Goal: Task Accomplishment & Management: Complete application form

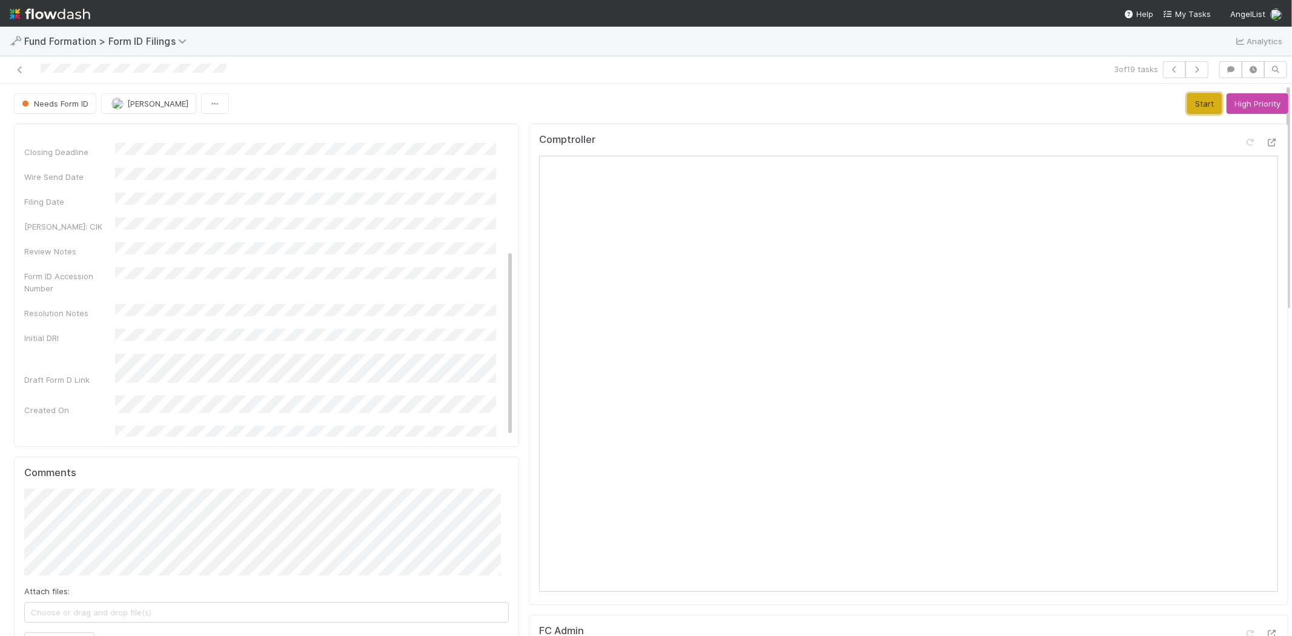
click at [1189, 95] on button "Start" at bounding box center [1204, 103] width 35 height 21
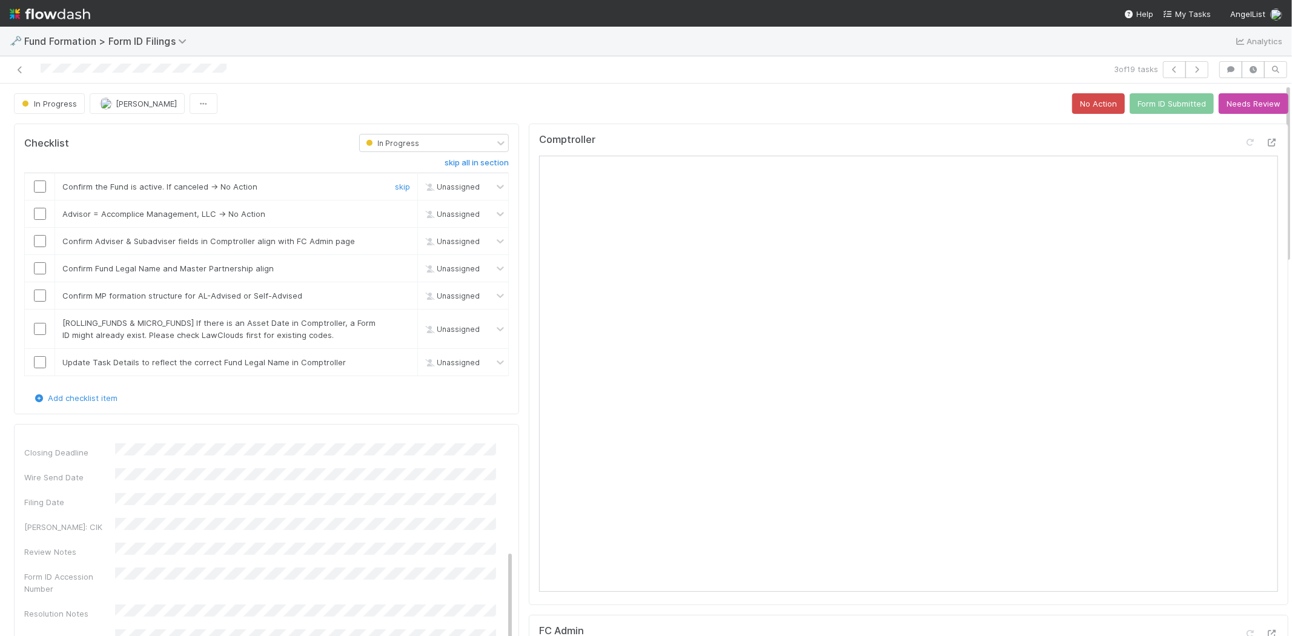
click at [41, 186] on input "checkbox" at bounding box center [40, 187] width 12 height 12
click at [400, 214] on link "skip" at bounding box center [402, 214] width 15 height 10
click at [39, 244] on input "checkbox" at bounding box center [40, 241] width 12 height 12
click at [39, 264] on input "checkbox" at bounding box center [40, 268] width 12 height 12
click at [39, 297] on input "checkbox" at bounding box center [40, 296] width 12 height 12
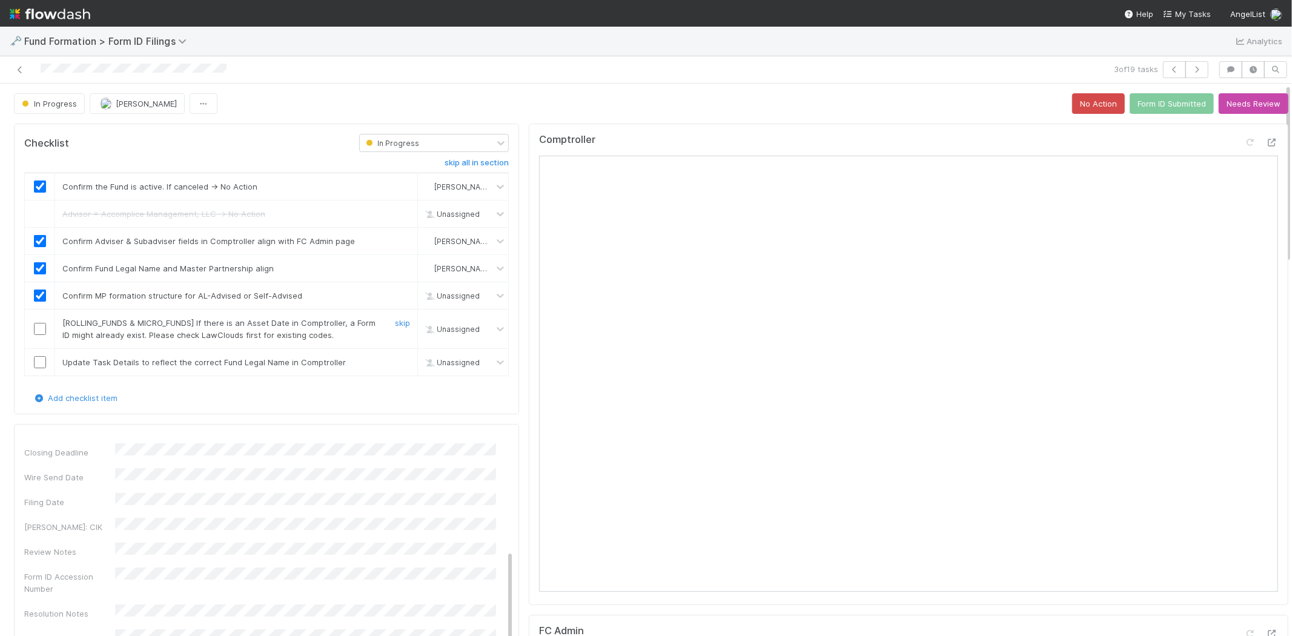
checkbox input "true"
click at [395, 324] on link "skip" at bounding box center [402, 323] width 15 height 10
click at [39, 362] on input "checkbox" at bounding box center [40, 362] width 12 height 12
click at [1158, 99] on button "Form ID Submitted" at bounding box center [1172, 103] width 84 height 21
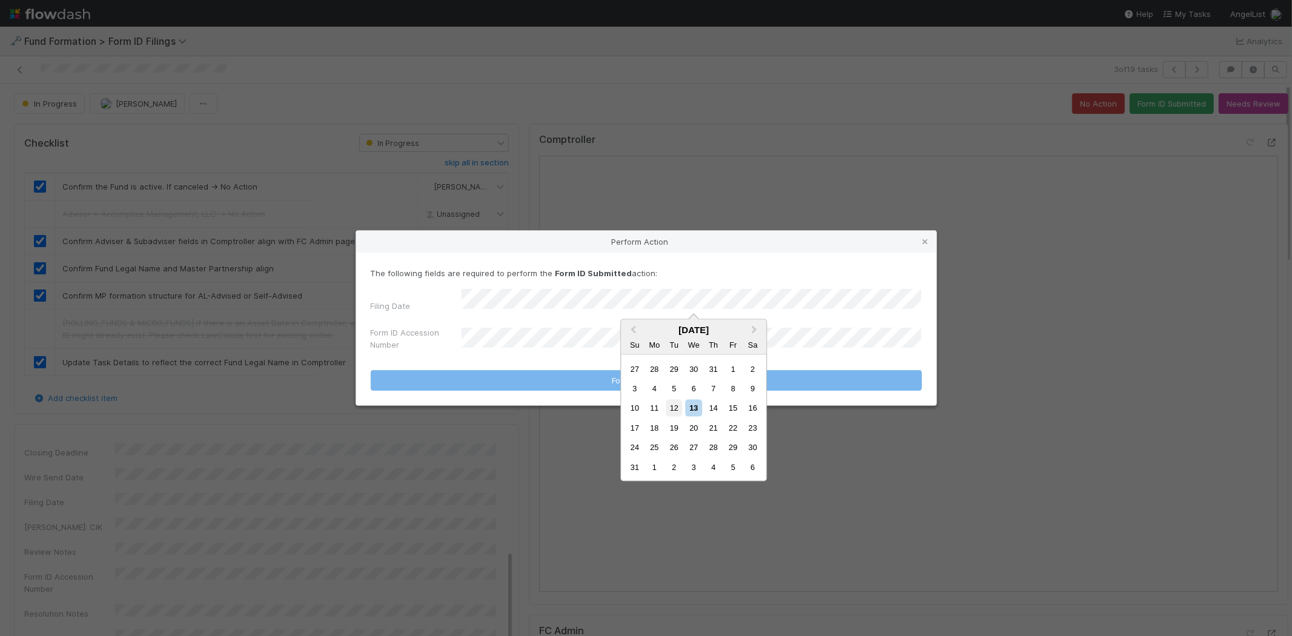
click at [670, 402] on div "12" at bounding box center [674, 408] width 16 height 16
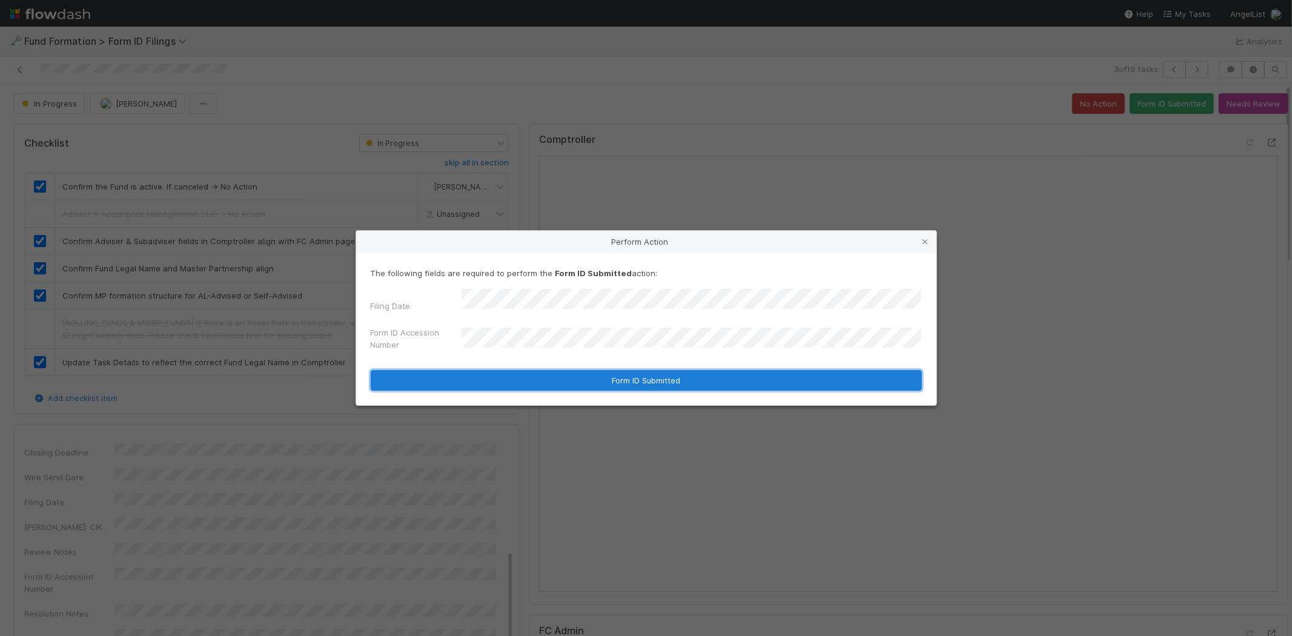
click at [539, 370] on button "Form ID Submitted" at bounding box center [646, 380] width 551 height 21
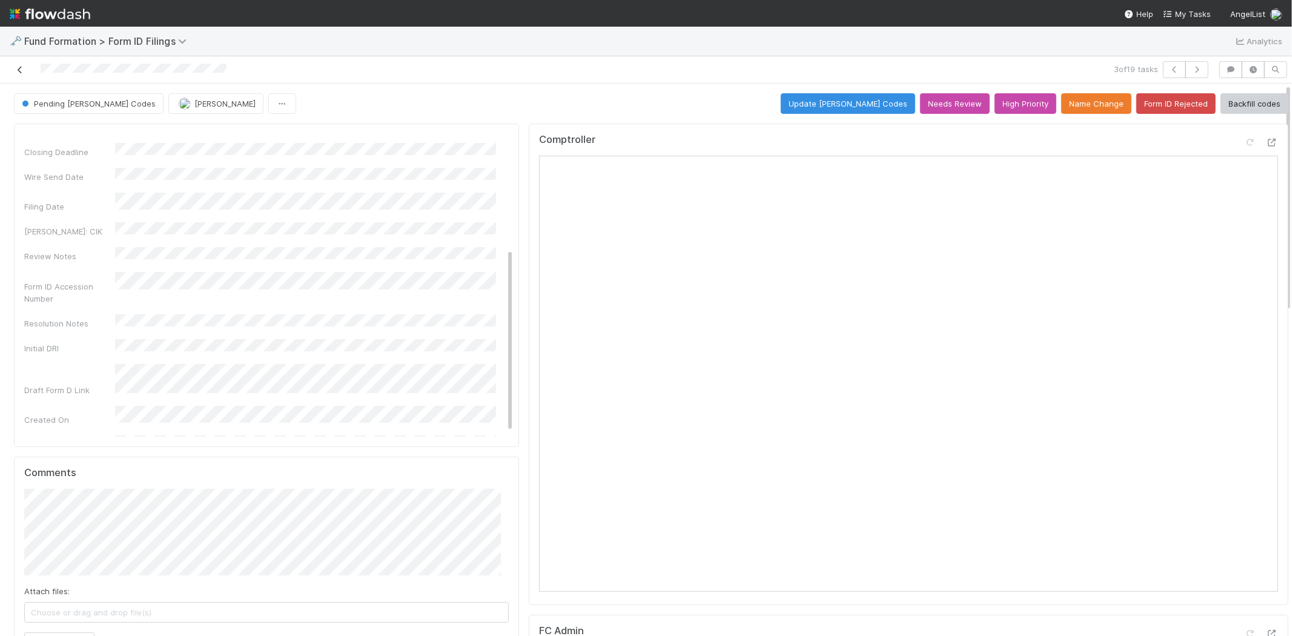
click at [17, 64] on link at bounding box center [20, 70] width 12 height 12
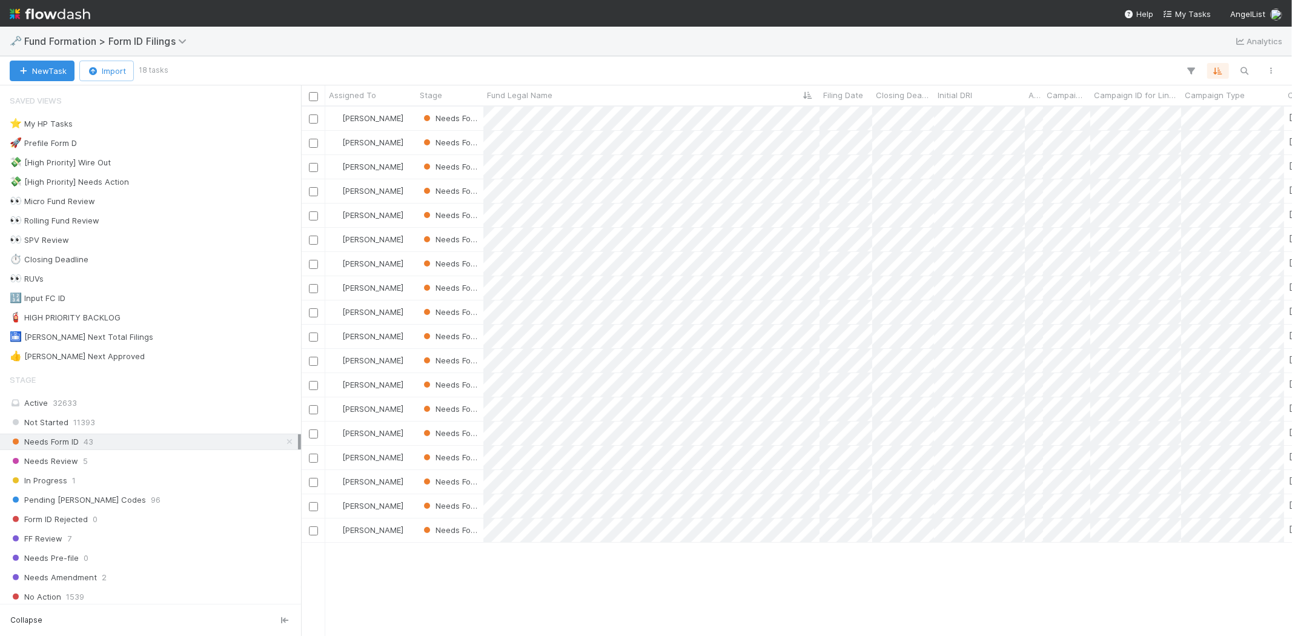
scroll to position [519, 980]
drag, startPoint x: 897, startPoint y: 583, endPoint x: 881, endPoint y: 576, distance: 17.3
click at [895, 585] on div at bounding box center [646, 318] width 1292 height 636
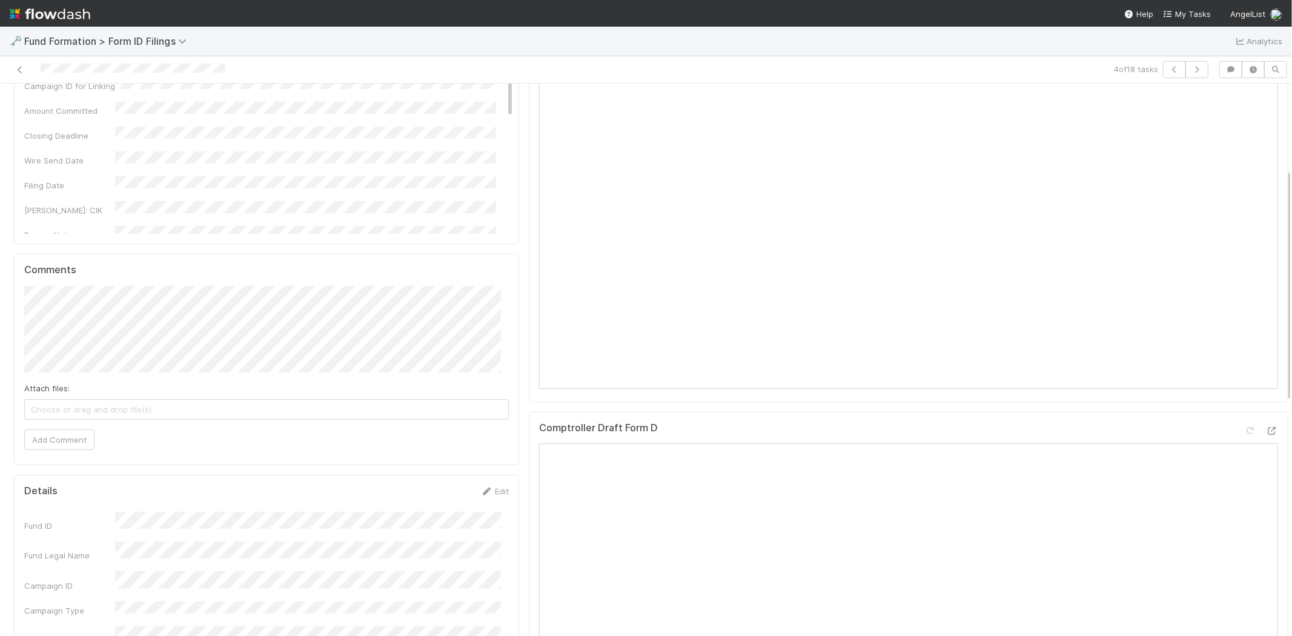
scroll to position [202, 0]
click at [485, 495] on link "Edit" at bounding box center [494, 493] width 28 height 10
click at [435, 493] on button "Save" at bounding box center [444, 496] width 35 height 21
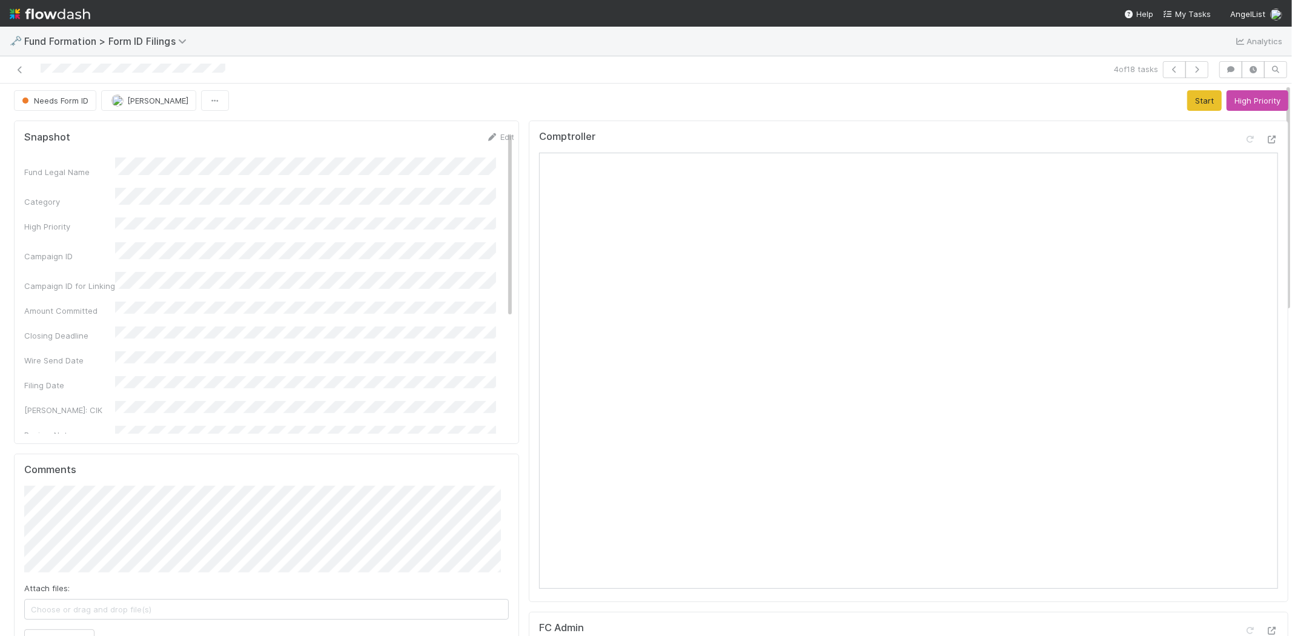
scroll to position [0, 0]
click at [486, 138] on link "Edit" at bounding box center [496, 140] width 28 height 10
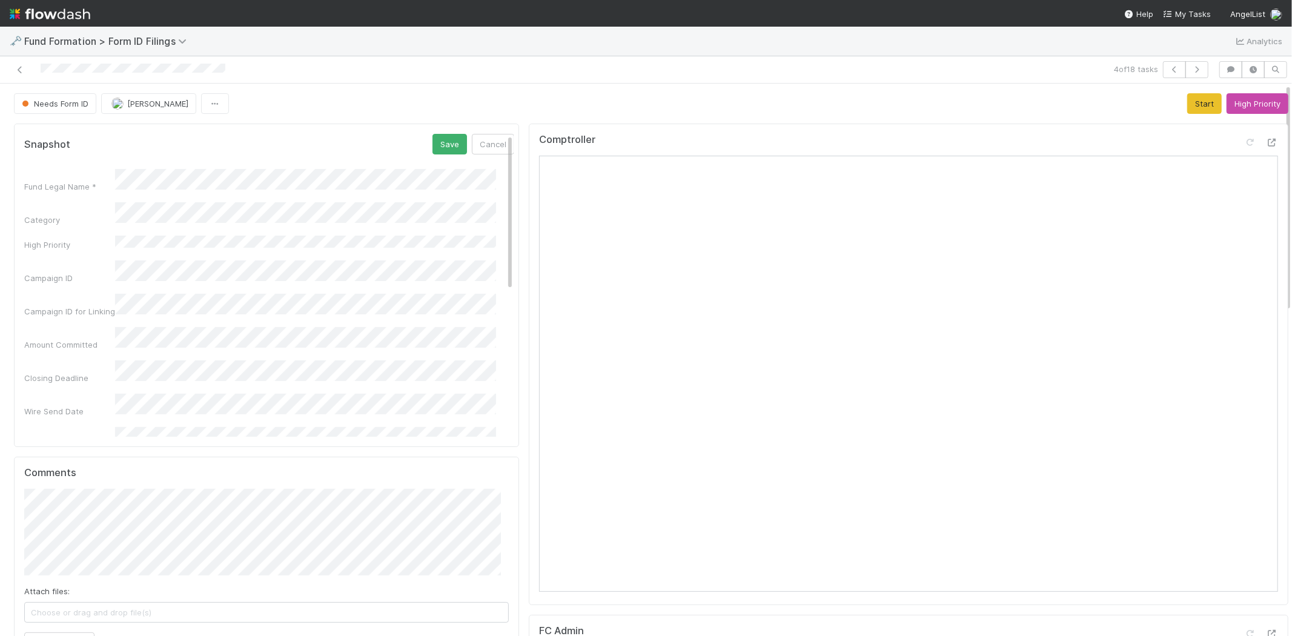
click at [435, 139] on button "Save" at bounding box center [450, 144] width 35 height 21
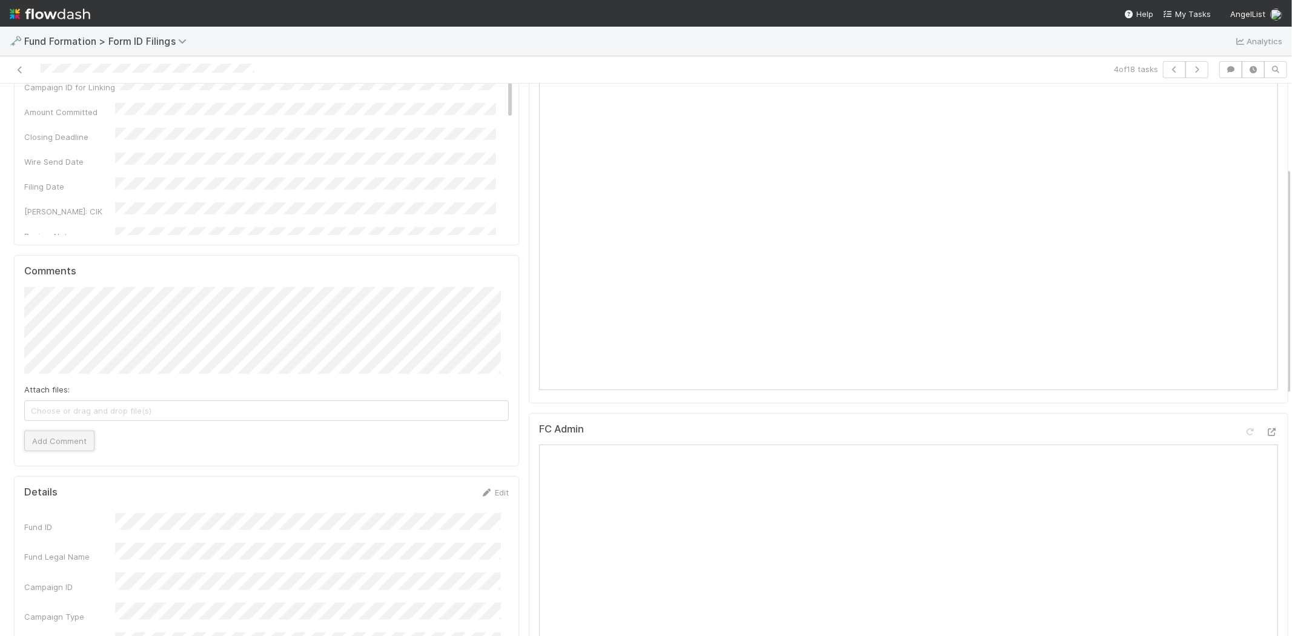
click at [67, 443] on button "Add Comment" at bounding box center [59, 441] width 70 height 21
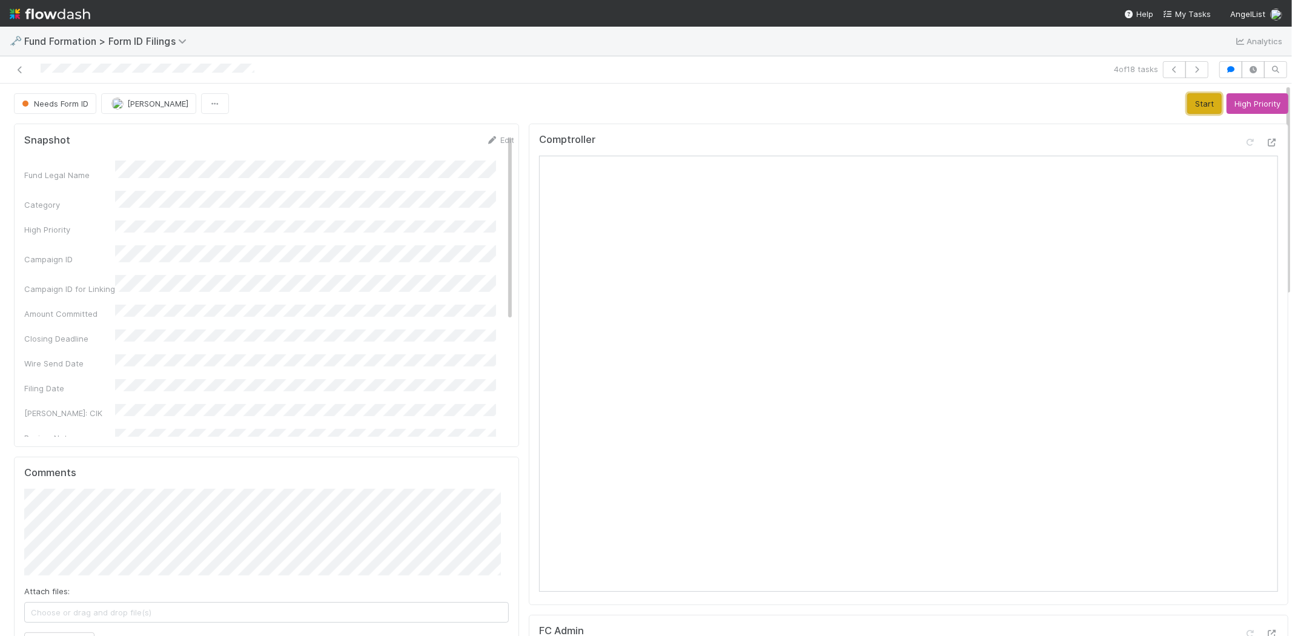
click at [1187, 100] on button "Start" at bounding box center [1204, 103] width 35 height 21
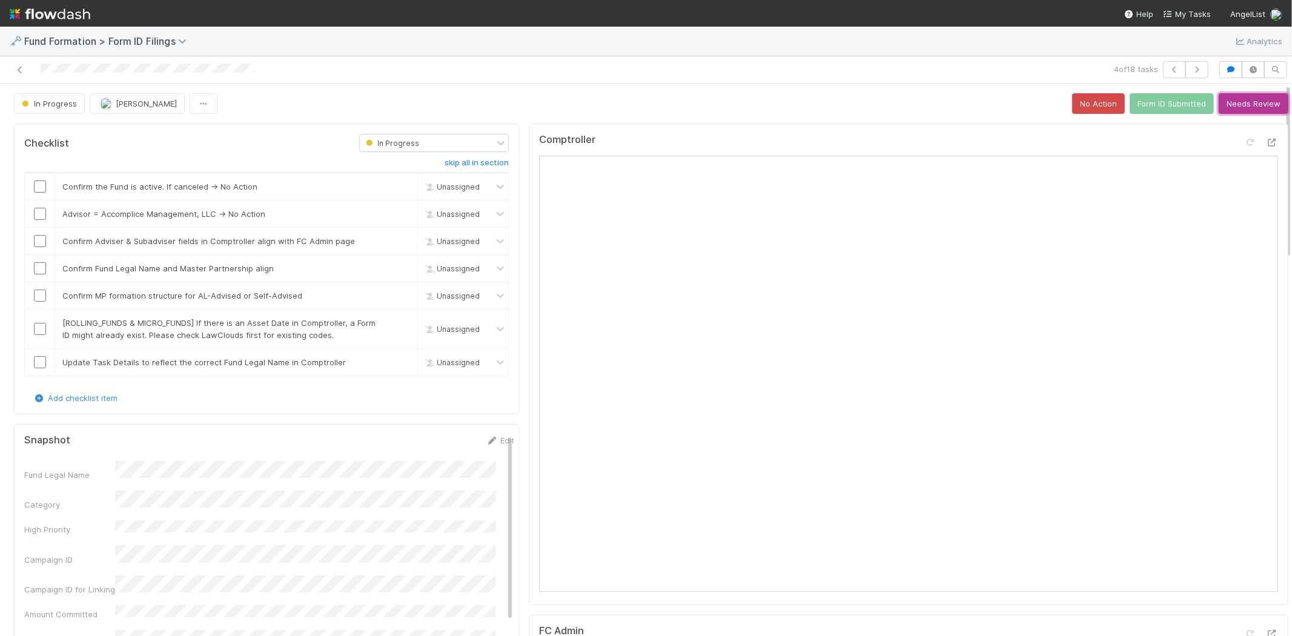
click at [1245, 98] on button "Needs Review" at bounding box center [1254, 103] width 70 height 21
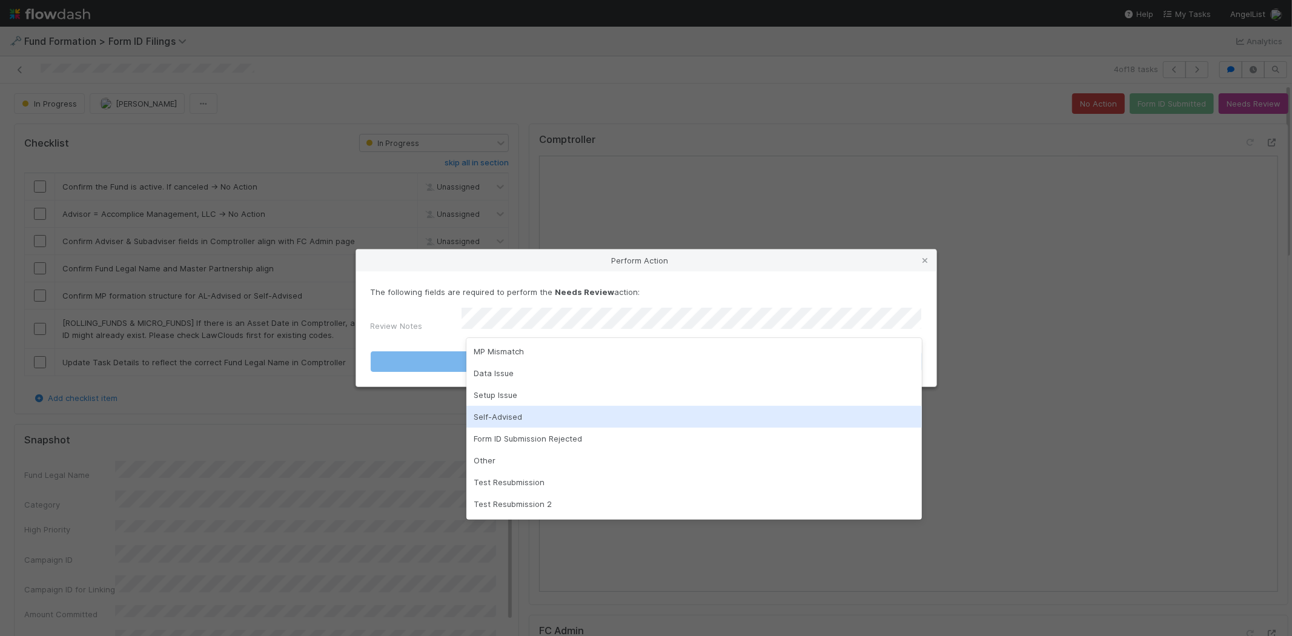
click at [602, 414] on div "Self-Advised" at bounding box center [694, 417] width 456 height 22
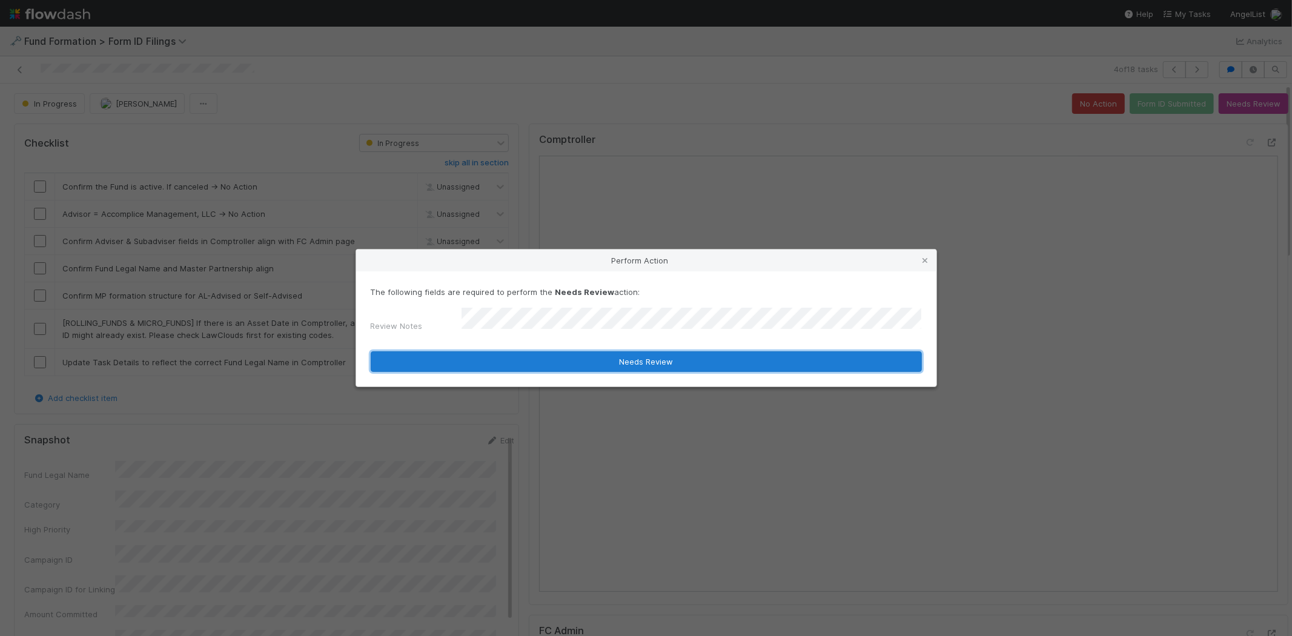
click at [618, 357] on button "Needs Review" at bounding box center [646, 361] width 551 height 21
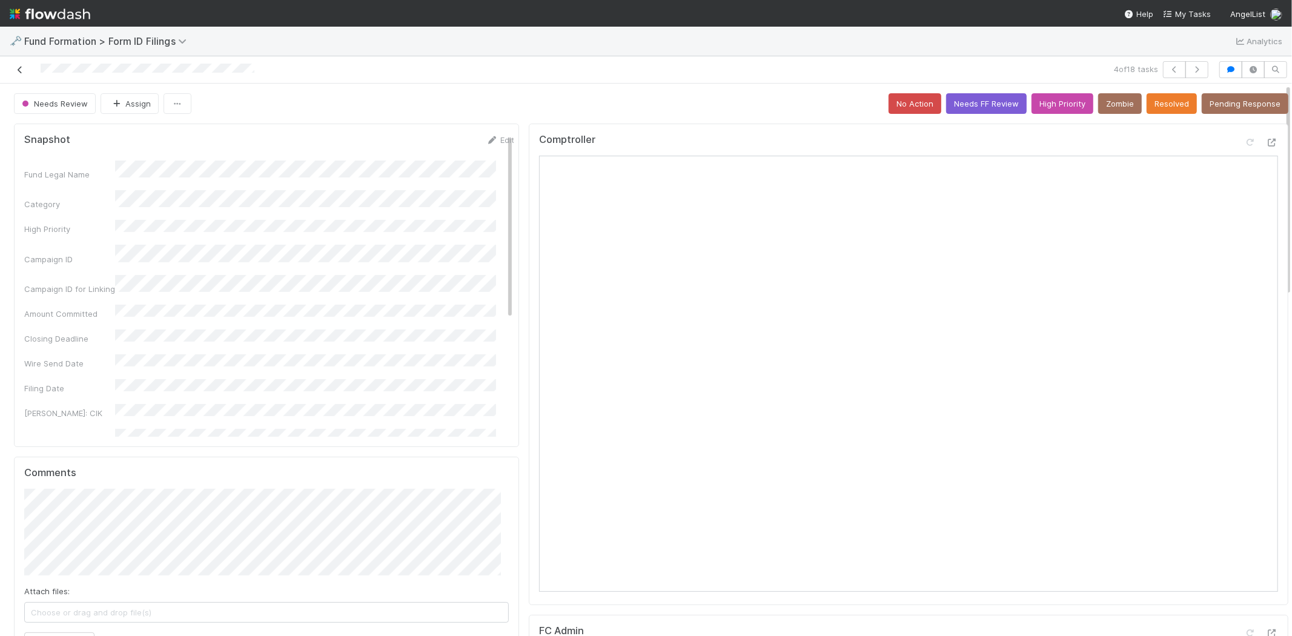
click at [15, 69] on icon at bounding box center [20, 70] width 12 height 8
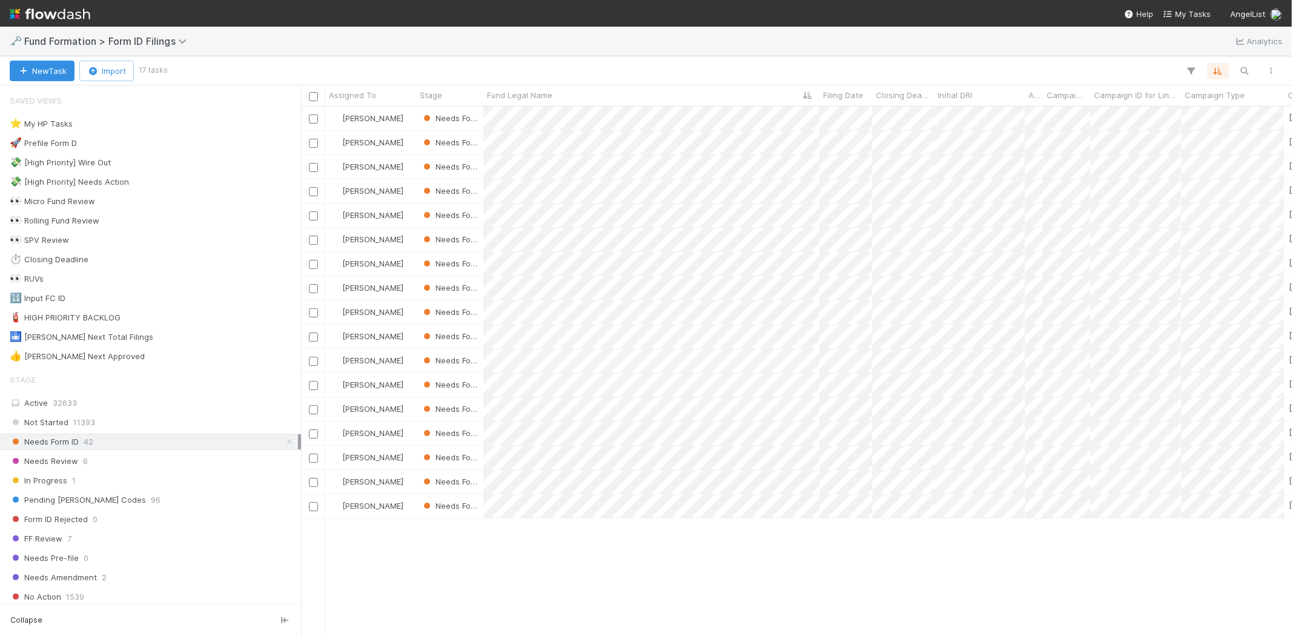
scroll to position [519, 980]
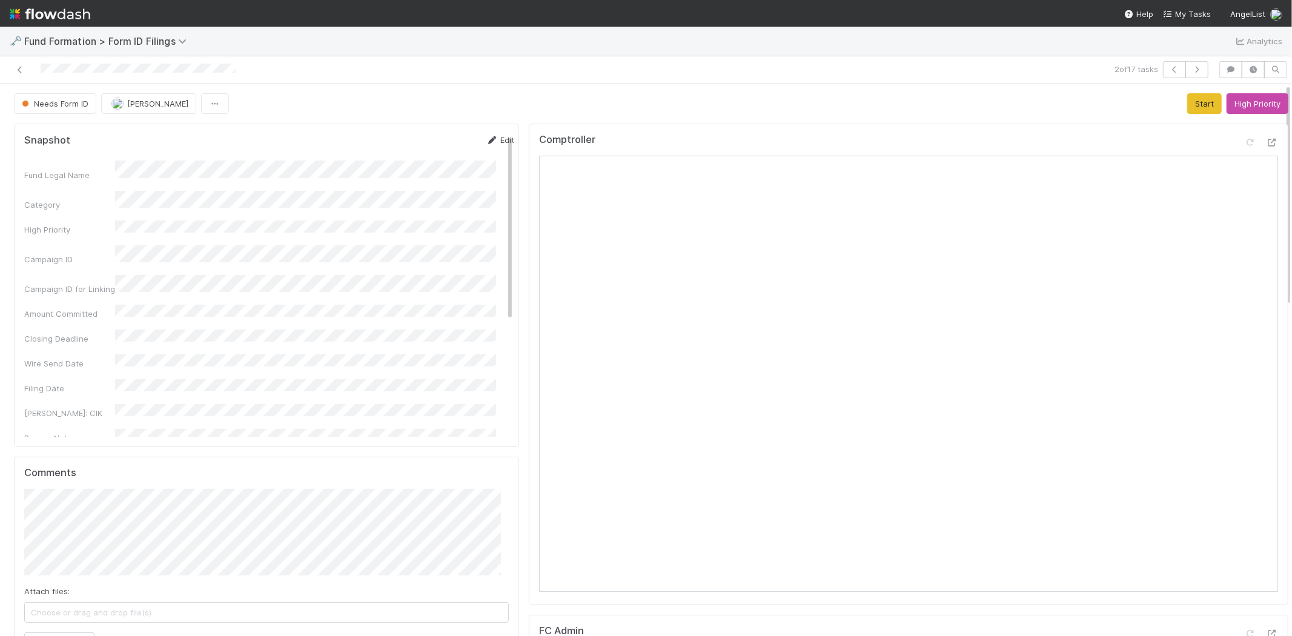
click at [491, 139] on link "Edit" at bounding box center [500, 140] width 28 height 10
click at [433, 146] on button "Save" at bounding box center [450, 144] width 35 height 21
click at [1187, 103] on button "Start" at bounding box center [1204, 103] width 35 height 21
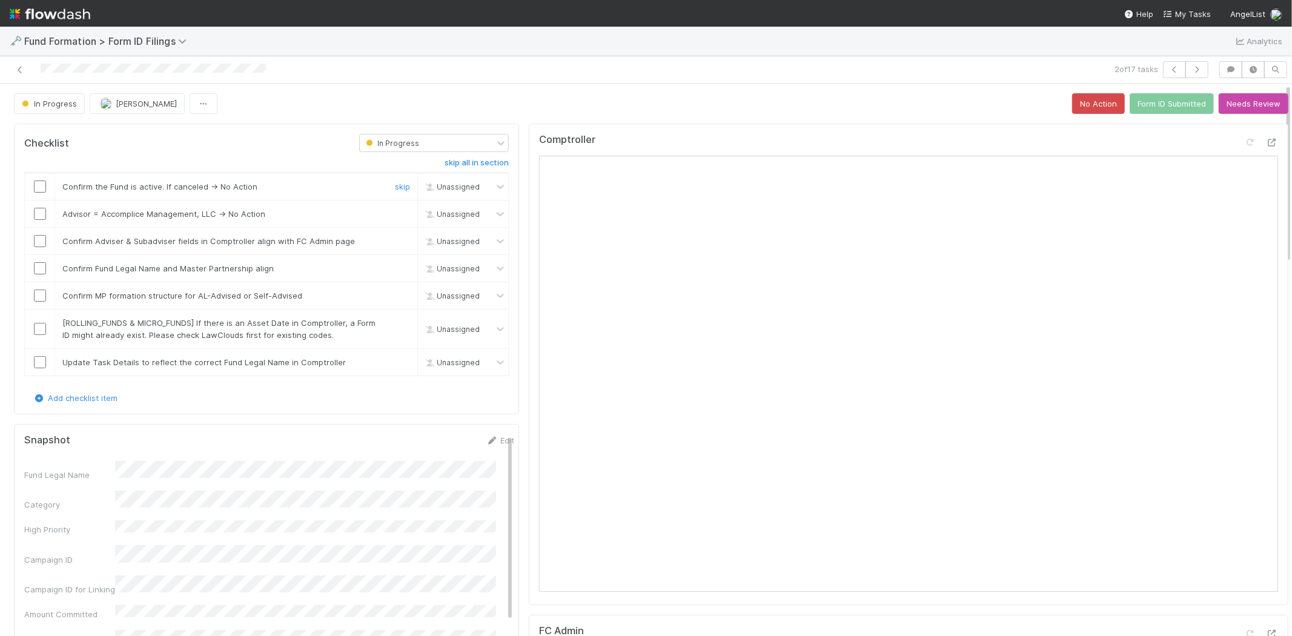
drag, startPoint x: 38, startPoint y: 185, endPoint x: 141, endPoint y: 194, distance: 102.7
click at [39, 185] on input "checkbox" at bounding box center [40, 187] width 12 height 12
click at [395, 213] on link "skip" at bounding box center [402, 214] width 15 height 10
drag, startPoint x: 33, startPoint y: 243, endPoint x: 37, endPoint y: 258, distance: 15.7
click at [35, 247] on div at bounding box center [40, 241] width 30 height 12
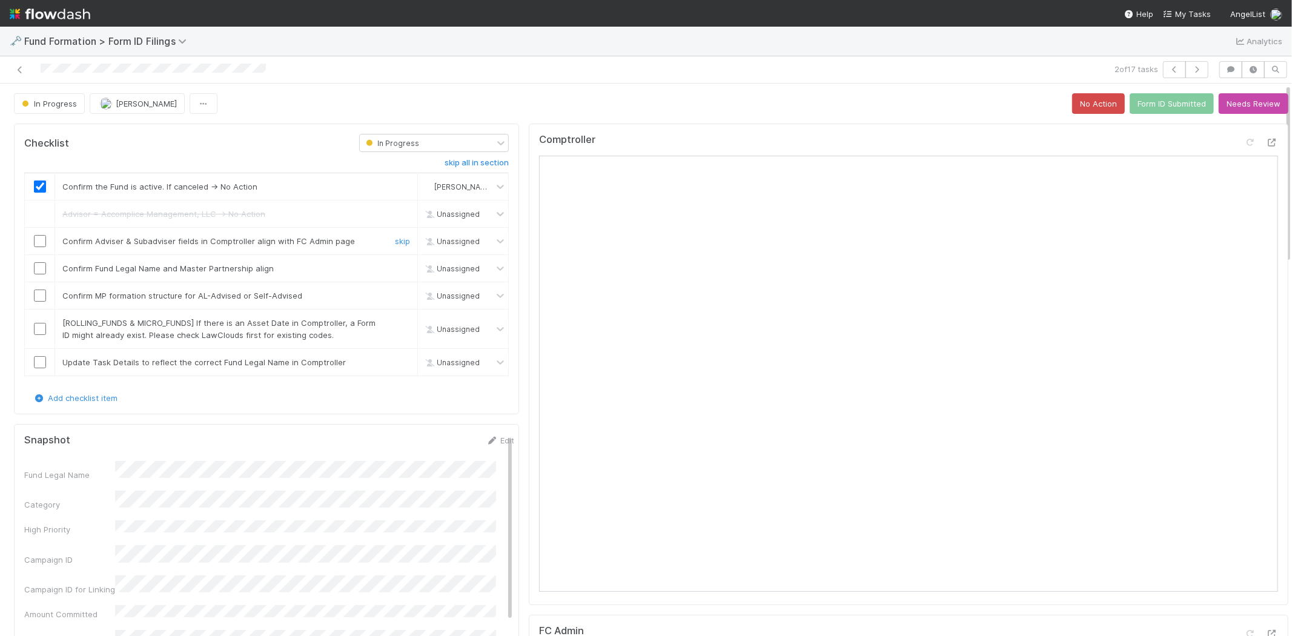
drag, startPoint x: 36, startPoint y: 244, endPoint x: 40, endPoint y: 264, distance: 20.3
click at [38, 246] on input "checkbox" at bounding box center [40, 241] width 12 height 12
click at [41, 268] on input "checkbox" at bounding box center [40, 268] width 12 height 12
click at [39, 296] on input "checkbox" at bounding box center [40, 296] width 12 height 12
drag, startPoint x: 397, startPoint y: 321, endPoint x: 354, endPoint y: 335, distance: 45.2
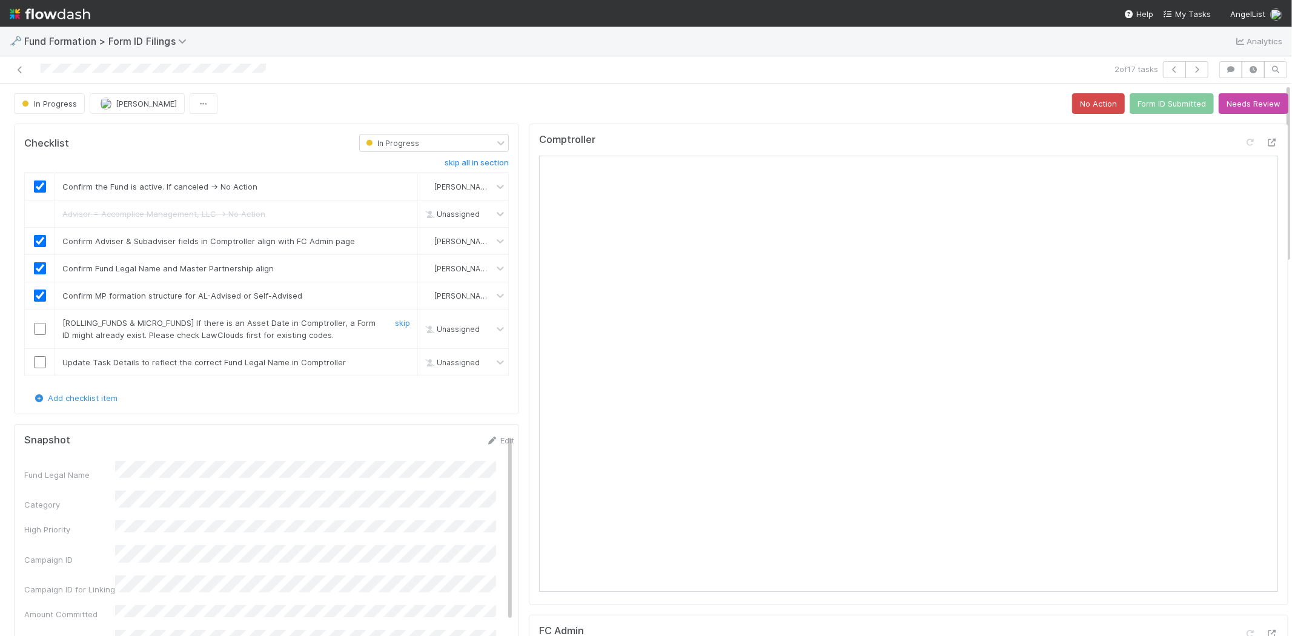
click at [396, 322] on link "skip" at bounding box center [402, 323] width 15 height 10
click at [44, 358] on input "checkbox" at bounding box center [40, 362] width 12 height 12
click at [1142, 108] on button "Form ID Submitted" at bounding box center [1172, 103] width 84 height 21
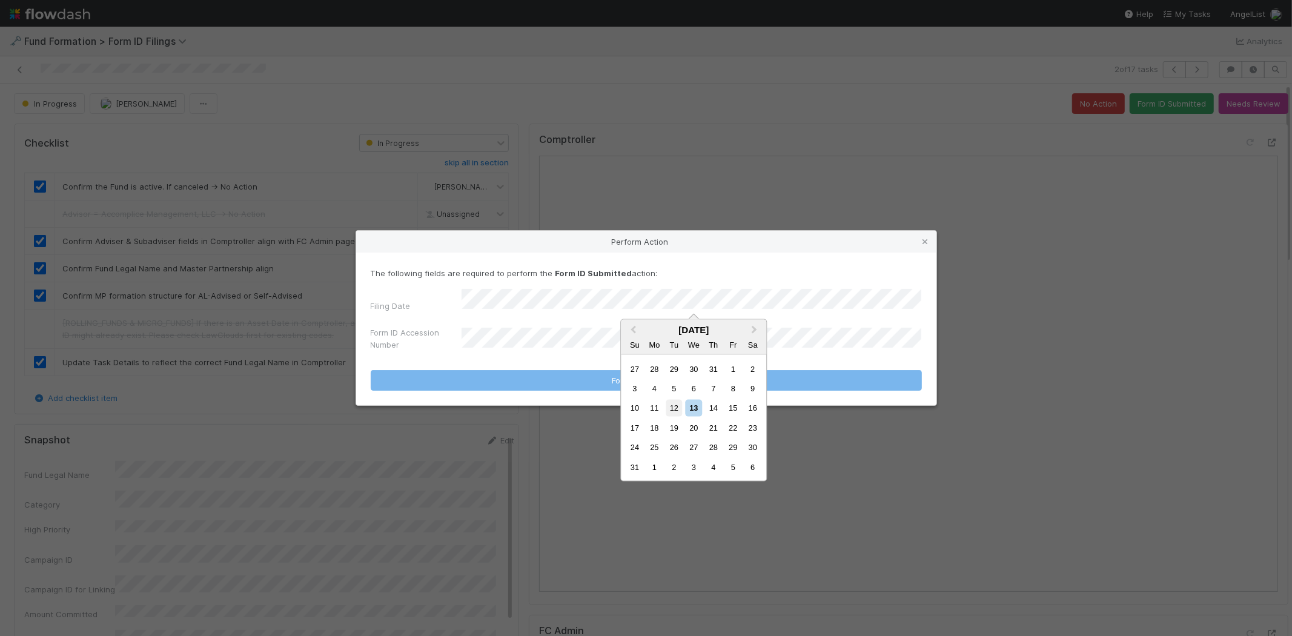
click at [669, 407] on div "12" at bounding box center [674, 408] width 16 height 16
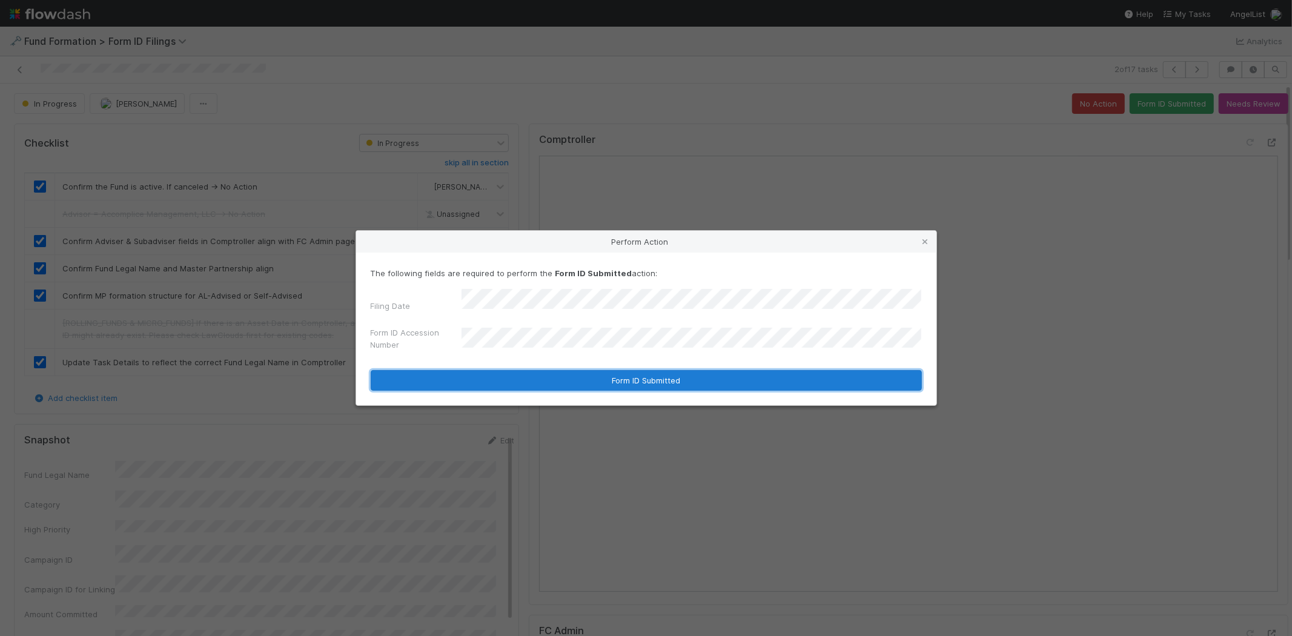
click at [542, 374] on button "Form ID Submitted" at bounding box center [646, 380] width 551 height 21
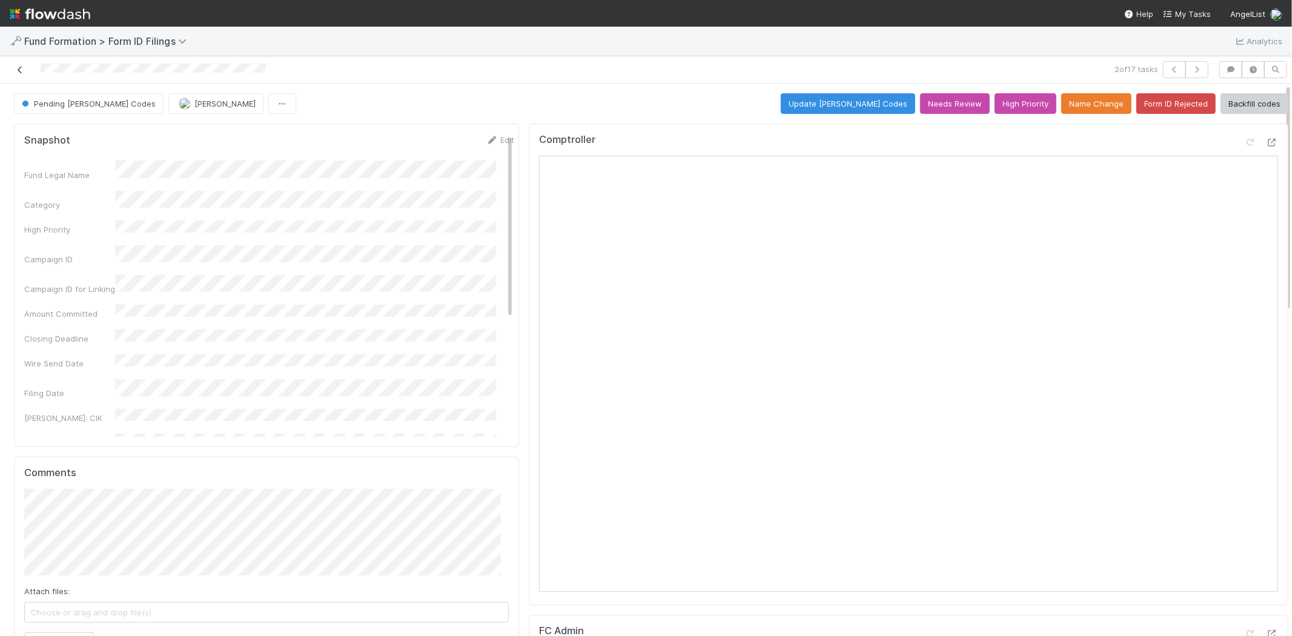
click at [19, 67] on icon at bounding box center [20, 70] width 12 height 8
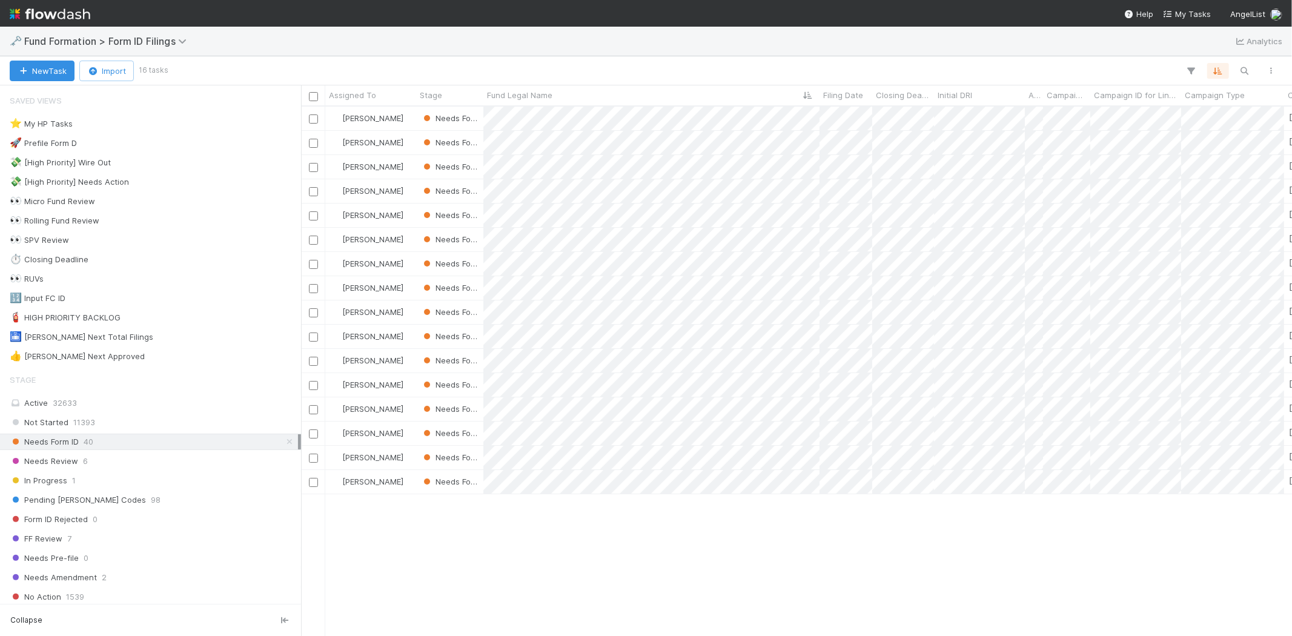
scroll to position [519, 980]
click at [1079, 545] on div at bounding box center [646, 318] width 1292 height 636
click at [826, 299] on div "Meg Castanare Needs Form ID 6/29/25, 1:32:38 AM 8/12/25, 10:53:36 PM" at bounding box center [1201, 288] width 1801 height 24
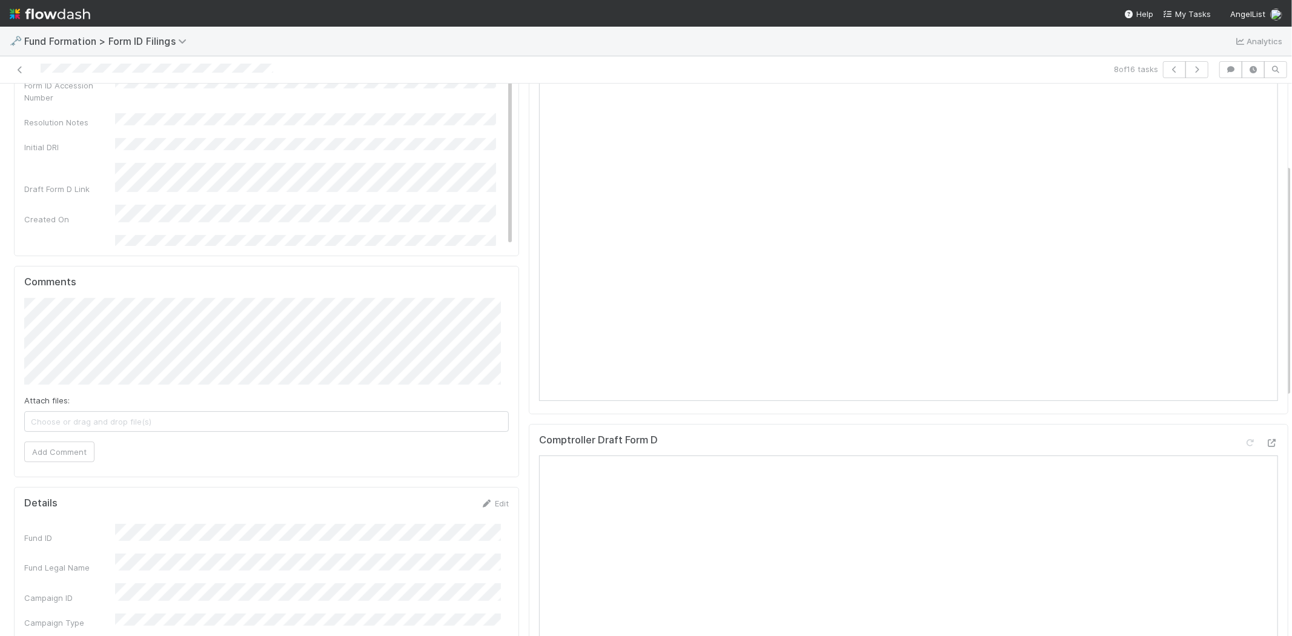
scroll to position [202, 0]
click at [489, 493] on link "Edit" at bounding box center [494, 493] width 28 height 10
click at [439, 494] on button "Save" at bounding box center [444, 496] width 35 height 21
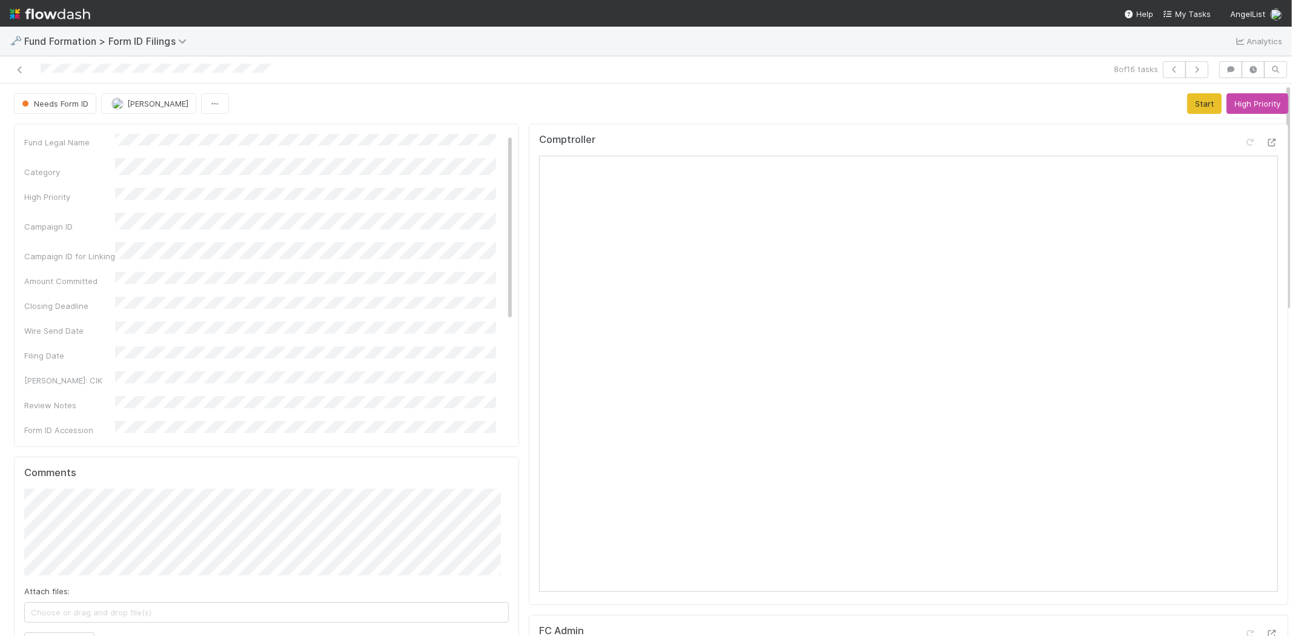
scroll to position [0, 0]
click at [1195, 101] on button "Start" at bounding box center [1204, 103] width 35 height 21
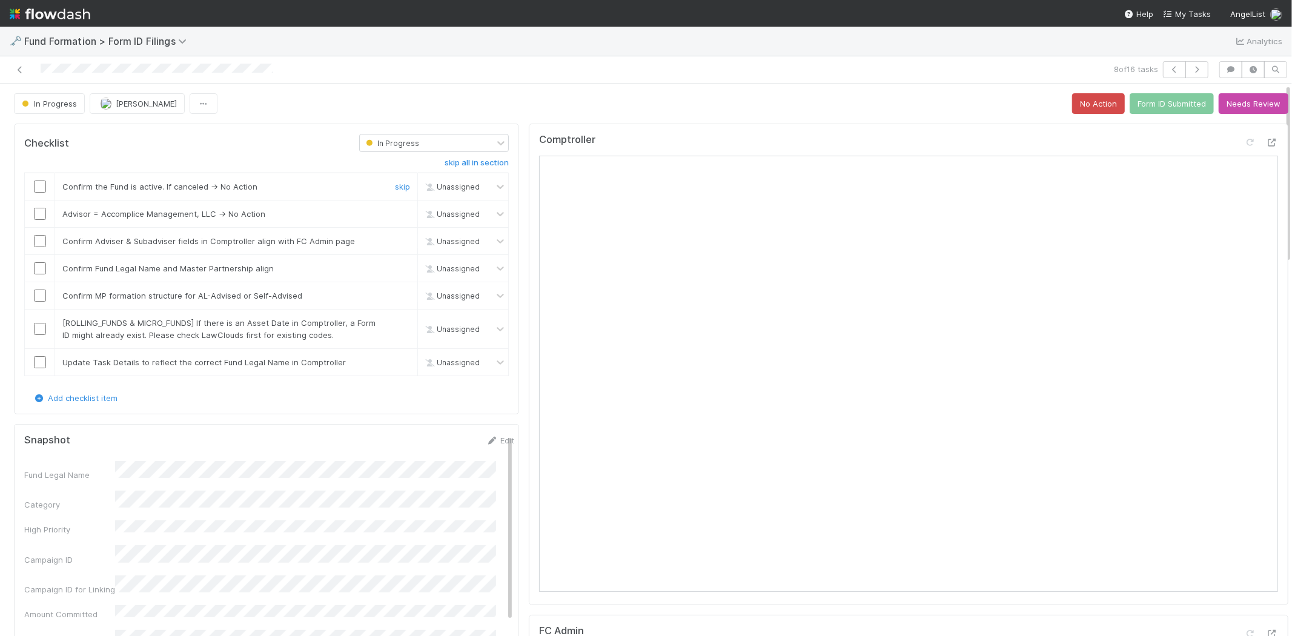
drag, startPoint x: 41, startPoint y: 189, endPoint x: 267, endPoint y: 216, distance: 227.5
click at [42, 189] on input "checkbox" at bounding box center [40, 187] width 12 height 12
drag, startPoint x: 396, startPoint y: 213, endPoint x: 196, endPoint y: 241, distance: 201.8
click at [395, 214] on link "skip" at bounding box center [402, 214] width 15 height 10
drag, startPoint x: 41, startPoint y: 242, endPoint x: 39, endPoint y: 262, distance: 20.0
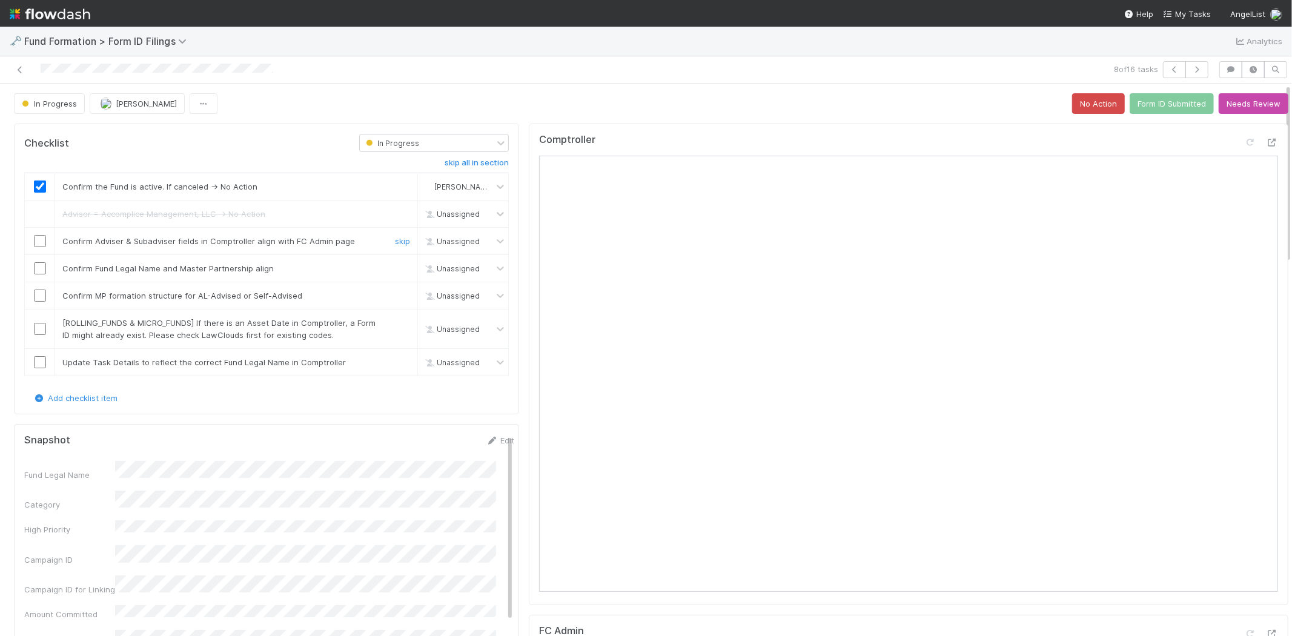
click at [39, 247] on input "checkbox" at bounding box center [40, 241] width 12 height 12
drag, startPoint x: 40, startPoint y: 267, endPoint x: 39, endPoint y: 286, distance: 19.4
click at [40, 268] on input "checkbox" at bounding box center [40, 268] width 12 height 12
click at [41, 297] on input "checkbox" at bounding box center [40, 296] width 12 height 12
checkbox input "true"
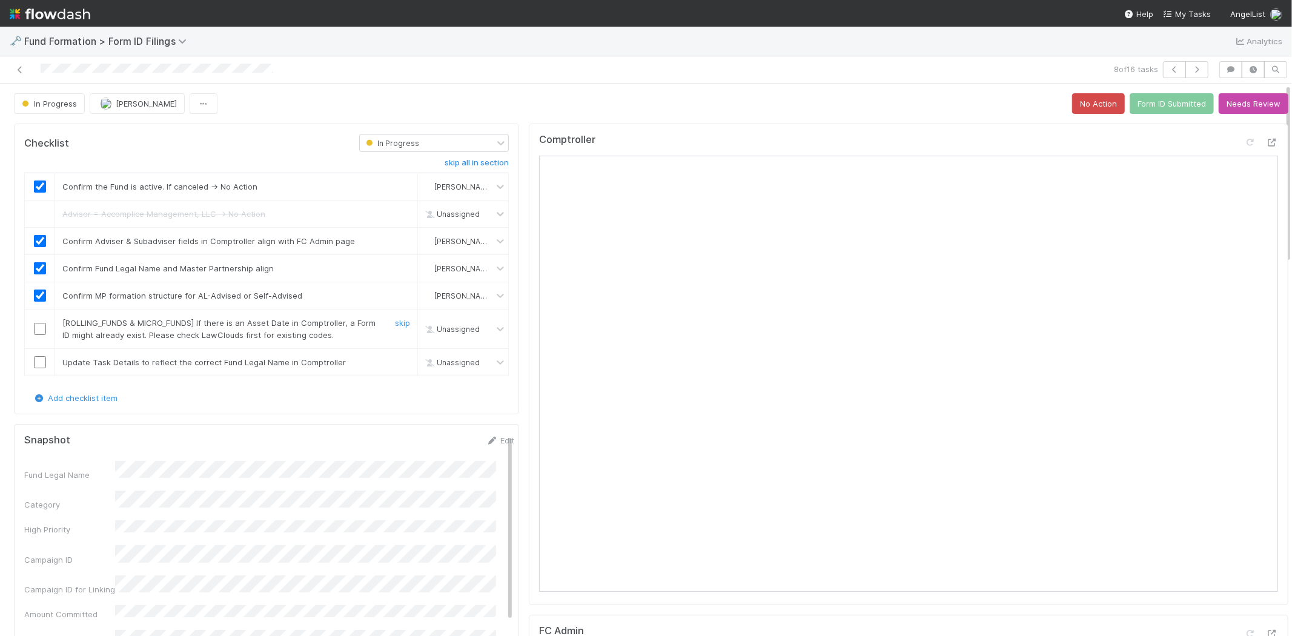
drag, startPoint x: 393, startPoint y: 324, endPoint x: 167, endPoint y: 368, distance: 230.1
click at [395, 325] on link "skip" at bounding box center [402, 323] width 15 height 10
click at [34, 363] on input "checkbox" at bounding box center [40, 362] width 12 height 12
click at [1156, 101] on button "Form ID Submitted" at bounding box center [1172, 103] width 84 height 21
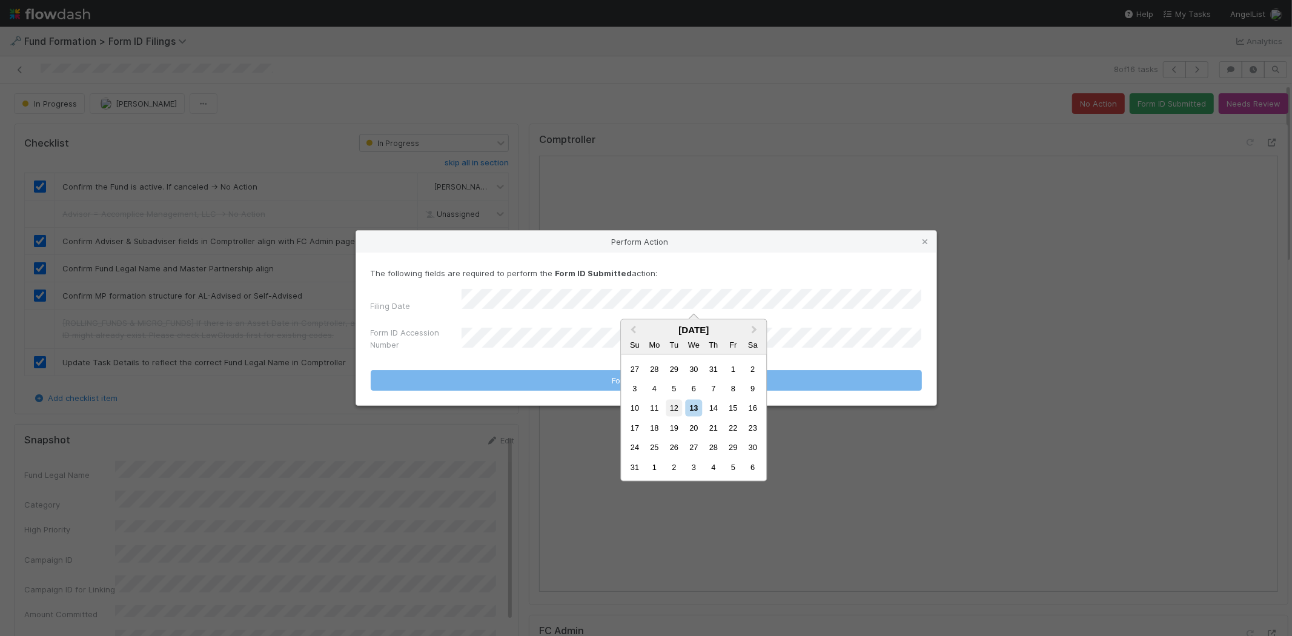
click at [673, 409] on div "12" at bounding box center [674, 408] width 16 height 16
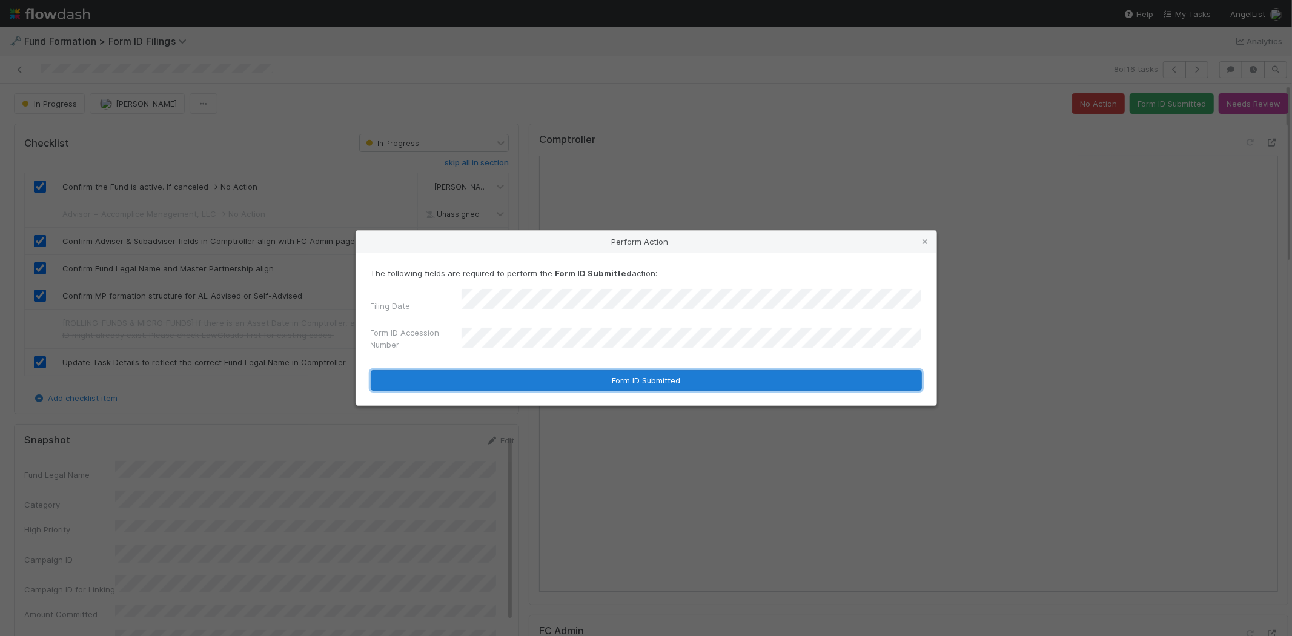
click at [521, 374] on button "Form ID Submitted" at bounding box center [646, 380] width 551 height 21
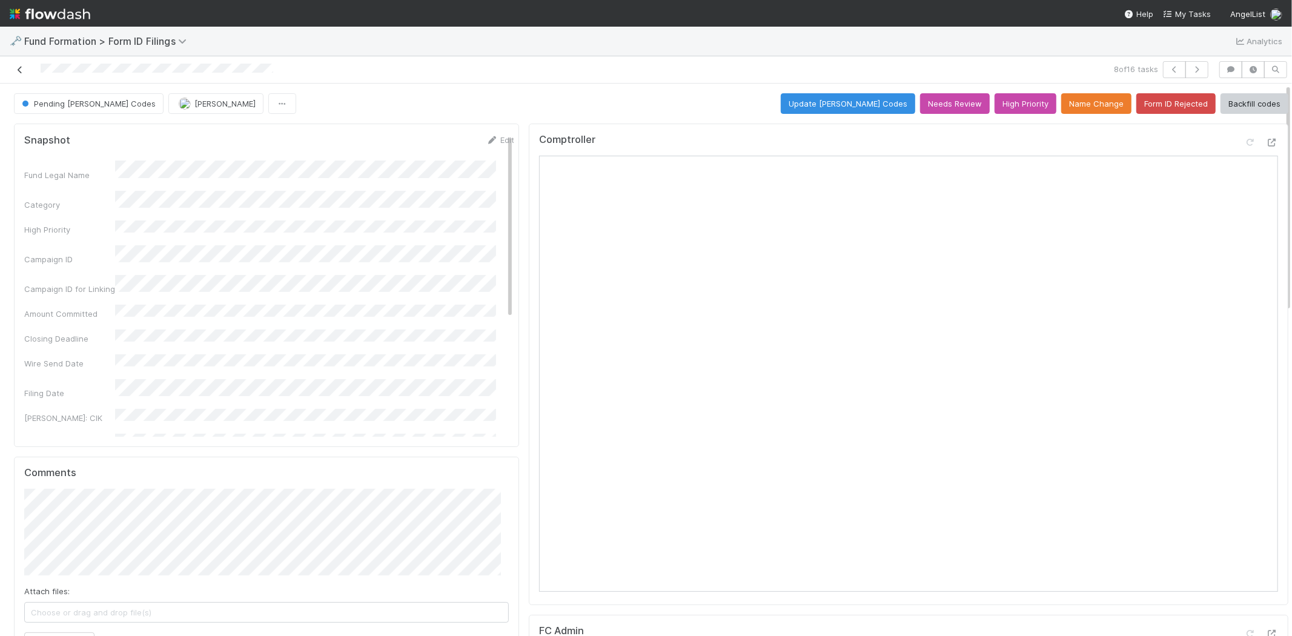
click at [18, 64] on link at bounding box center [20, 70] width 12 height 12
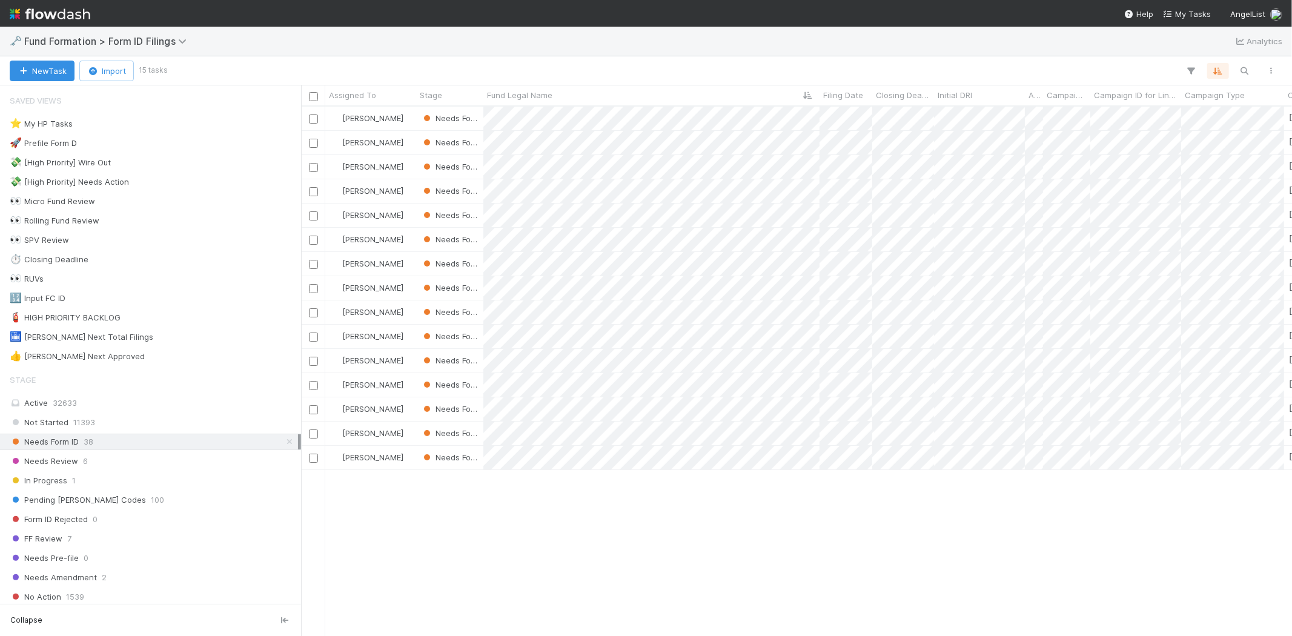
scroll to position [519, 980]
click at [977, 549] on div at bounding box center [646, 318] width 1292 height 636
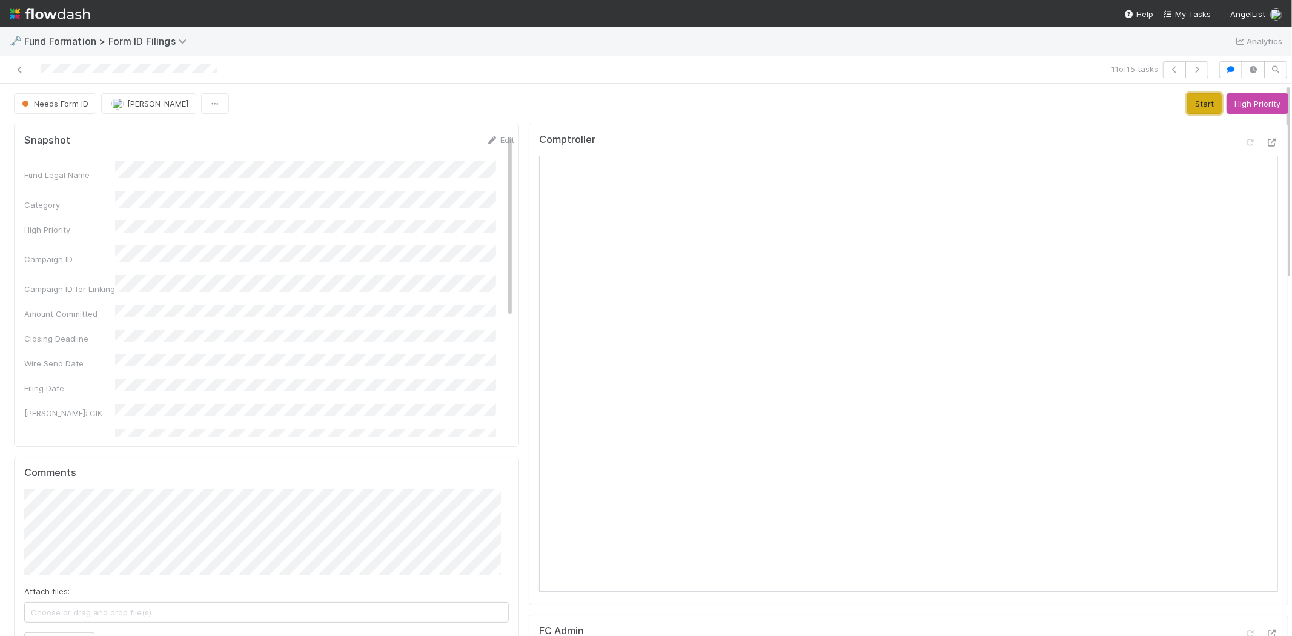
click at [1187, 103] on button "Start" at bounding box center [1204, 103] width 35 height 21
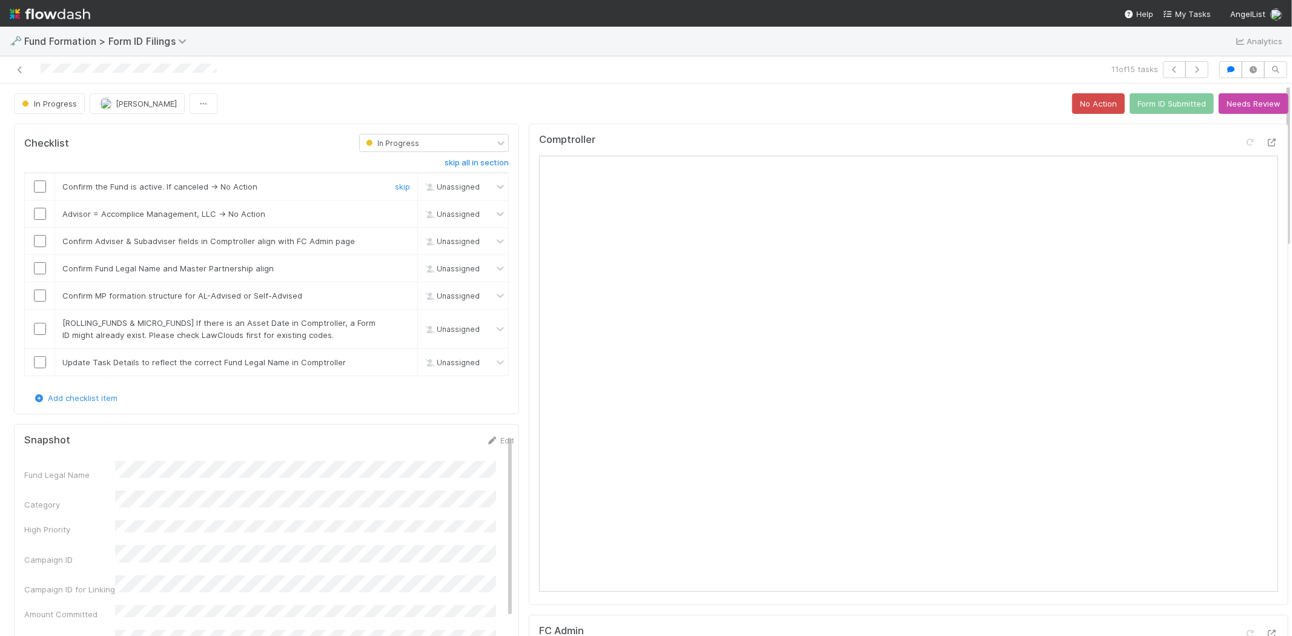
click at [32, 185] on div at bounding box center [40, 187] width 30 height 12
drag, startPoint x: 40, startPoint y: 185, endPoint x: 165, endPoint y: 191, distance: 124.9
click at [40, 185] on input "checkbox" at bounding box center [40, 187] width 12 height 12
click at [395, 213] on link "skip" at bounding box center [402, 214] width 15 height 10
click at [39, 242] on input "checkbox" at bounding box center [40, 241] width 12 height 12
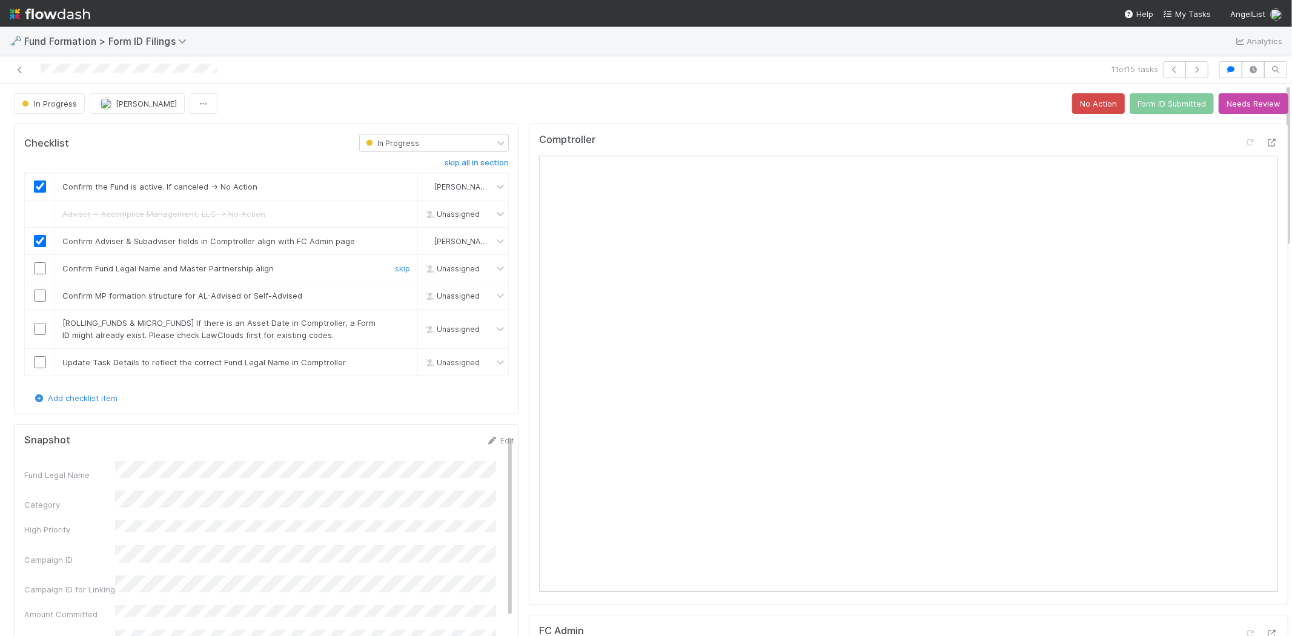
click at [35, 271] on input "checkbox" at bounding box center [40, 268] width 12 height 12
click at [39, 291] on input "checkbox" at bounding box center [40, 296] width 12 height 12
click at [395, 325] on link "skip" at bounding box center [402, 323] width 15 height 10
click at [38, 361] on input "checkbox" at bounding box center [40, 362] width 12 height 12
click at [1164, 98] on button "Form ID Submitted" at bounding box center [1172, 103] width 84 height 21
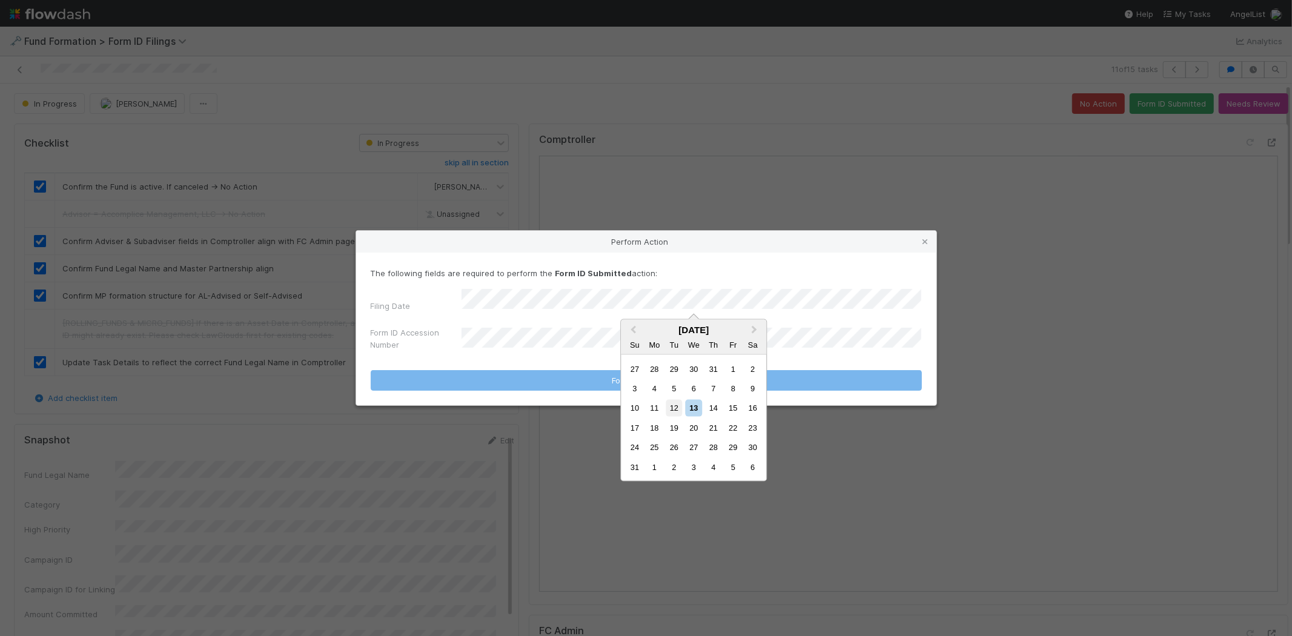
click at [671, 408] on div "12" at bounding box center [674, 408] width 16 height 16
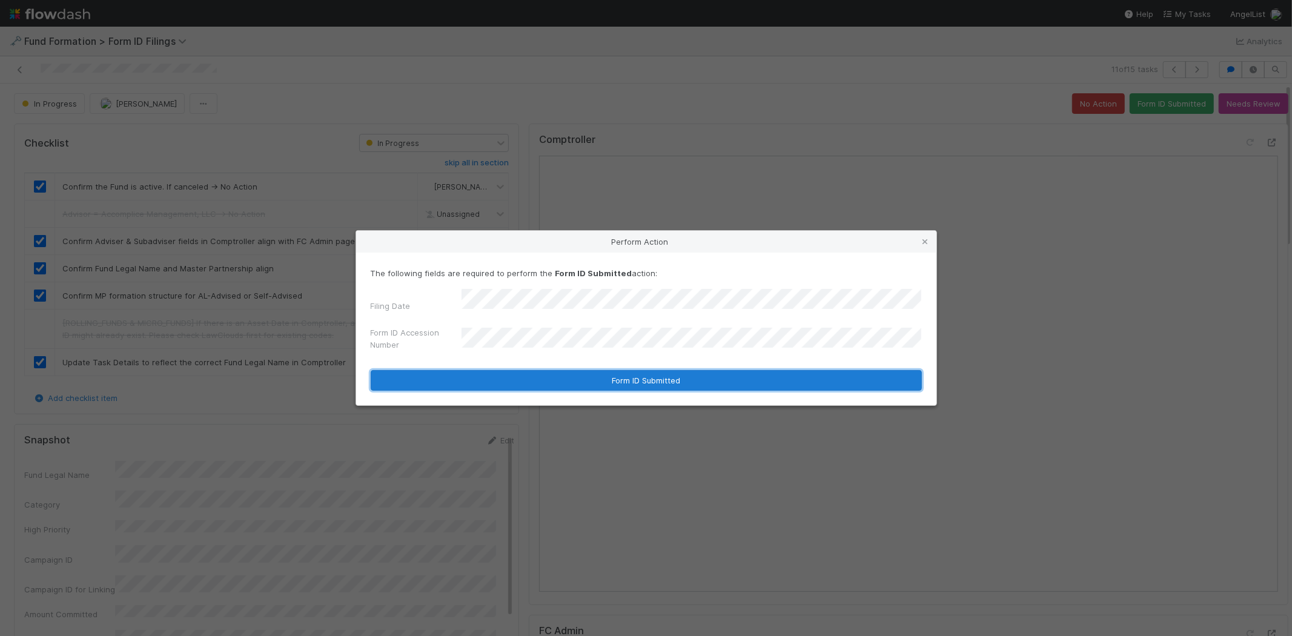
click at [566, 370] on button "Form ID Submitted" at bounding box center [646, 380] width 551 height 21
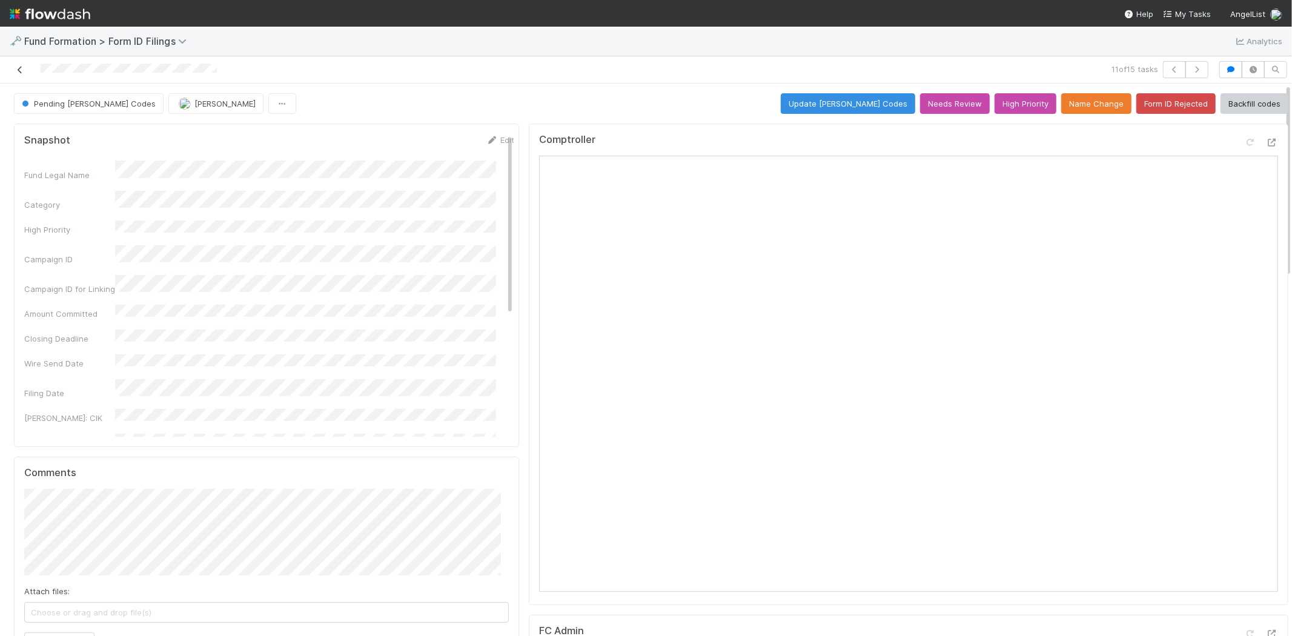
click at [22, 71] on icon at bounding box center [20, 70] width 12 height 8
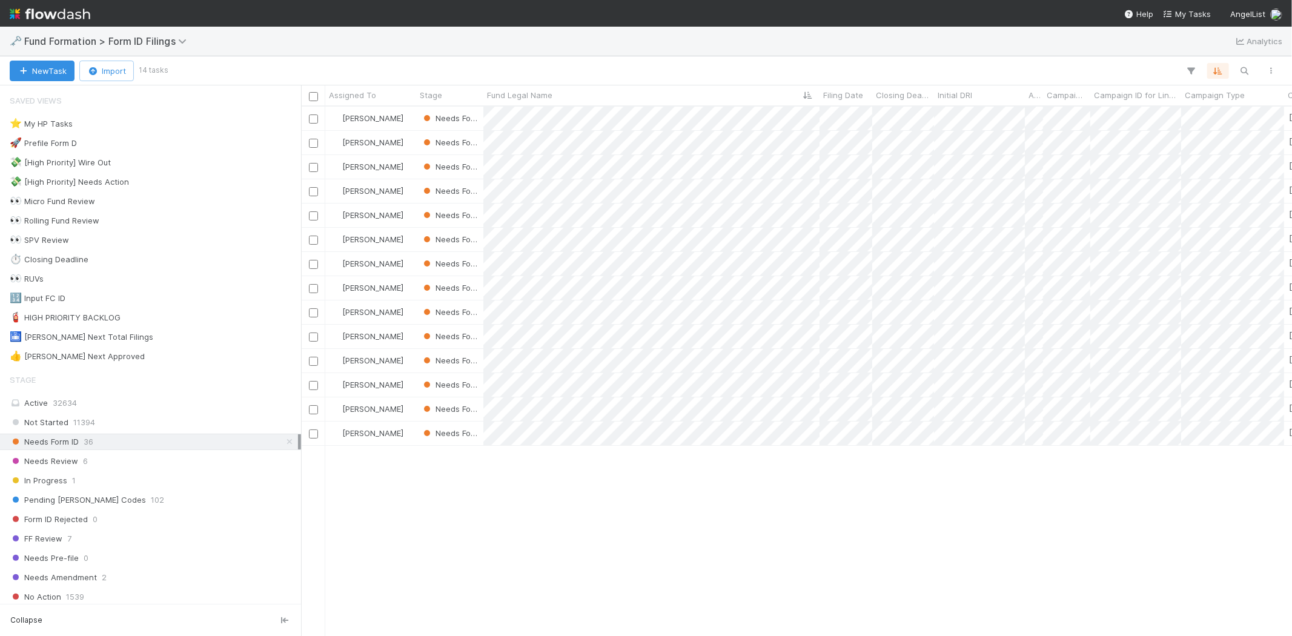
scroll to position [519, 980]
click at [1010, 546] on div at bounding box center [646, 318] width 1292 height 636
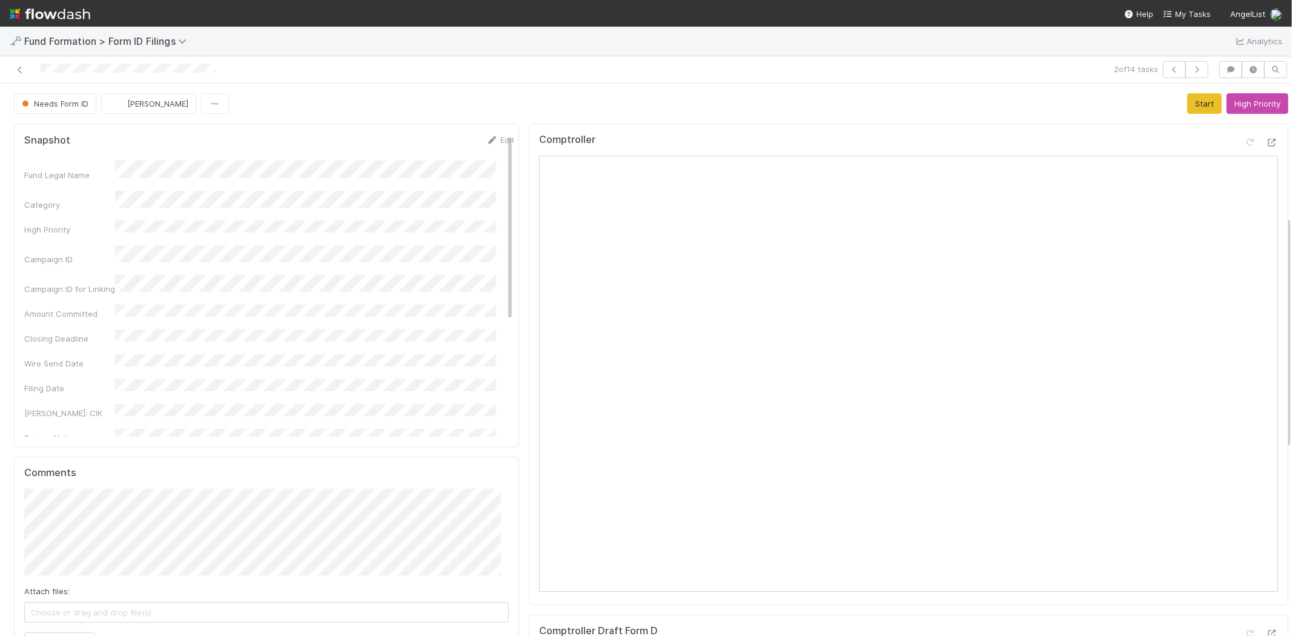
scroll to position [336, 0]
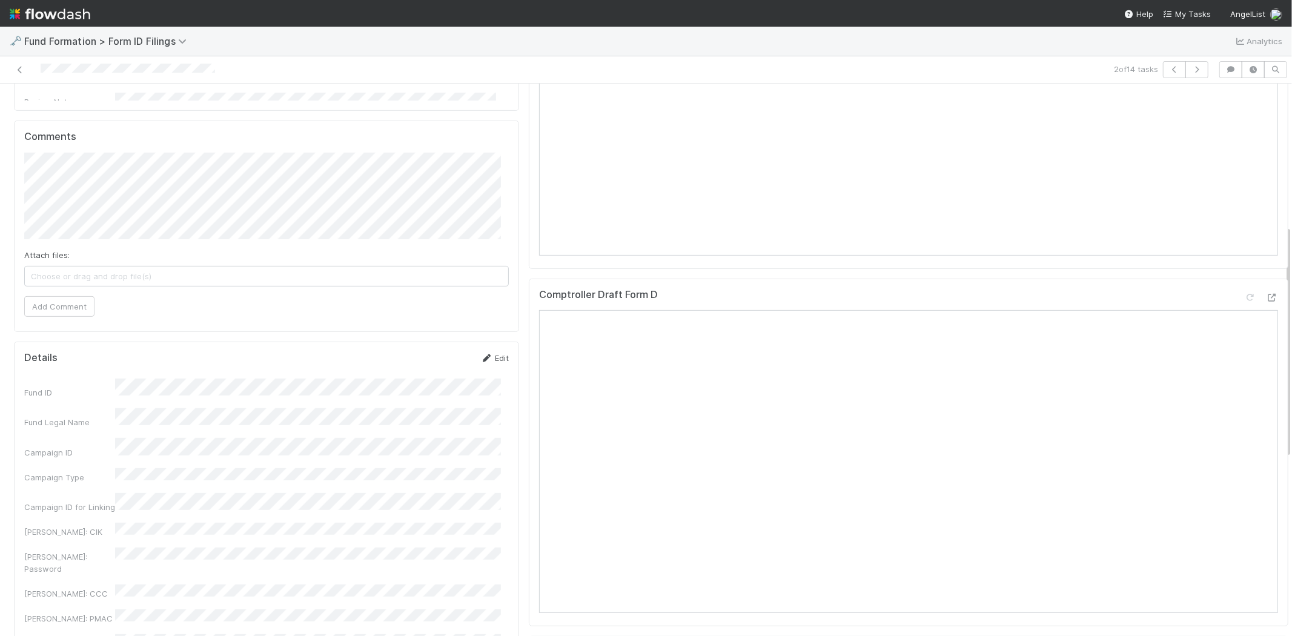
drag, startPoint x: 491, startPoint y: 359, endPoint x: 431, endPoint y: 382, distance: 64.5
click at [491, 359] on link "Edit" at bounding box center [494, 358] width 28 height 10
click at [432, 368] on button "Save" at bounding box center [444, 362] width 35 height 21
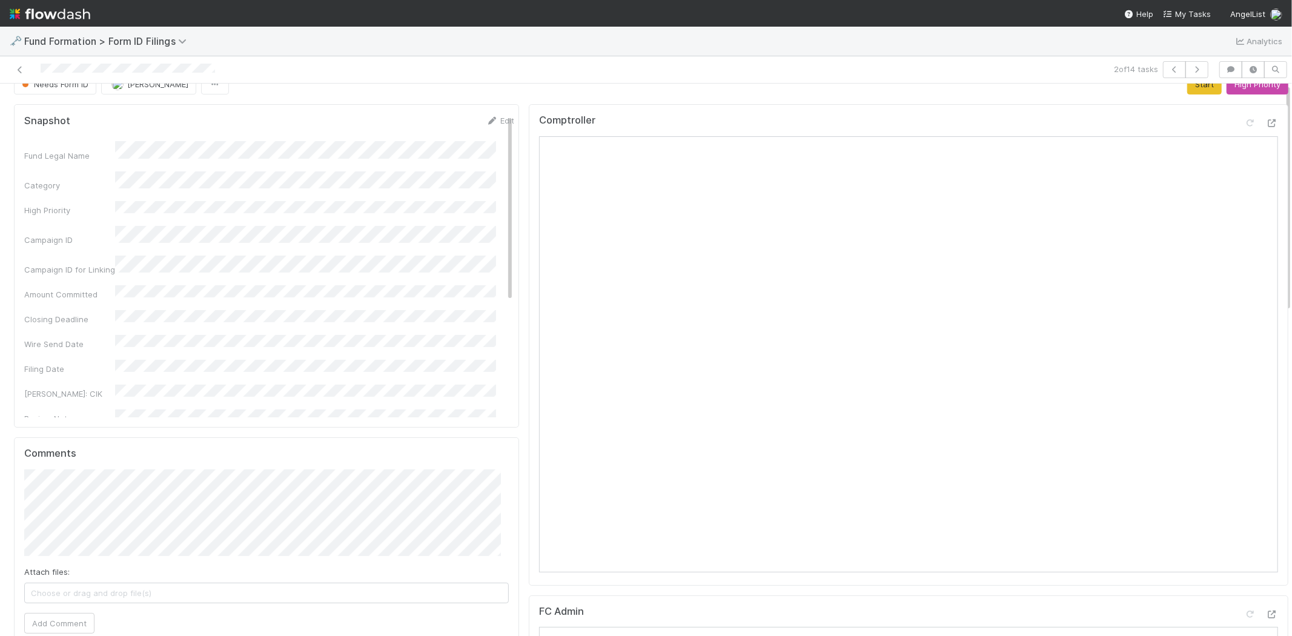
scroll to position [0, 0]
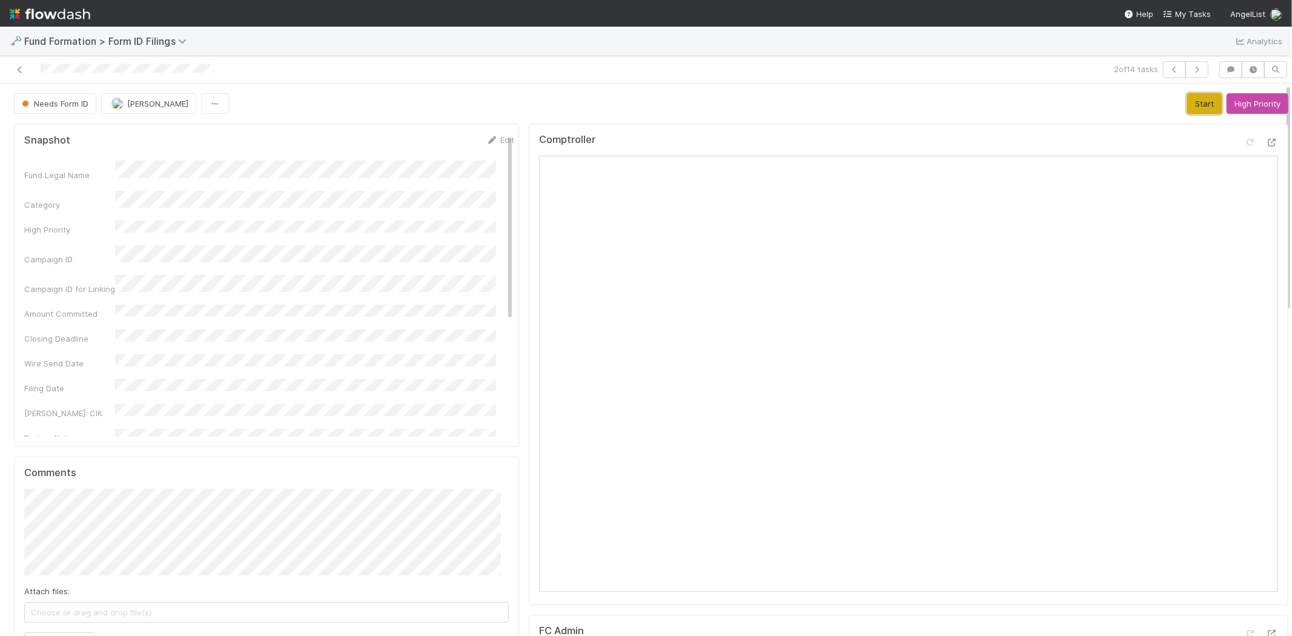
click at [1193, 99] on button "Start" at bounding box center [1204, 103] width 35 height 21
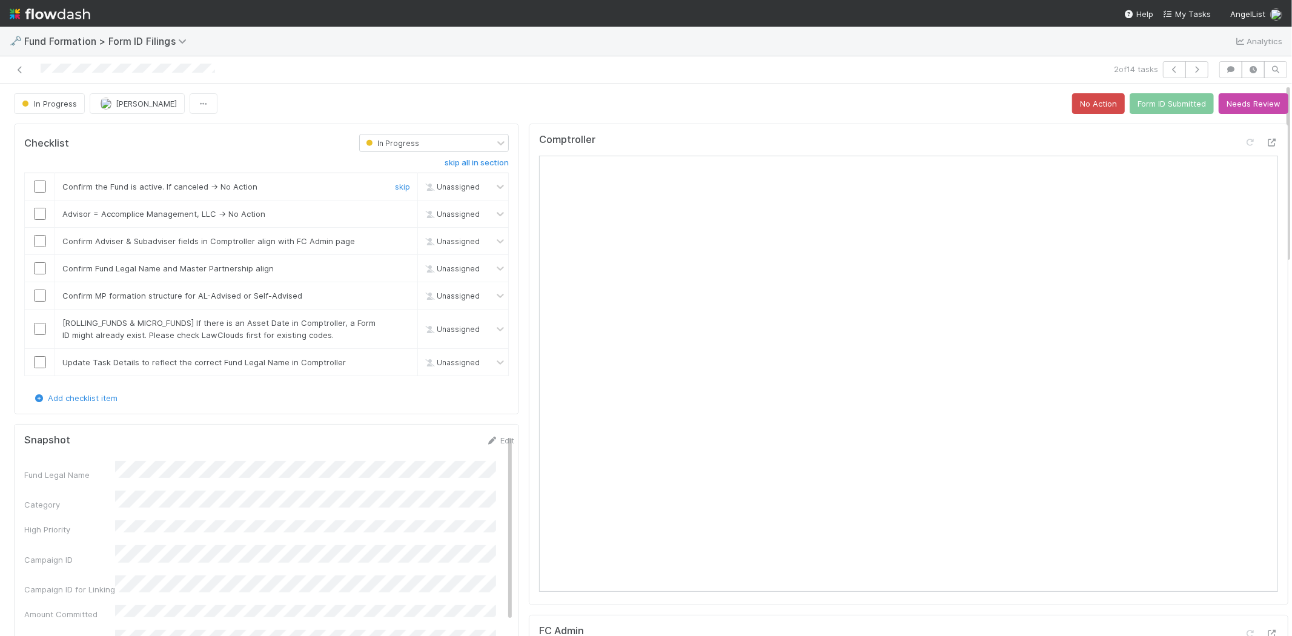
click at [41, 190] on input "checkbox" at bounding box center [40, 187] width 12 height 12
click at [396, 215] on link "skip" at bounding box center [402, 214] width 15 height 10
click at [38, 241] on input "checkbox" at bounding box center [40, 241] width 12 height 12
click at [39, 270] on input "checkbox" at bounding box center [40, 268] width 12 height 12
click at [40, 289] on td at bounding box center [40, 295] width 30 height 27
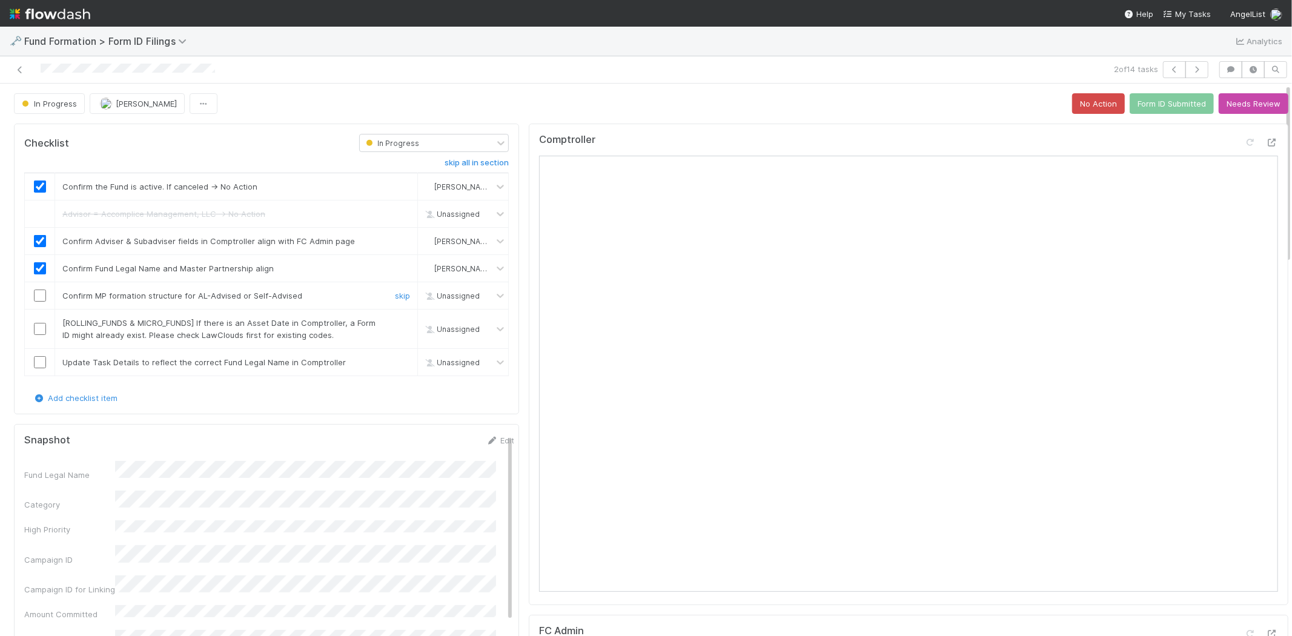
click at [32, 293] on div at bounding box center [40, 296] width 30 height 12
click at [41, 298] on input "checkbox" at bounding box center [40, 296] width 12 height 12
click at [395, 322] on link "skip" at bounding box center [402, 323] width 15 height 10
click at [41, 361] on input "checkbox" at bounding box center [40, 362] width 12 height 12
click at [1144, 105] on button "Form ID Submitted" at bounding box center [1172, 103] width 84 height 21
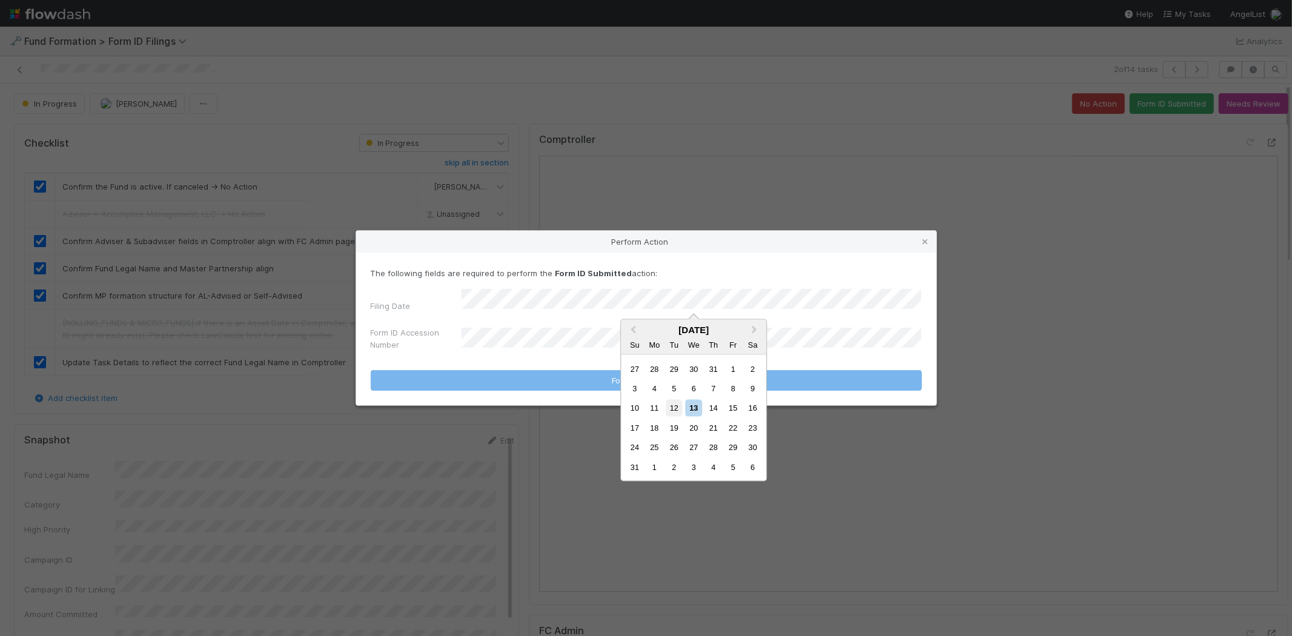
click at [674, 406] on div "12" at bounding box center [674, 408] width 16 height 16
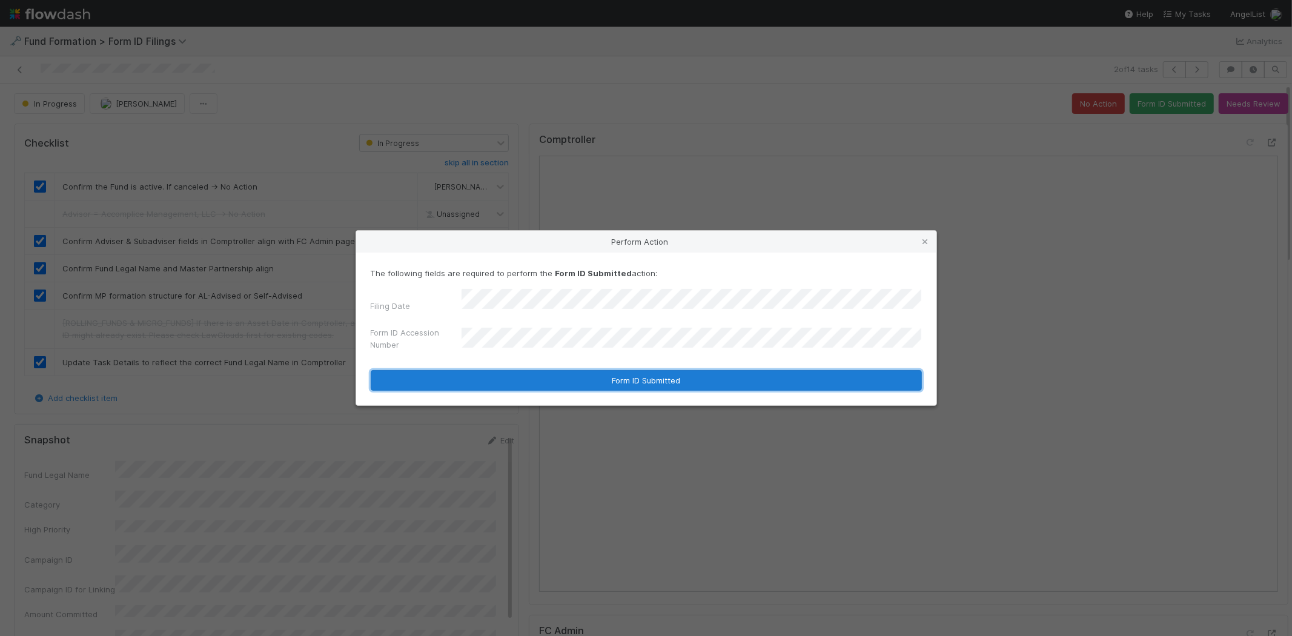
click at [509, 373] on button "Form ID Submitted" at bounding box center [646, 380] width 551 height 21
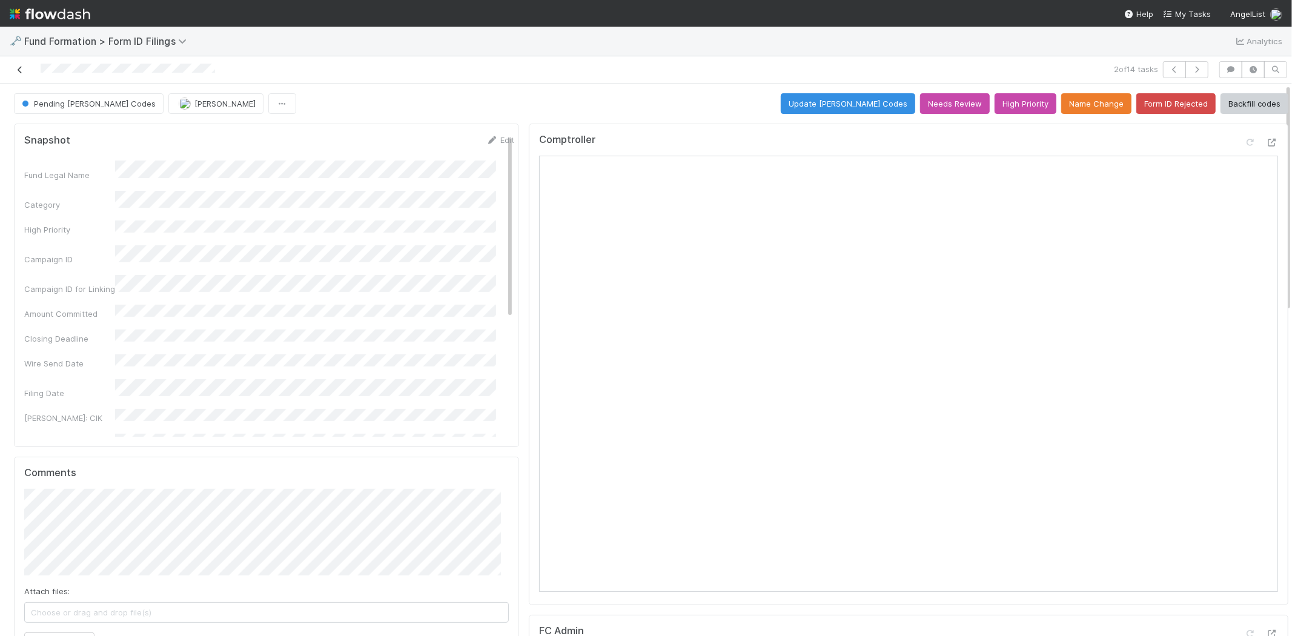
click at [24, 67] on icon at bounding box center [20, 70] width 12 height 8
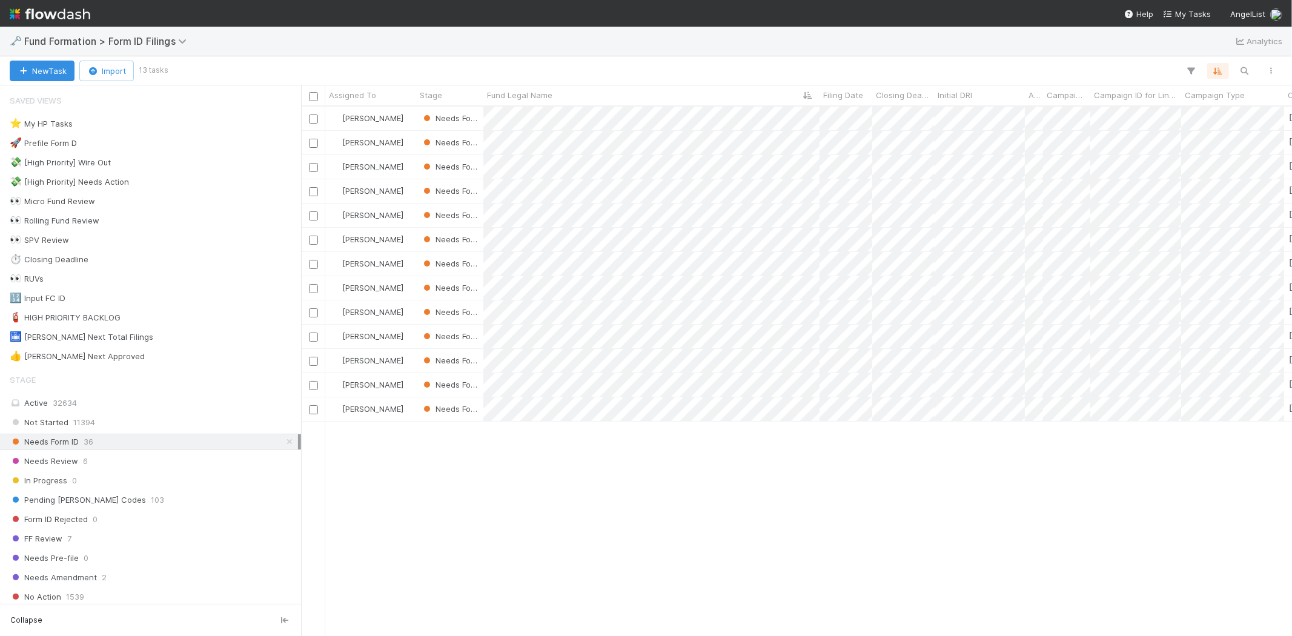
scroll to position [519, 980]
click at [922, 479] on div at bounding box center [646, 318] width 1292 height 636
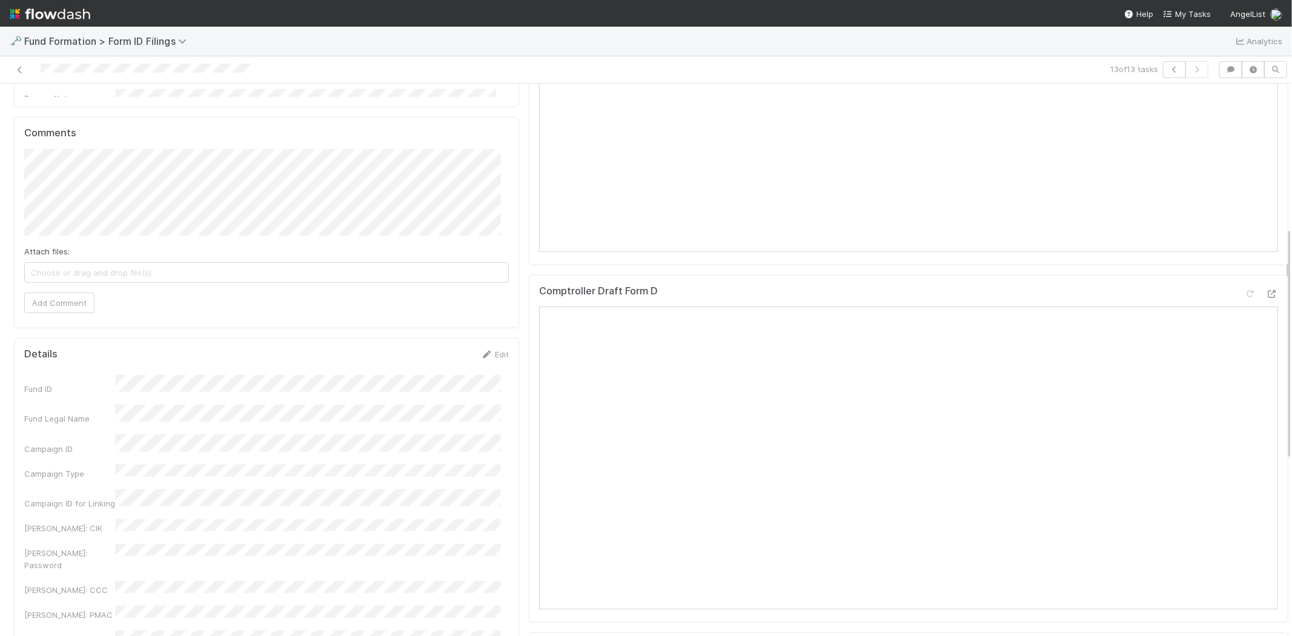
scroll to position [403, 0]
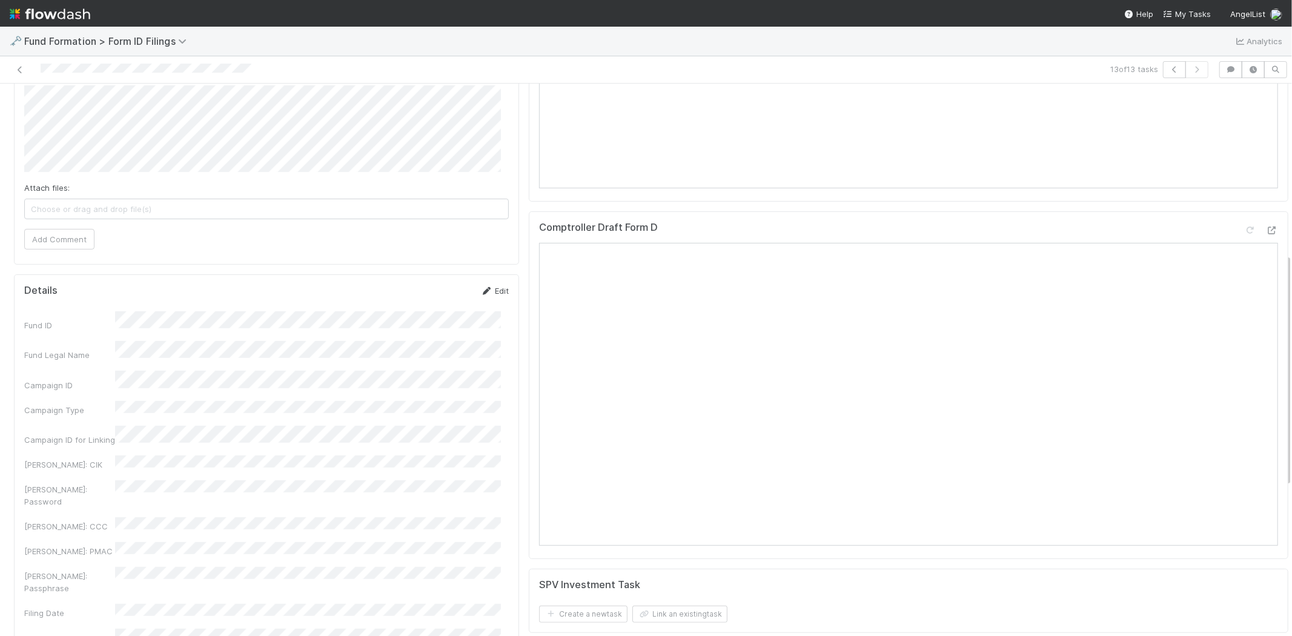
drag, startPoint x: 488, startPoint y: 288, endPoint x: 285, endPoint y: 404, distance: 233.6
click at [487, 290] on link "Edit" at bounding box center [494, 291] width 28 height 10
drag, startPoint x: 429, startPoint y: 297, endPoint x: 522, endPoint y: 353, distance: 108.2
click at [430, 295] on button "Save" at bounding box center [444, 295] width 35 height 21
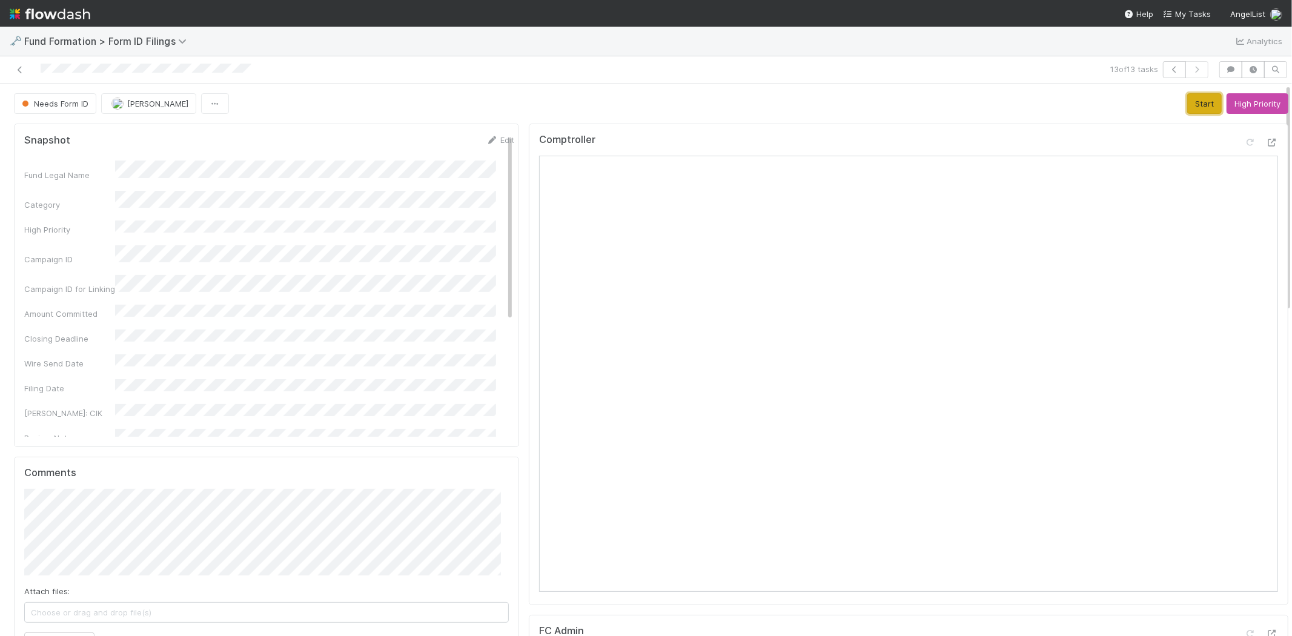
click at [1187, 101] on button "Start" at bounding box center [1204, 103] width 35 height 21
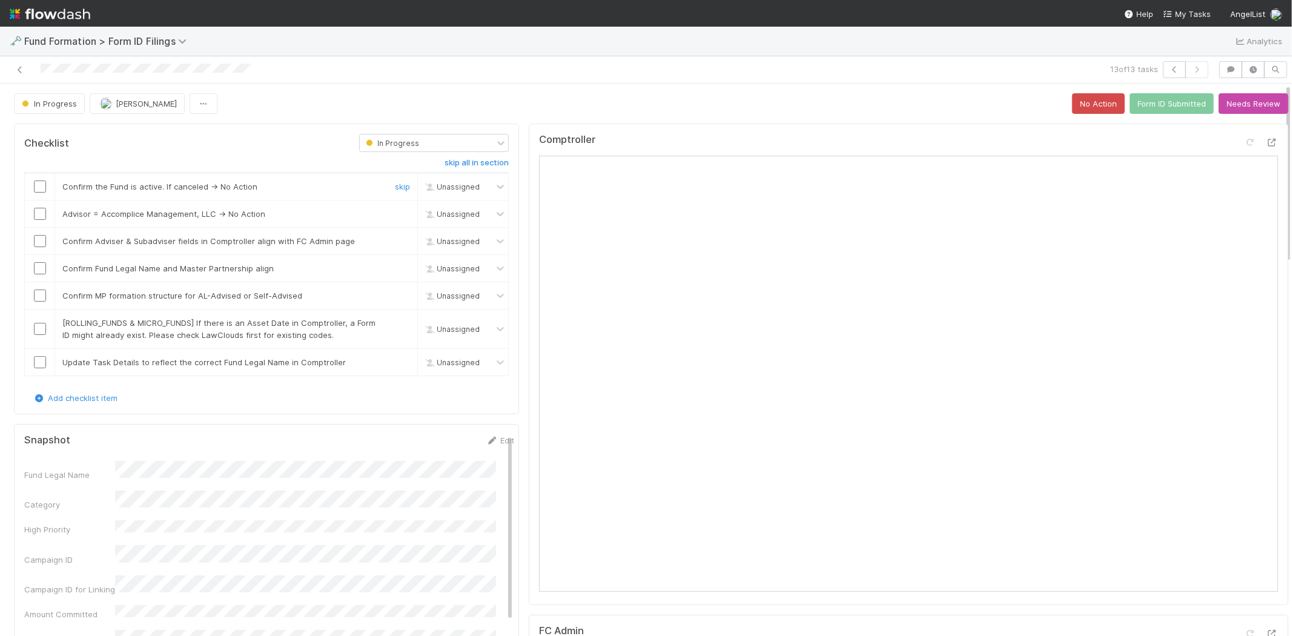
drag, startPoint x: 38, startPoint y: 187, endPoint x: 91, endPoint y: 195, distance: 54.0
click at [39, 187] on input "checkbox" at bounding box center [40, 187] width 12 height 12
click at [395, 212] on link "skip" at bounding box center [402, 214] width 15 height 10
click at [41, 244] on input "checkbox" at bounding box center [40, 241] width 12 height 12
click at [42, 264] on input "checkbox" at bounding box center [40, 268] width 12 height 12
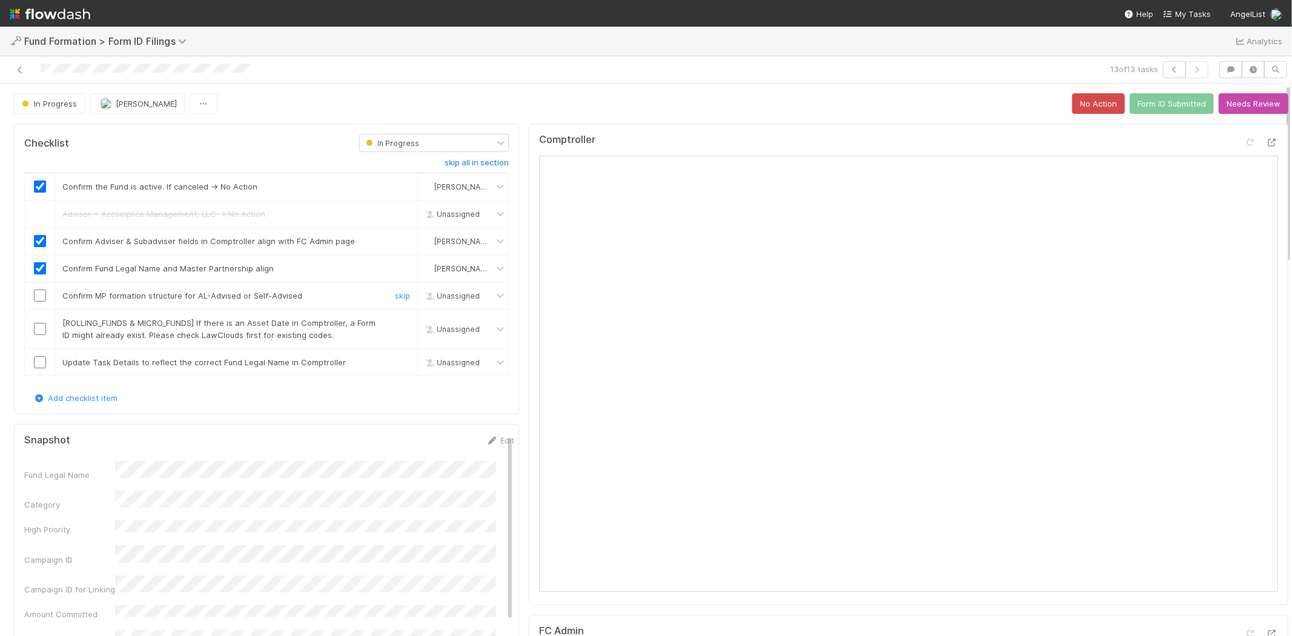
drag, startPoint x: 39, startPoint y: 292, endPoint x: 48, endPoint y: 298, distance: 10.9
click at [39, 293] on input "checkbox" at bounding box center [40, 296] width 12 height 12
click at [395, 325] on link "skip" at bounding box center [402, 323] width 15 height 10
click at [33, 359] on div at bounding box center [40, 362] width 30 height 12
drag, startPoint x: 38, startPoint y: 365, endPoint x: 529, endPoint y: 301, distance: 494.8
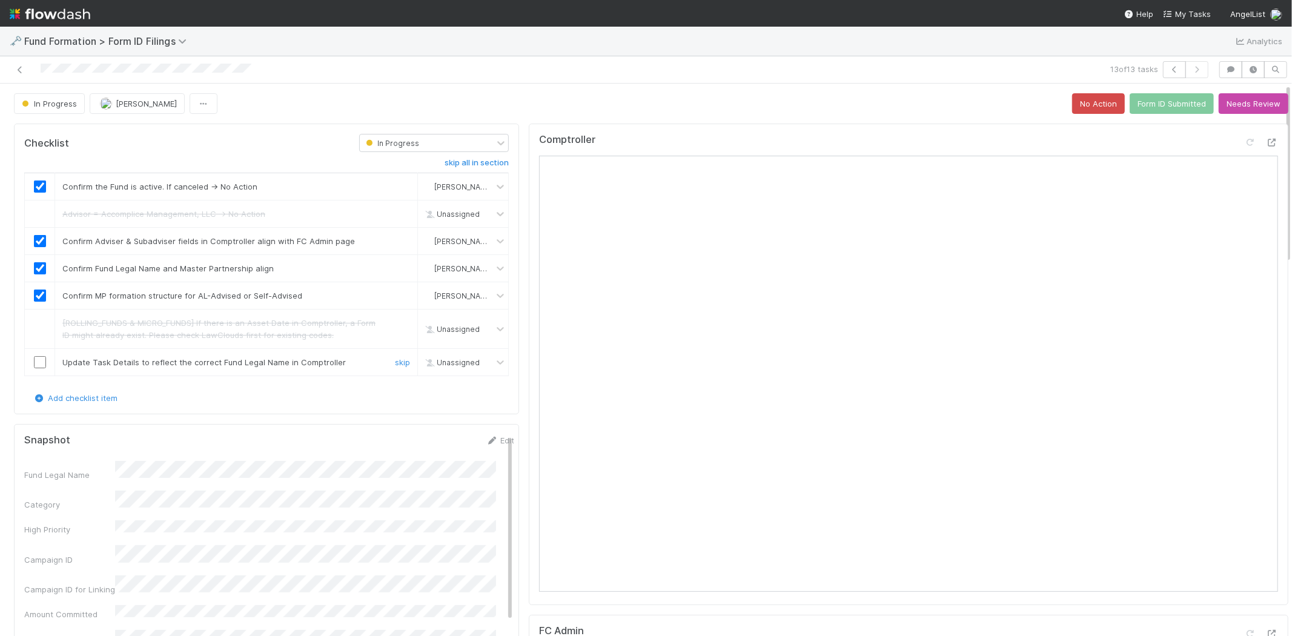
click at [40, 363] on input "checkbox" at bounding box center [40, 362] width 12 height 12
click at [1152, 108] on button "Form ID Submitted" at bounding box center [1172, 103] width 84 height 21
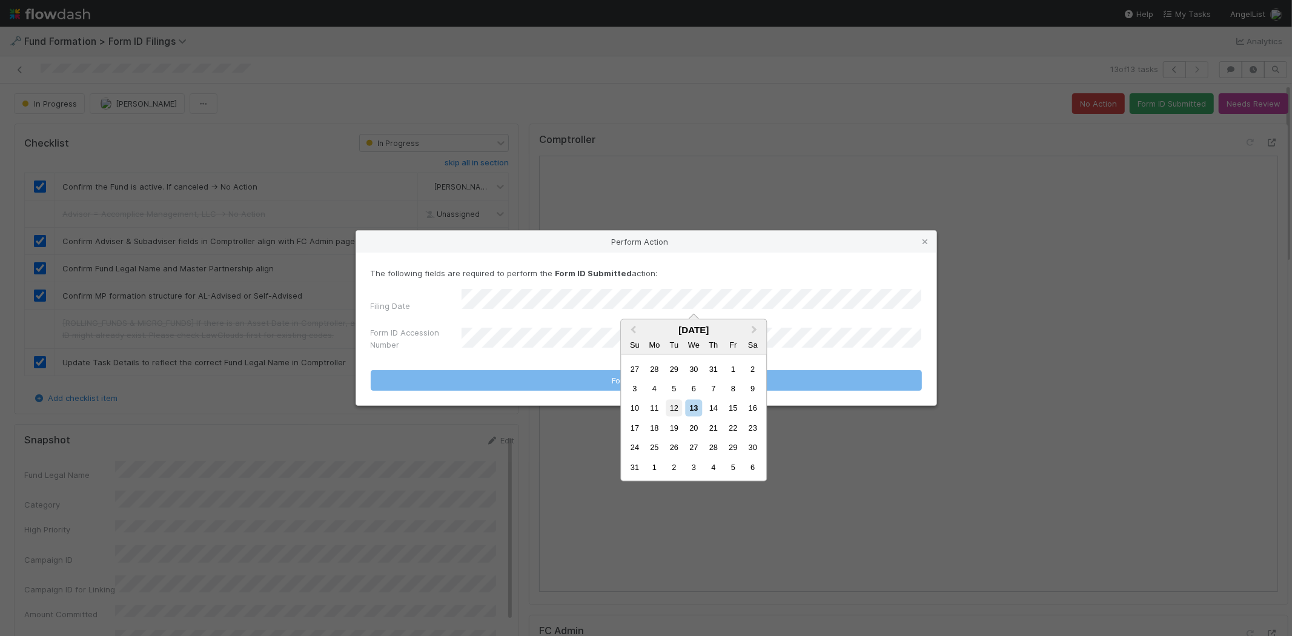
click at [671, 404] on div "12" at bounding box center [674, 408] width 16 height 16
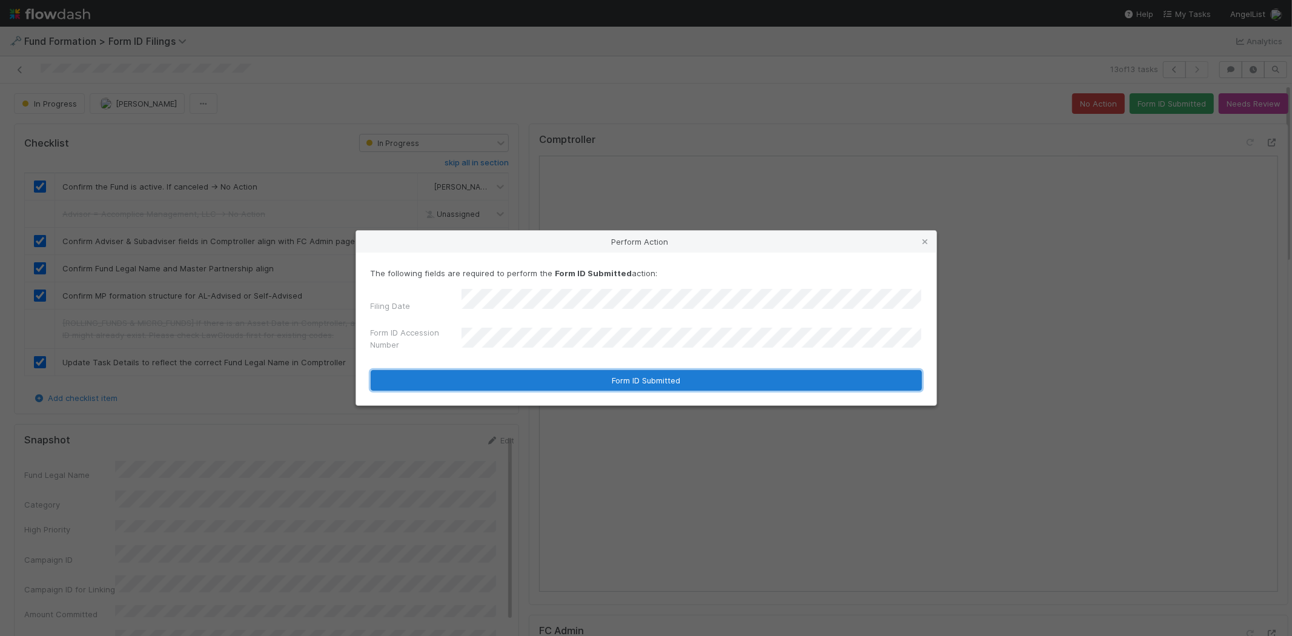
click at [526, 373] on button "Form ID Submitted" at bounding box center [646, 380] width 551 height 21
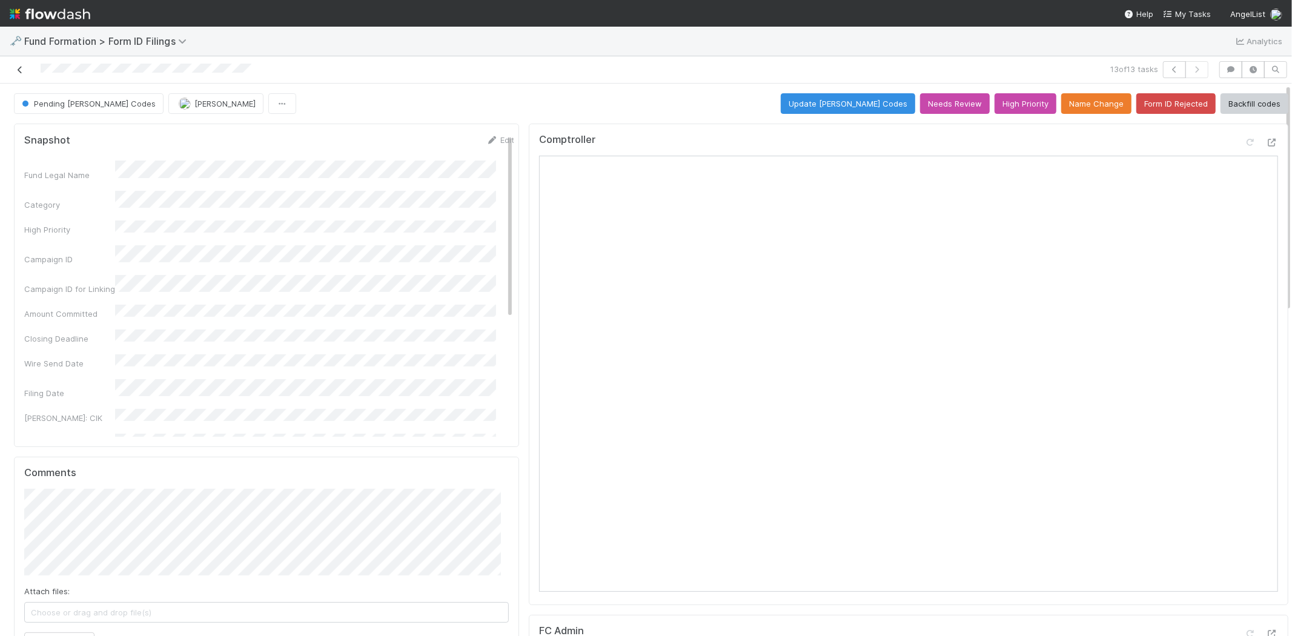
click at [18, 68] on icon at bounding box center [20, 70] width 12 height 8
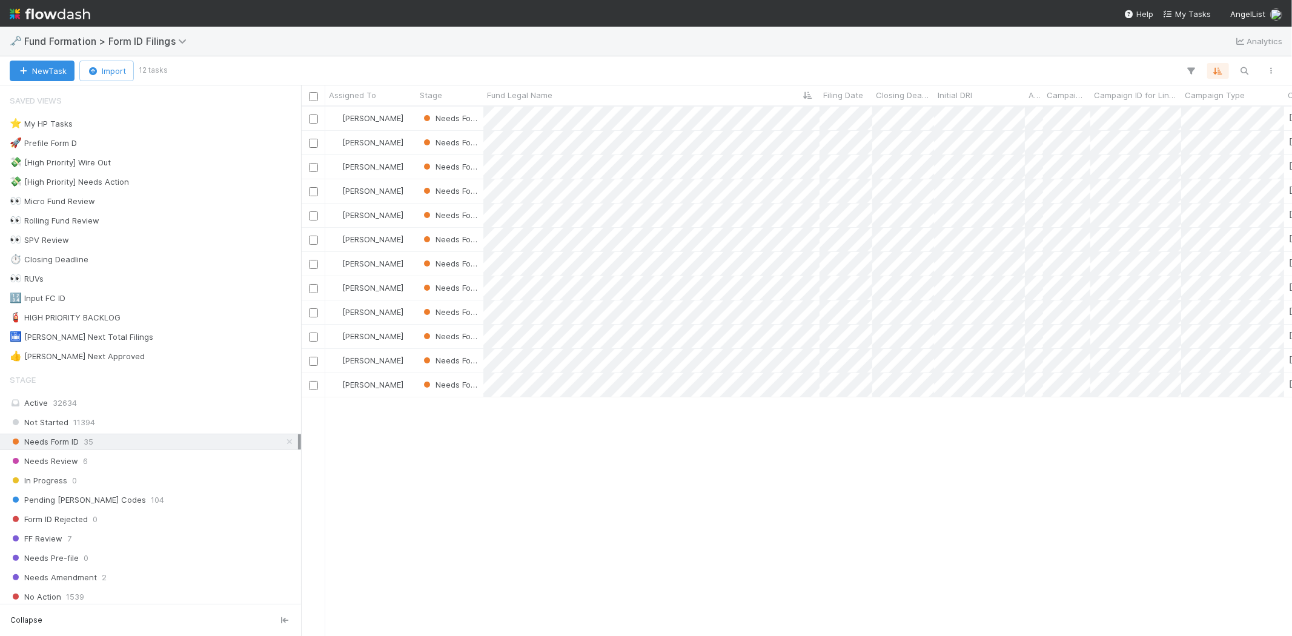
scroll to position [519, 980]
click at [929, 425] on div at bounding box center [646, 318] width 1292 height 636
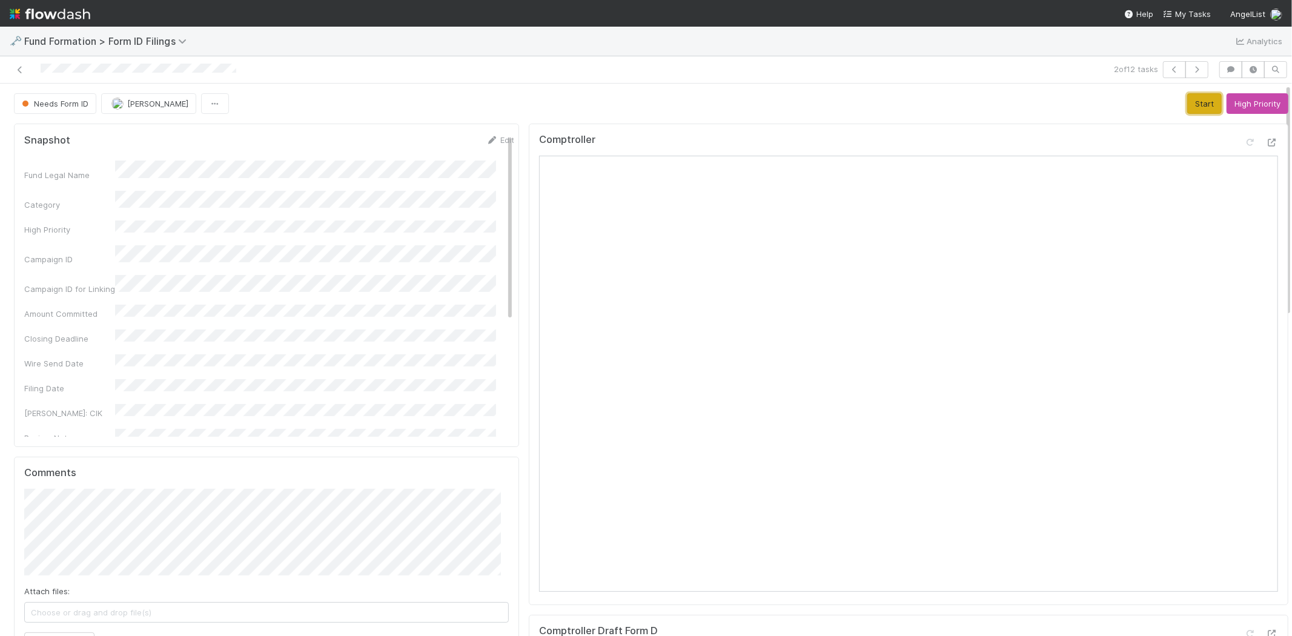
click at [1187, 104] on button "Start" at bounding box center [1204, 103] width 35 height 21
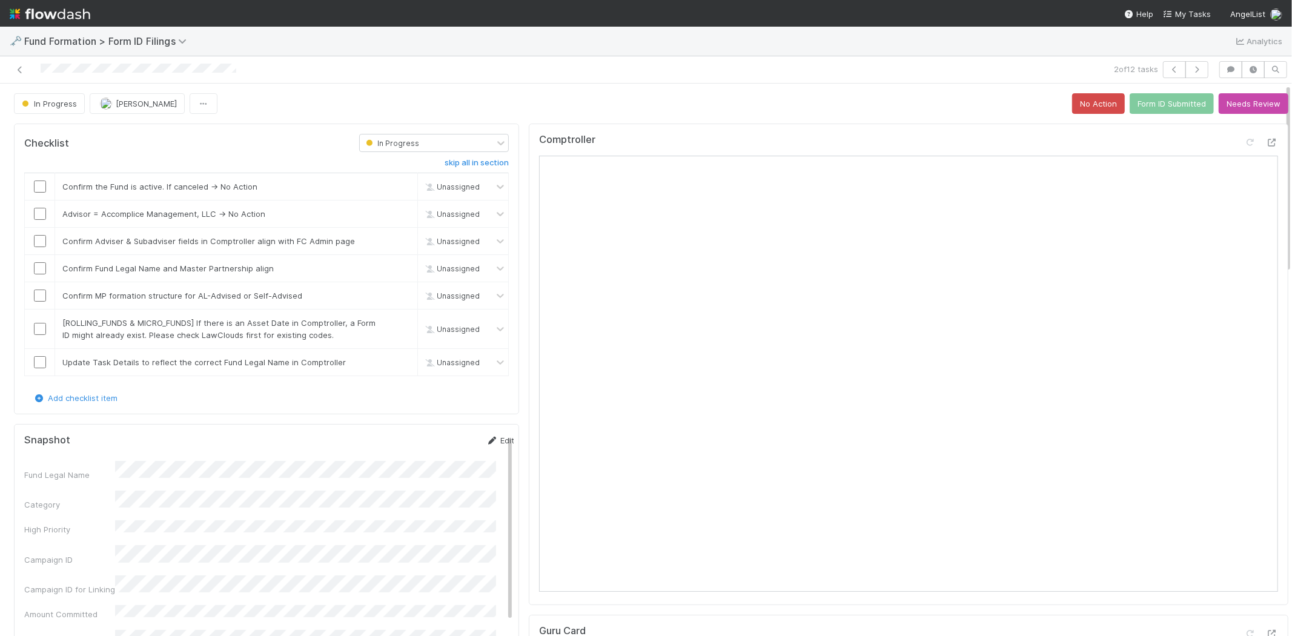
click at [486, 444] on link "Edit" at bounding box center [500, 441] width 28 height 10
drag, startPoint x: 344, startPoint y: 491, endPoint x: 62, endPoint y: 468, distance: 282.7
click at [434, 446] on button "Save" at bounding box center [450, 444] width 35 height 21
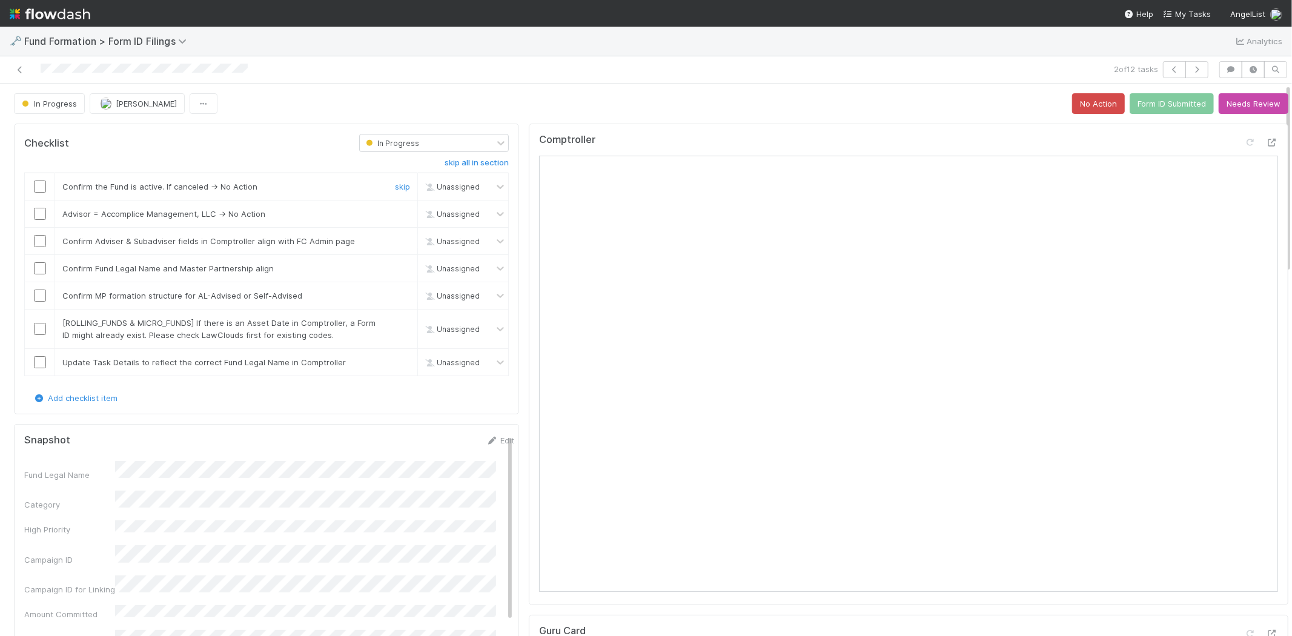
click at [37, 184] on input "checkbox" at bounding box center [40, 187] width 12 height 12
click at [395, 214] on link "skip" at bounding box center [402, 214] width 15 height 10
click at [41, 240] on input "checkbox" at bounding box center [40, 241] width 12 height 12
click at [39, 267] on input "checkbox" at bounding box center [40, 268] width 12 height 12
click at [40, 298] on input "checkbox" at bounding box center [40, 296] width 12 height 12
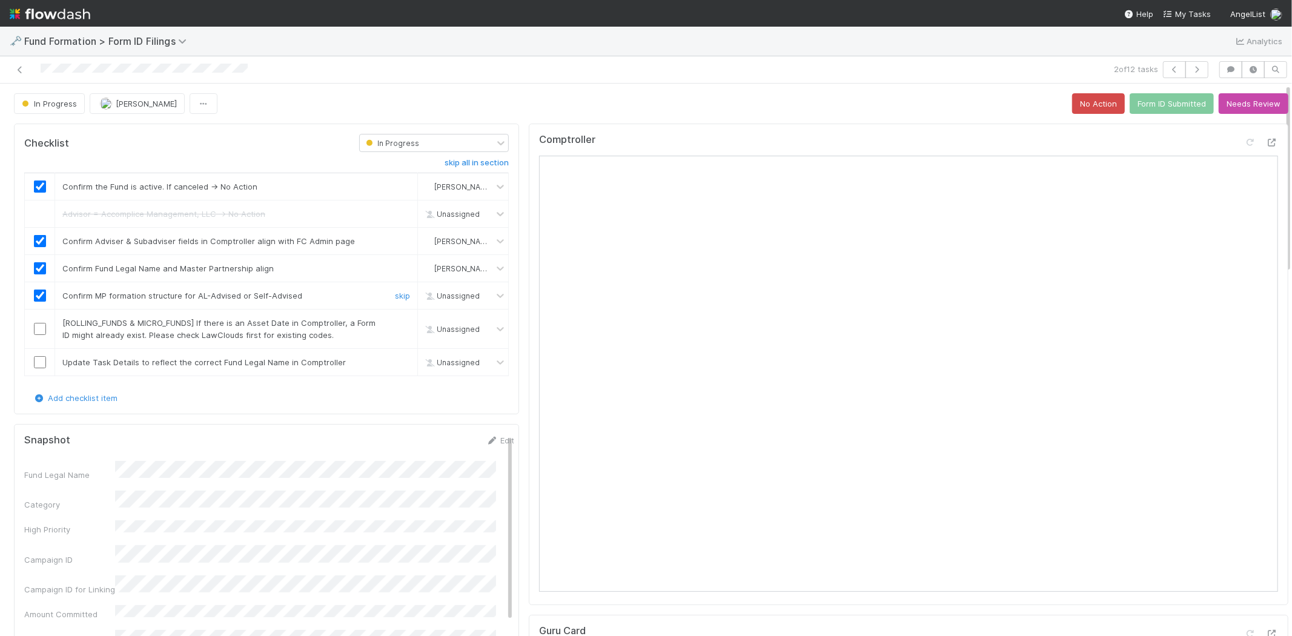
checkbox input "true"
click at [395, 322] on link "skip" at bounding box center [402, 323] width 15 height 10
click at [44, 359] on input "checkbox" at bounding box center [40, 362] width 12 height 12
click at [1159, 102] on button "Form ID Submitted" at bounding box center [1172, 103] width 84 height 21
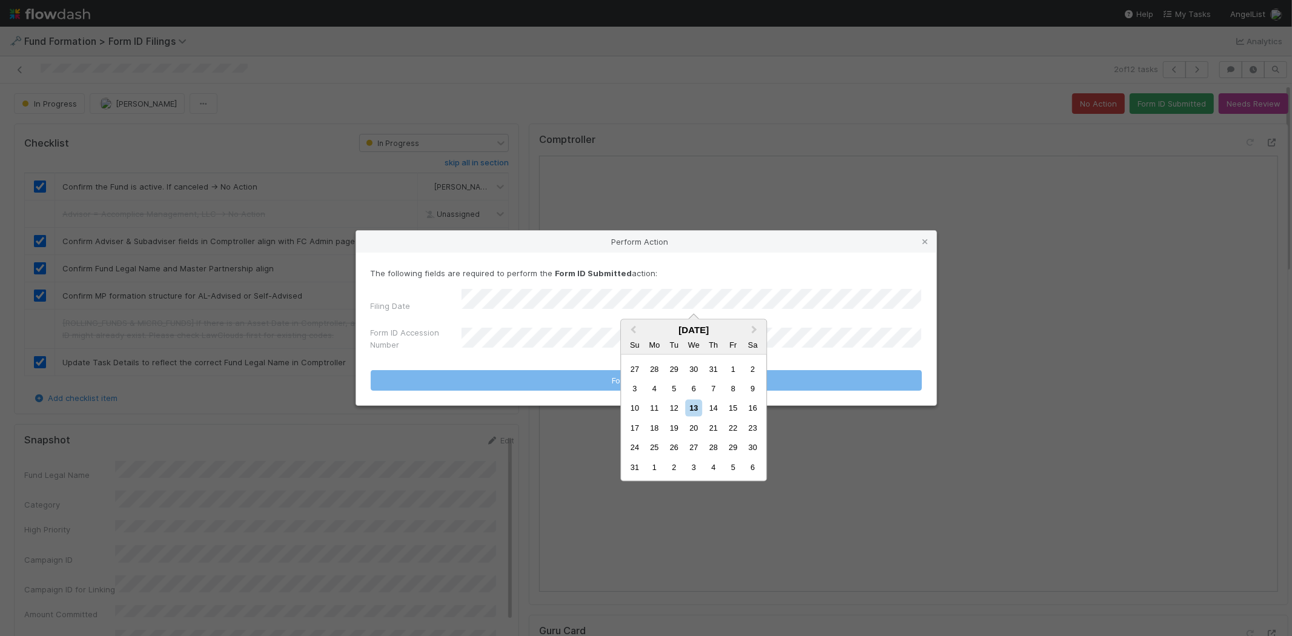
click at [677, 408] on div "12" at bounding box center [674, 408] width 16 height 16
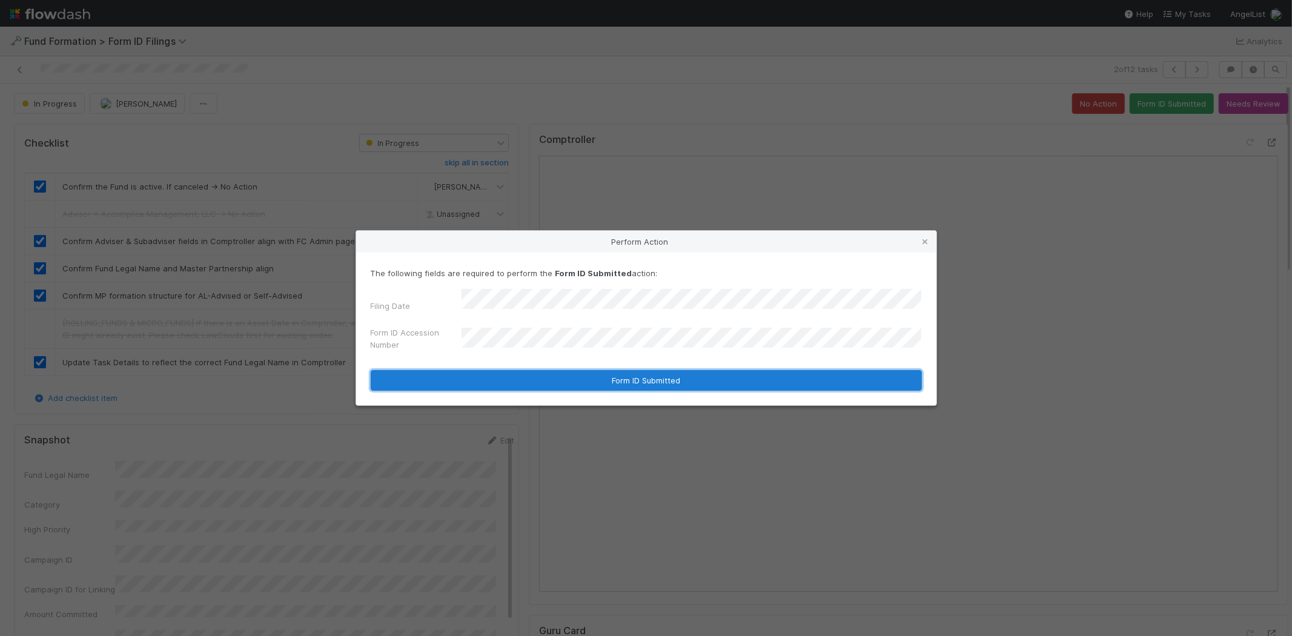
click at [553, 374] on button "Form ID Submitted" at bounding box center [646, 380] width 551 height 21
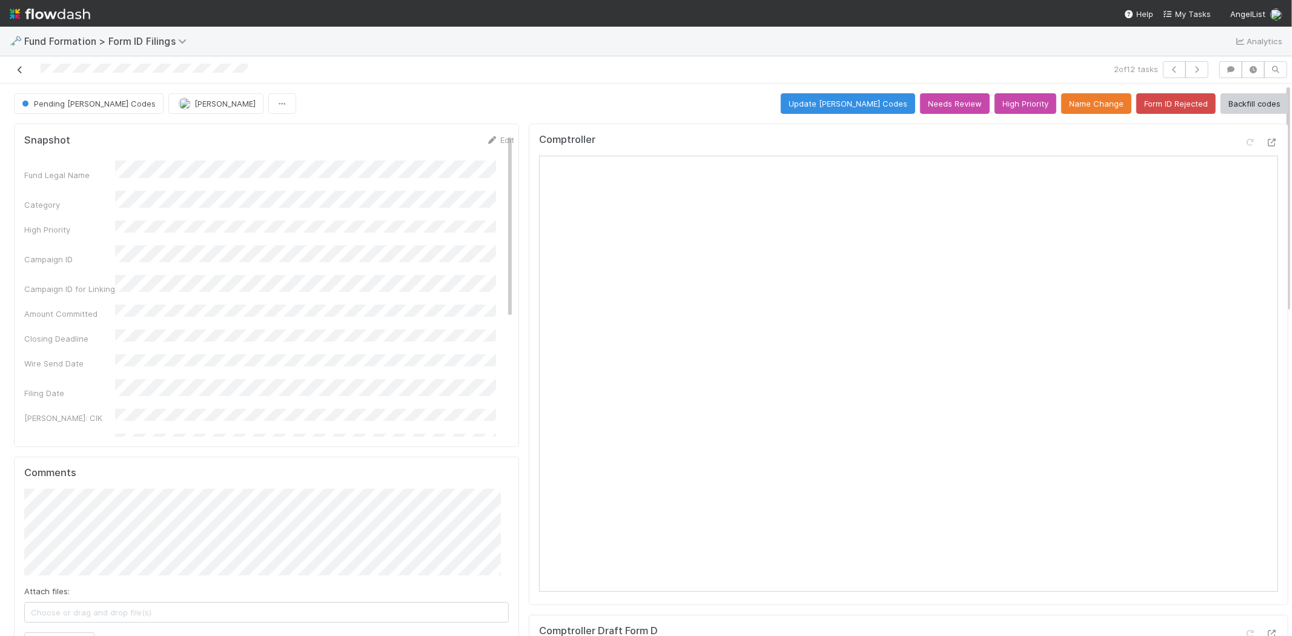
click at [19, 71] on icon at bounding box center [20, 70] width 12 height 8
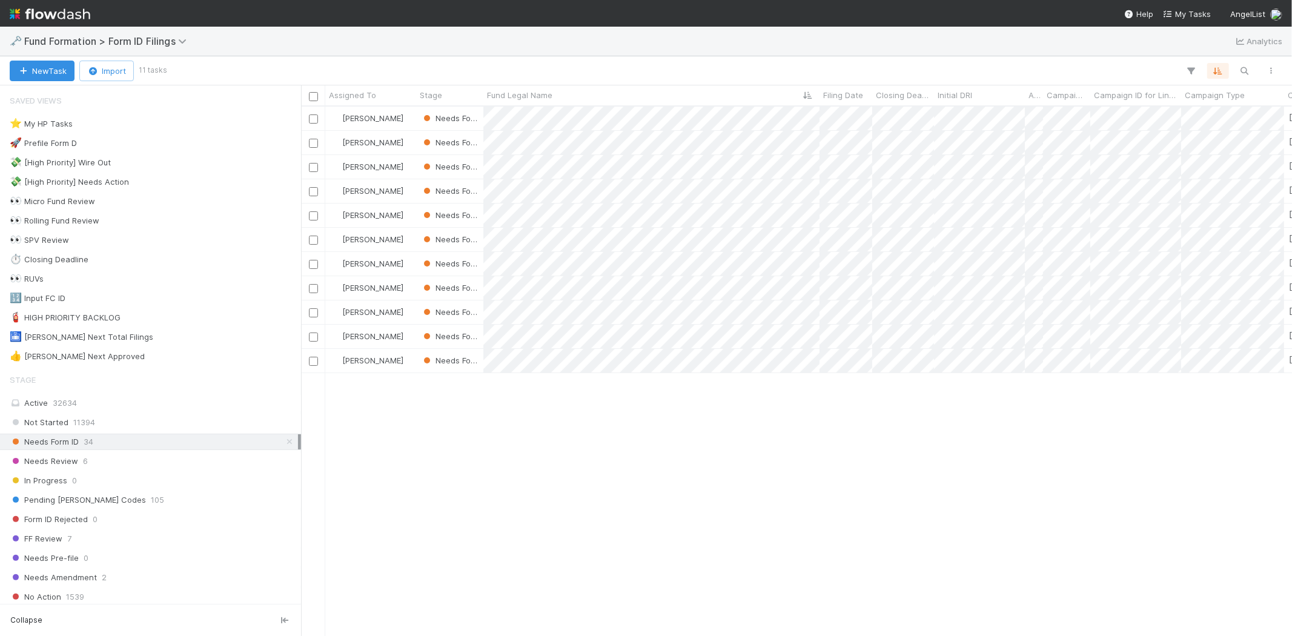
scroll to position [519, 980]
click at [152, 462] on div "Needs Review 6" at bounding box center [154, 461] width 288 height 15
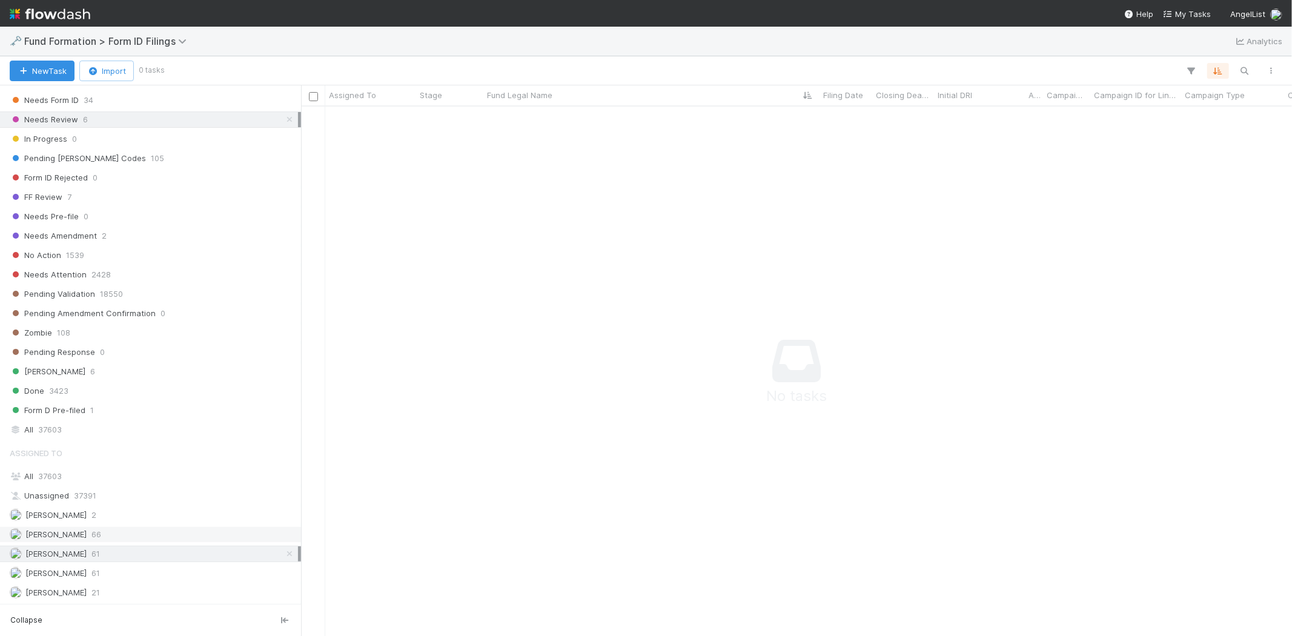
scroll to position [347, 0]
click at [284, 552] on icon at bounding box center [290, 554] width 12 height 8
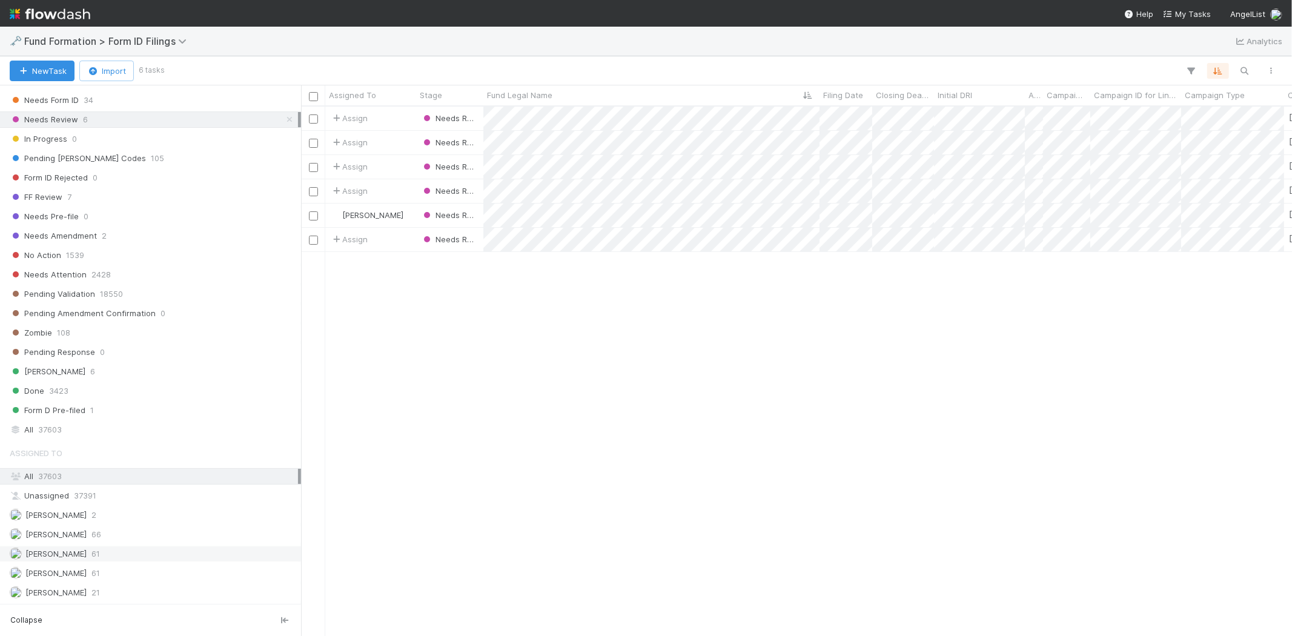
scroll to position [519, 980]
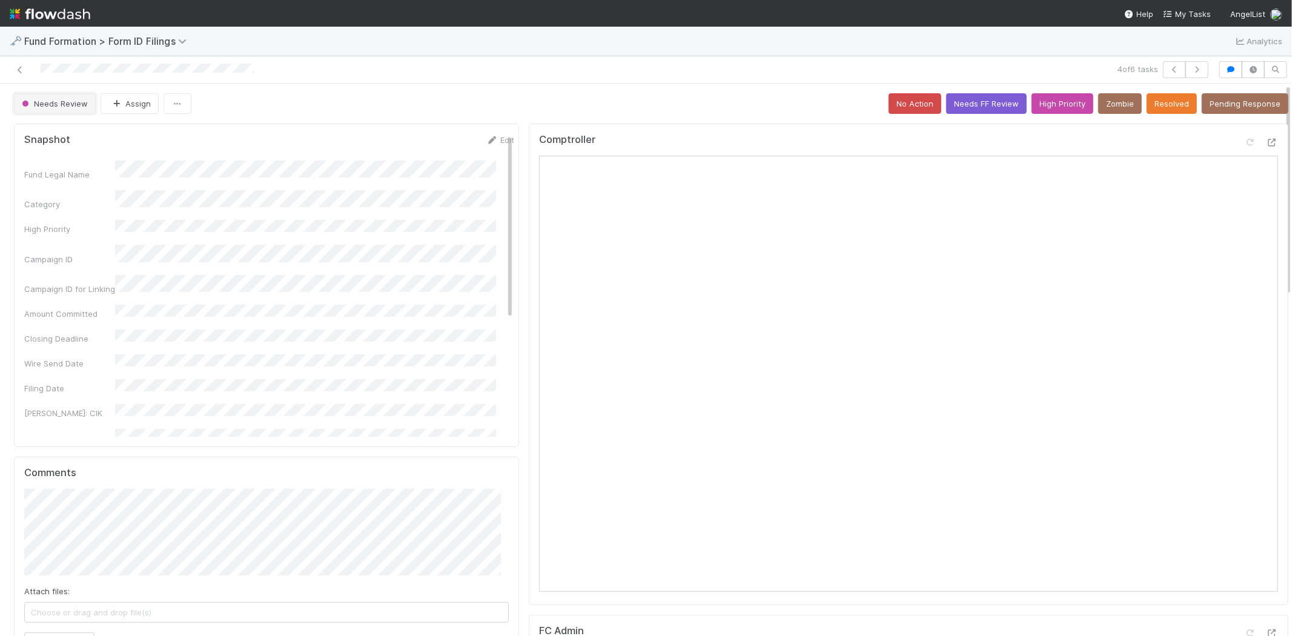
click at [56, 104] on span "Needs Review" at bounding box center [53, 104] width 68 height 10
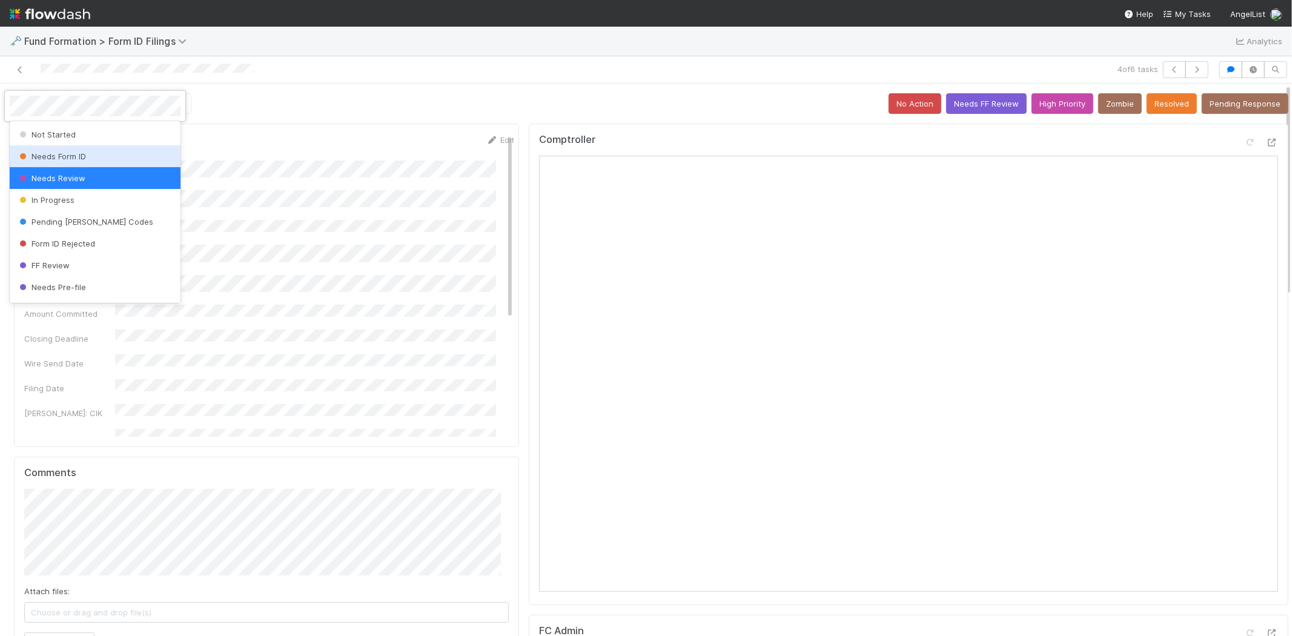
drag, startPoint x: 86, startPoint y: 156, endPoint x: 334, endPoint y: 107, distance: 253.3
click at [87, 156] on div "Needs Form ID" at bounding box center [95, 156] width 171 height 22
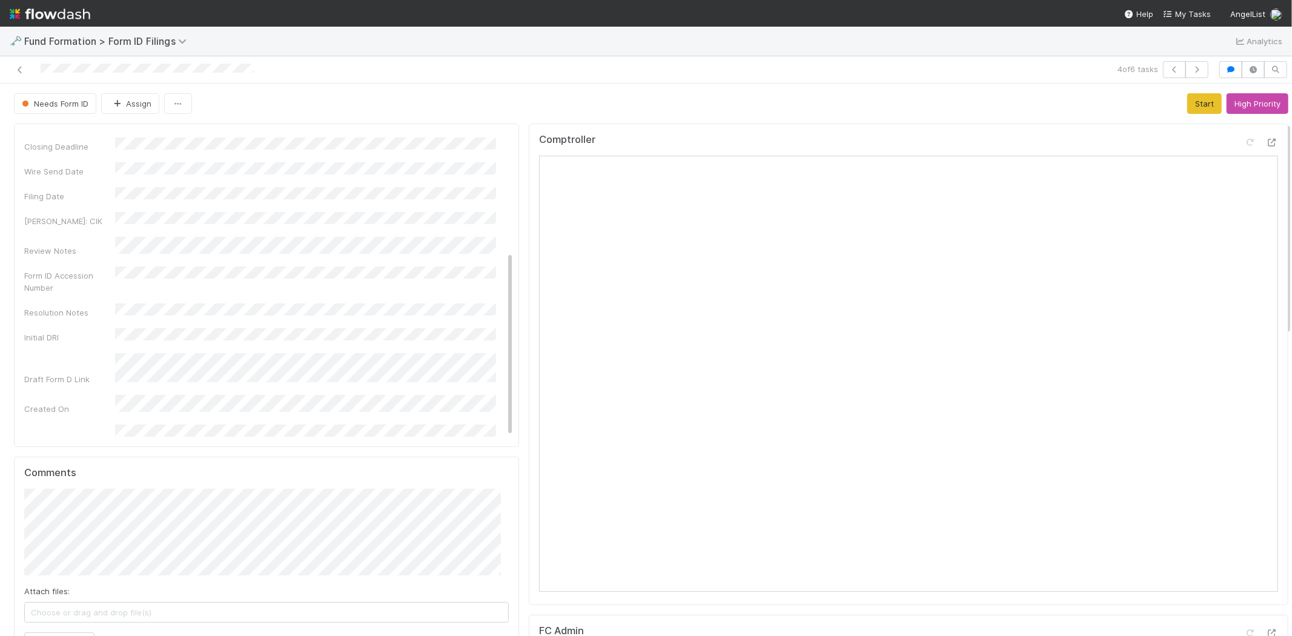
scroll to position [269, 0]
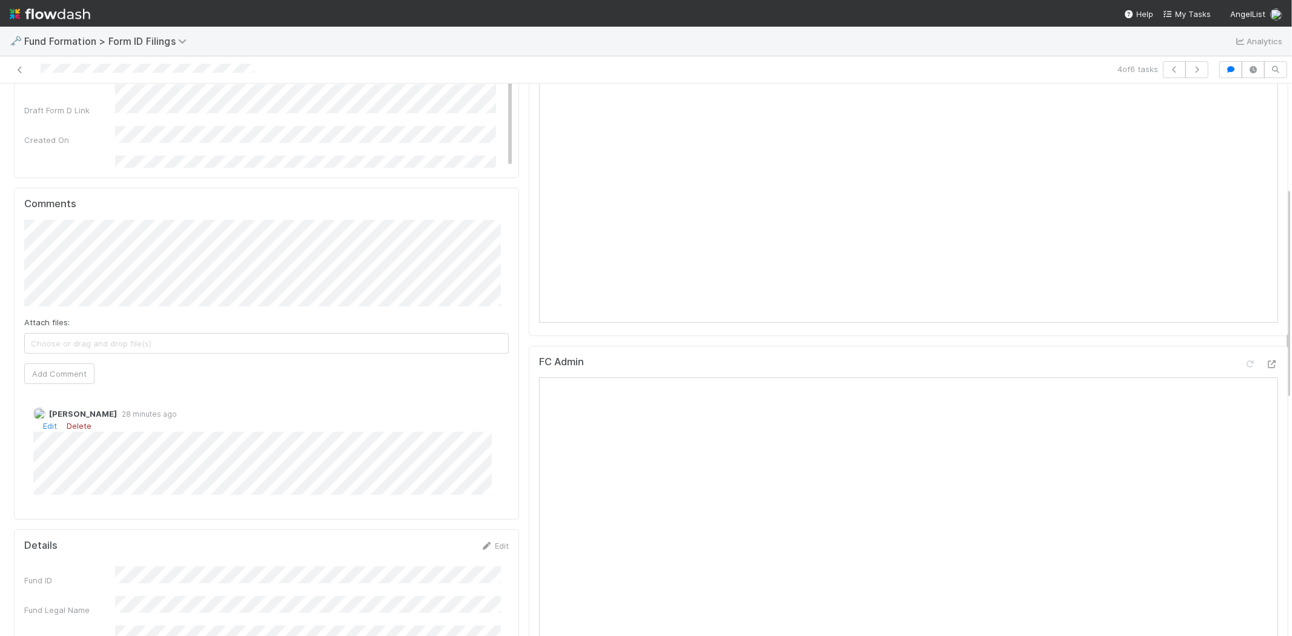
click at [77, 427] on link "Delete" at bounding box center [79, 426] width 25 height 10
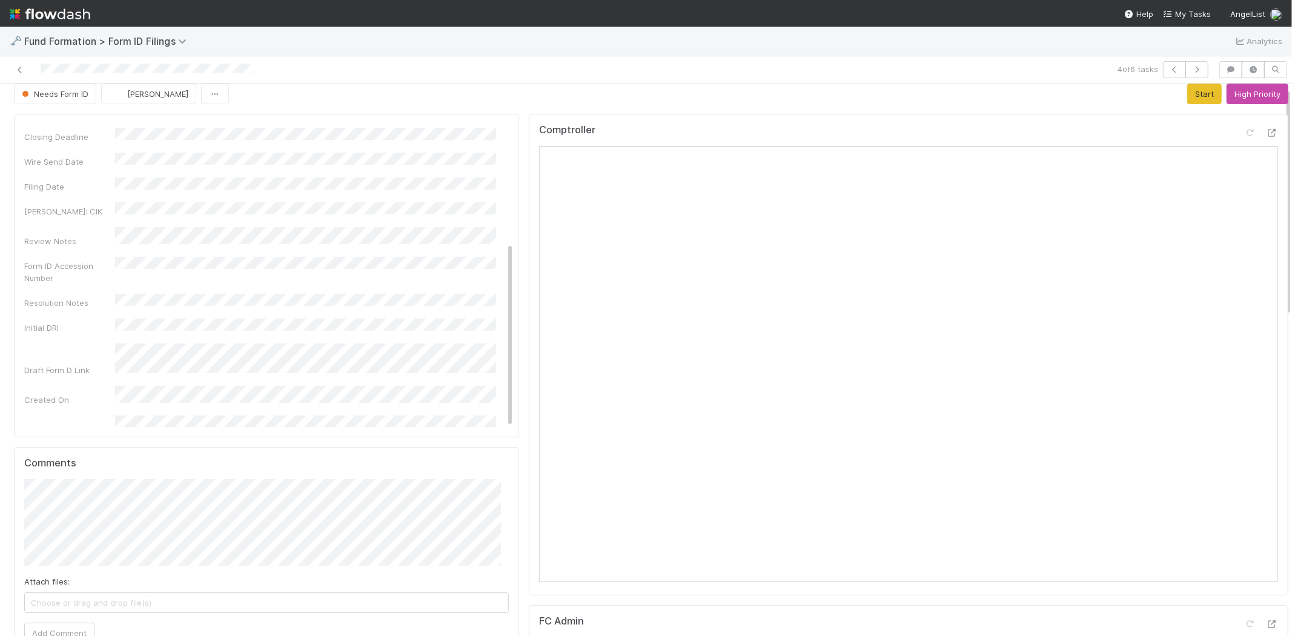
scroll to position [0, 0]
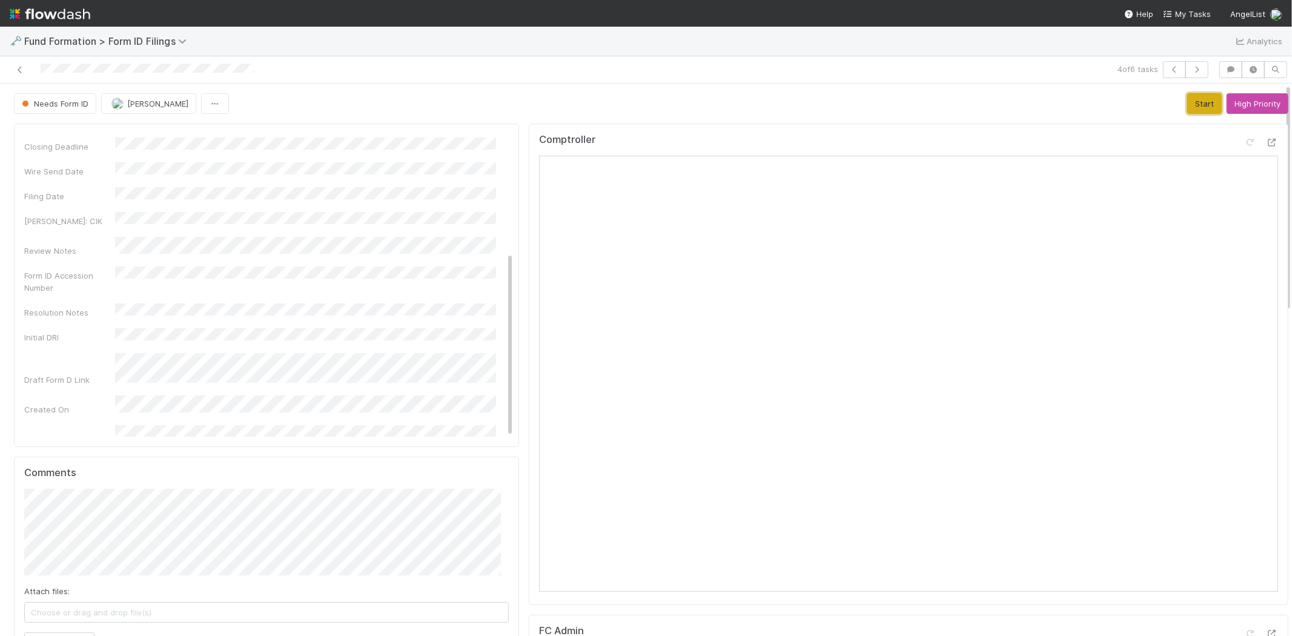
click at [1187, 105] on button "Start" at bounding box center [1204, 103] width 35 height 21
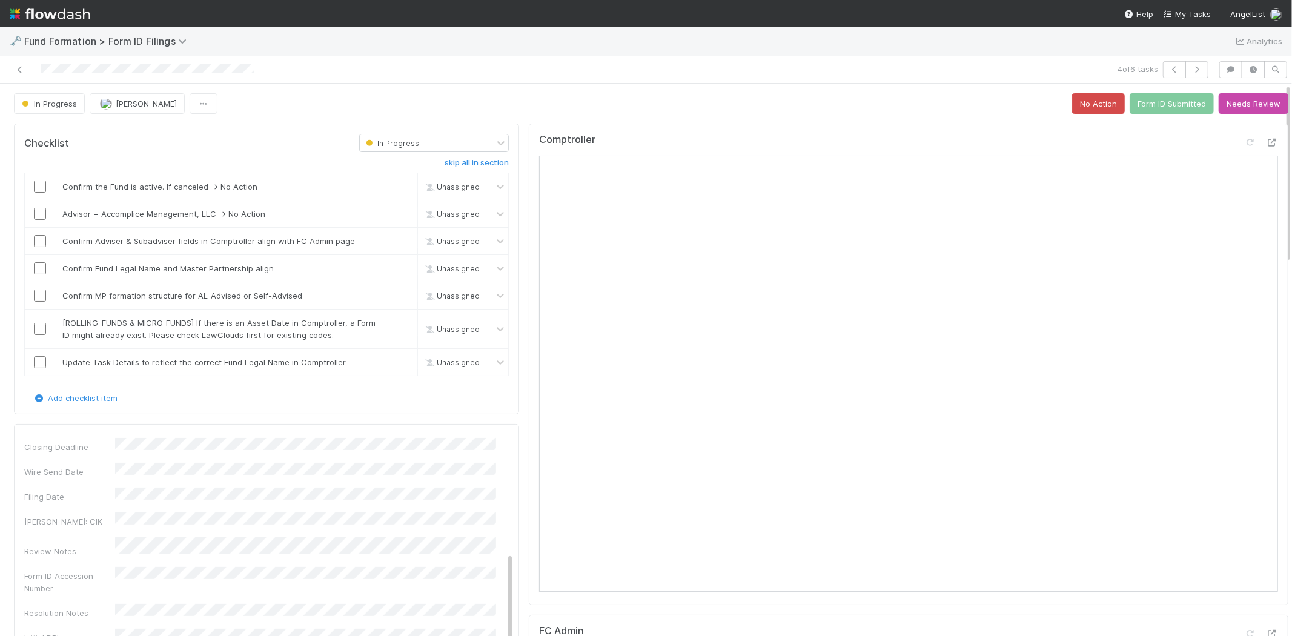
click at [949, 138] on div "Comptroller" at bounding box center [908, 145] width 739 height 22
click at [869, 111] on div "In Progress Meg Castanare No Action Form ID Submitted Needs Review" at bounding box center [651, 103] width 1275 height 21
click at [39, 187] on input "checkbox" at bounding box center [40, 187] width 12 height 12
click at [395, 212] on link "skip" at bounding box center [402, 214] width 15 height 10
drag, startPoint x: 38, startPoint y: 241, endPoint x: 38, endPoint y: 261, distance: 20.6
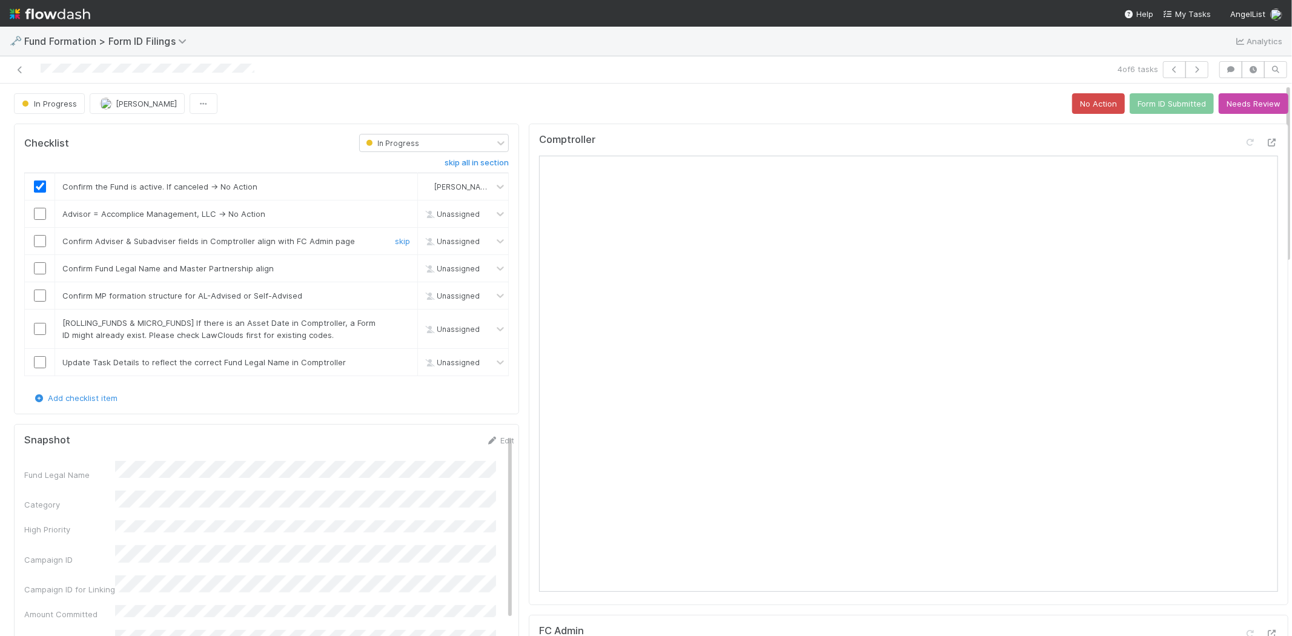
click at [38, 241] on input "checkbox" at bounding box center [40, 241] width 12 height 12
drag, startPoint x: 37, startPoint y: 265, endPoint x: 42, endPoint y: 288, distance: 23.7
click at [37, 265] on input "checkbox" at bounding box center [40, 268] width 12 height 12
click at [41, 292] on input "checkbox" at bounding box center [40, 296] width 12 height 12
click at [395, 321] on link "skip" at bounding box center [402, 323] width 15 height 10
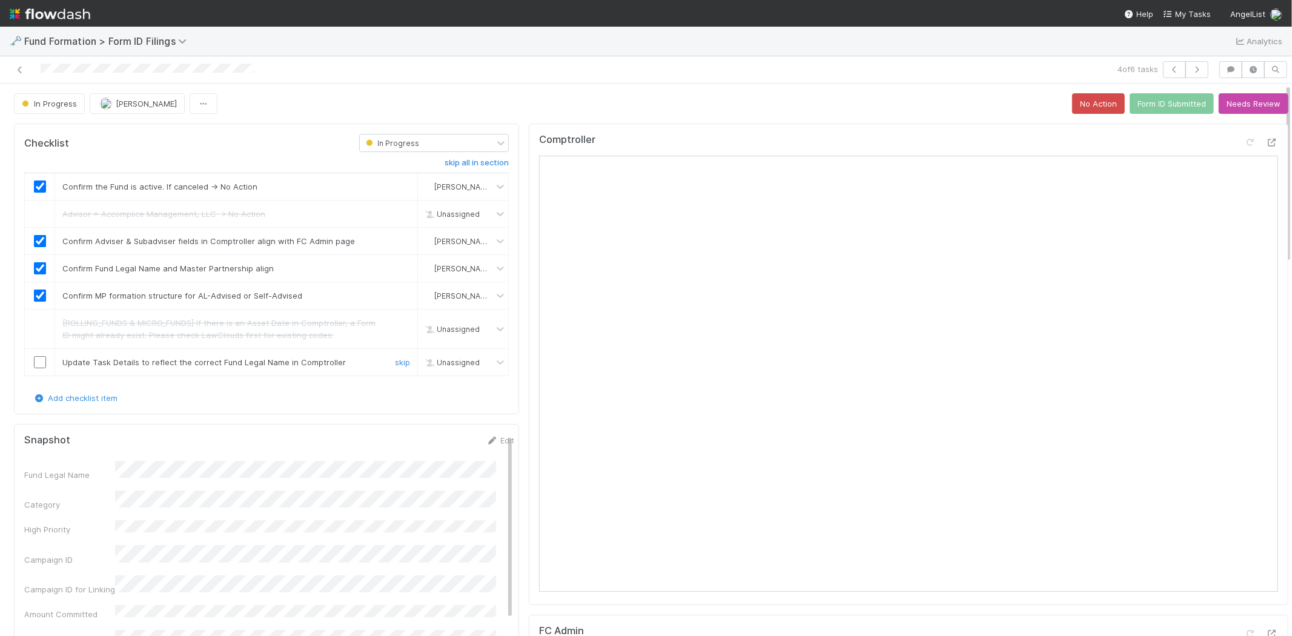
click at [36, 360] on input "checkbox" at bounding box center [40, 362] width 12 height 12
click at [1159, 105] on button "Form ID Submitted" at bounding box center [1172, 103] width 84 height 21
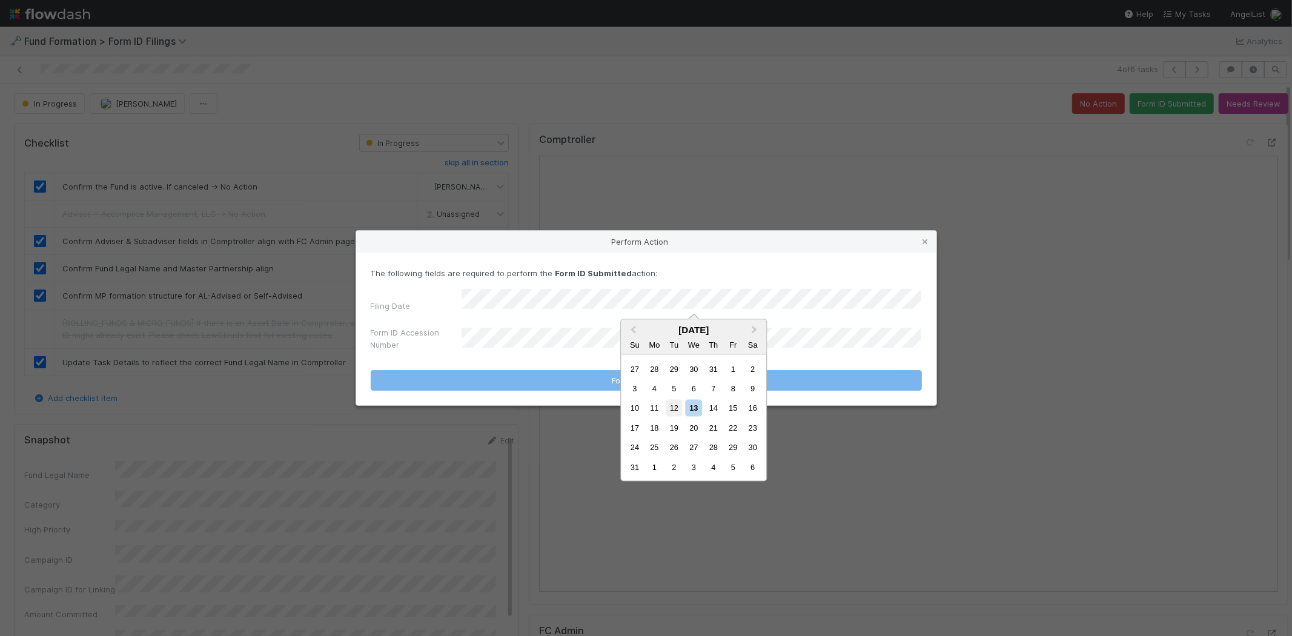
click at [675, 403] on div "12" at bounding box center [674, 408] width 16 height 16
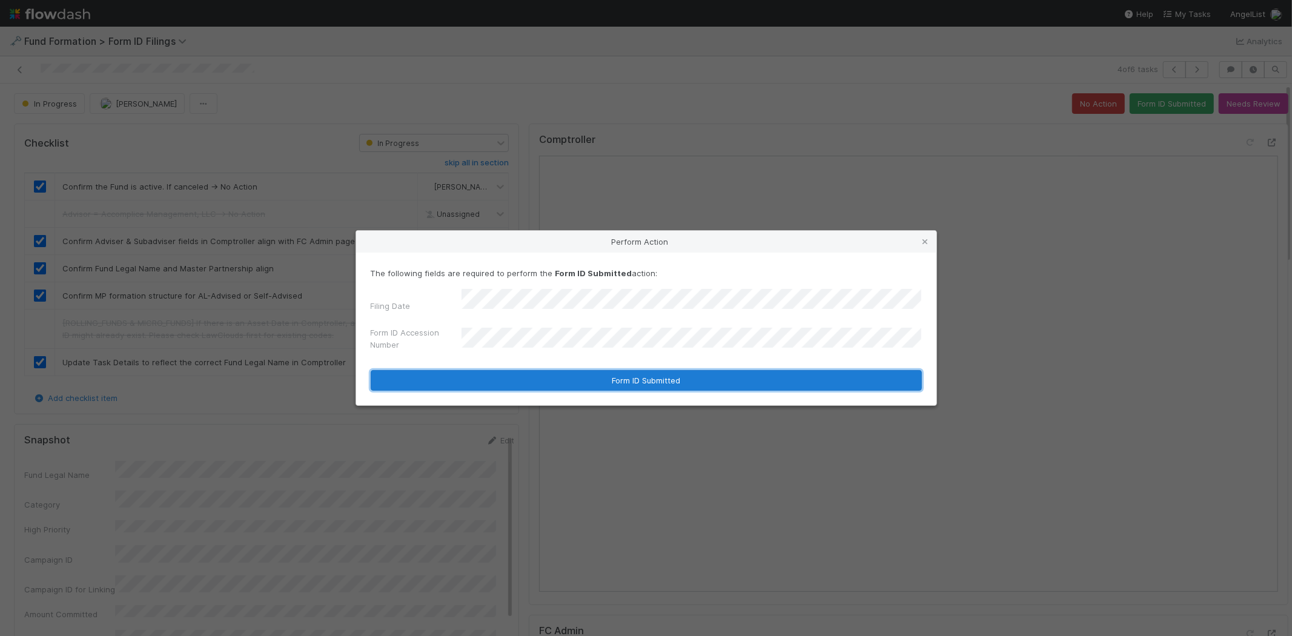
click at [594, 376] on button "Form ID Submitted" at bounding box center [646, 380] width 551 height 21
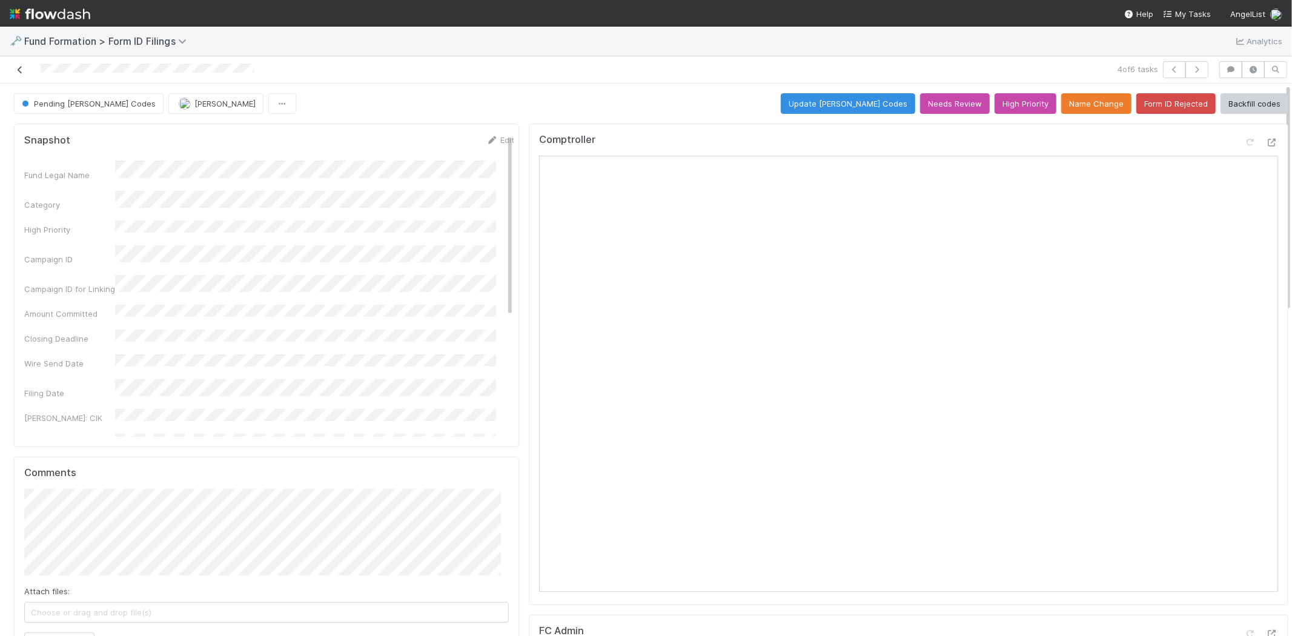
click at [21, 67] on icon at bounding box center [20, 70] width 12 height 8
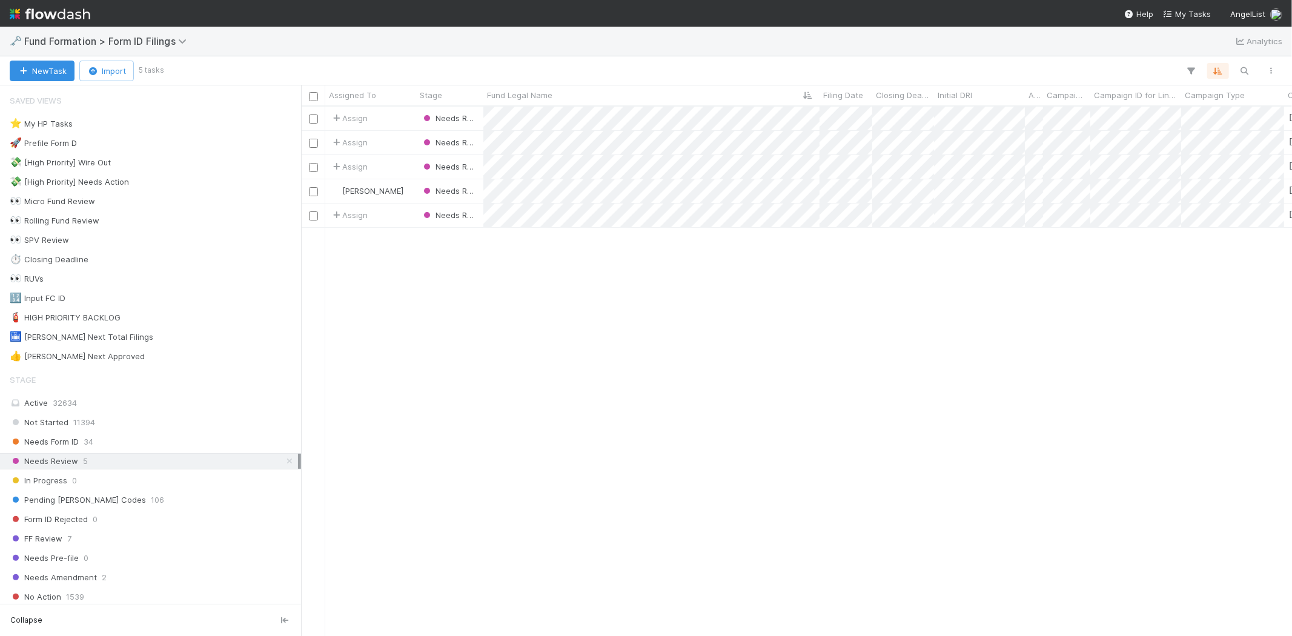
scroll to position [519, 980]
click at [284, 463] on icon at bounding box center [290, 461] width 12 height 8
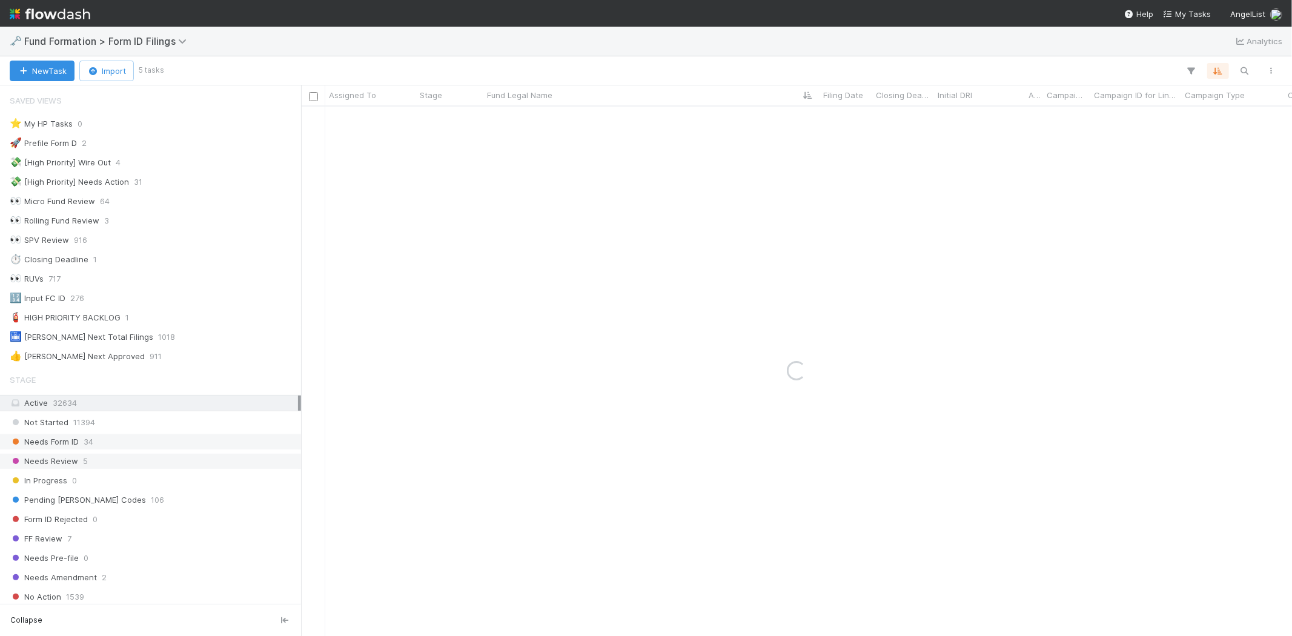
click at [196, 440] on div "Needs Form ID 34" at bounding box center [154, 441] width 288 height 15
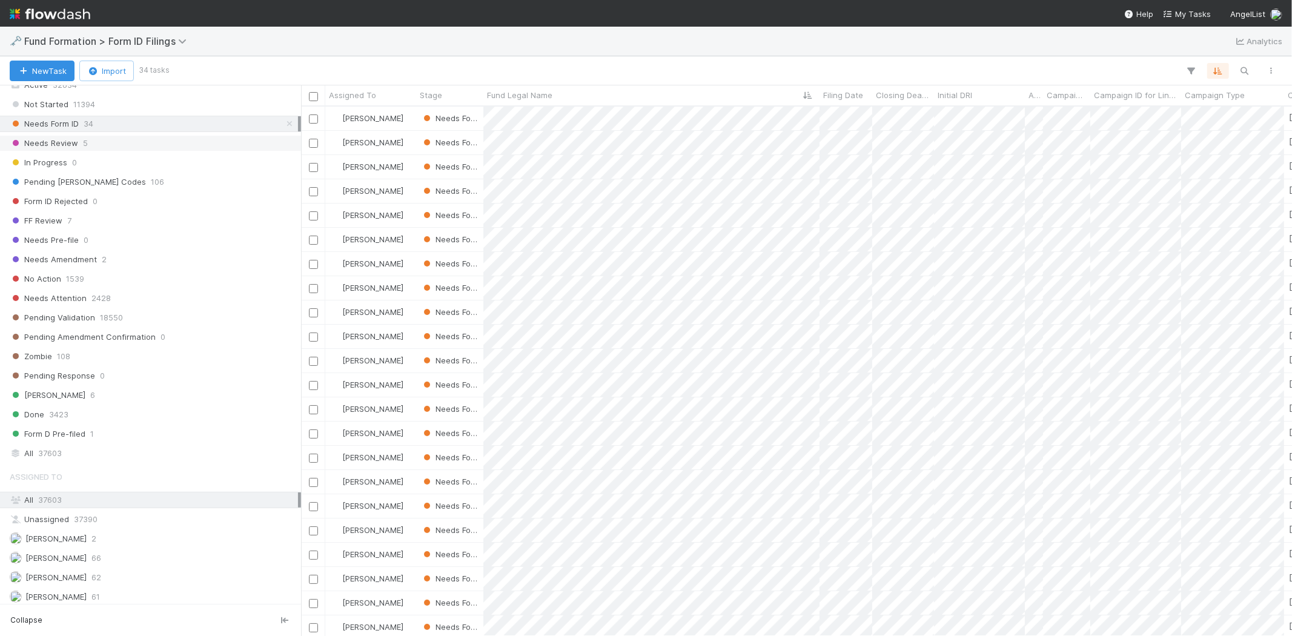
scroll to position [336, 0]
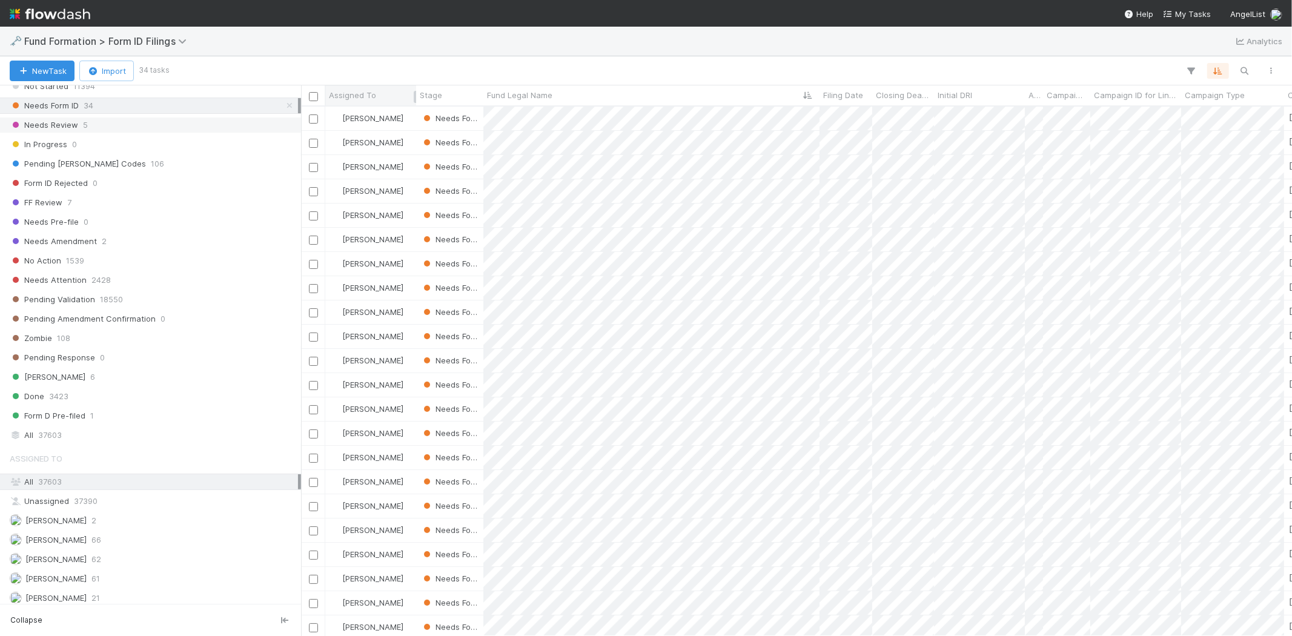
click at [365, 93] on span "Assigned To" at bounding box center [352, 95] width 47 height 12
click at [370, 114] on div "Sort A → Z" at bounding box center [399, 118] width 138 height 18
click at [347, 93] on span "Assigned To" at bounding box center [352, 95] width 47 height 12
click at [360, 117] on div "Sort A → Z" at bounding box center [399, 118] width 138 height 18
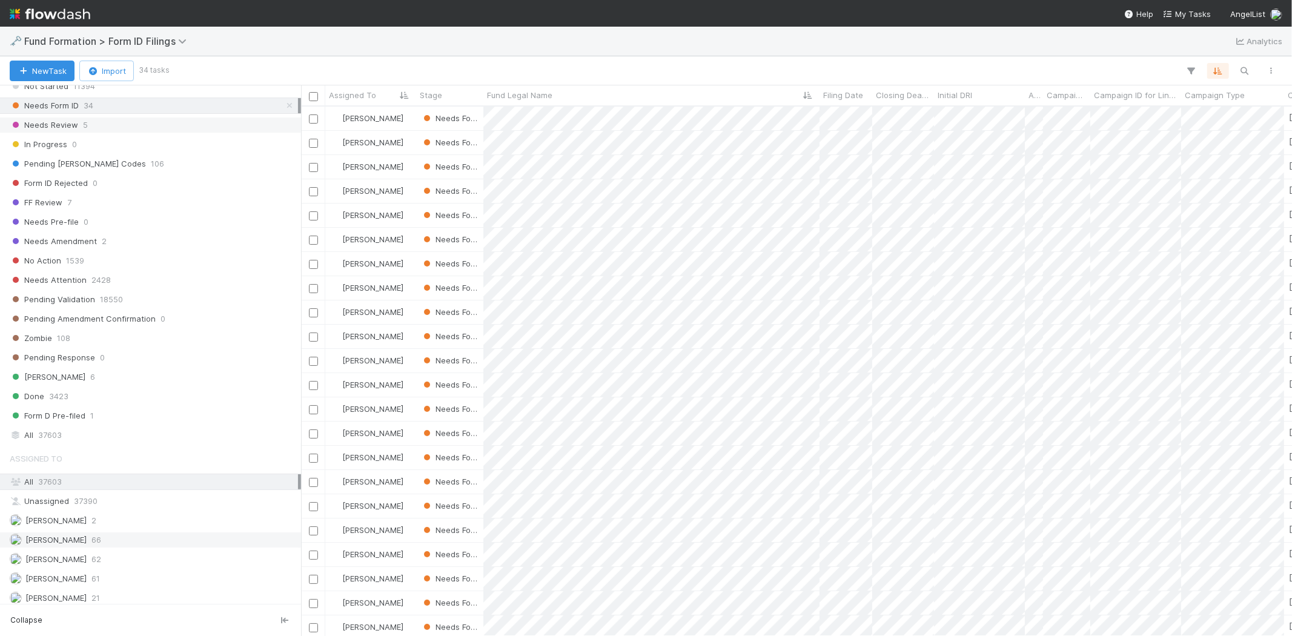
click at [167, 540] on div "Febbie Cervantes 66" at bounding box center [154, 540] width 288 height 15
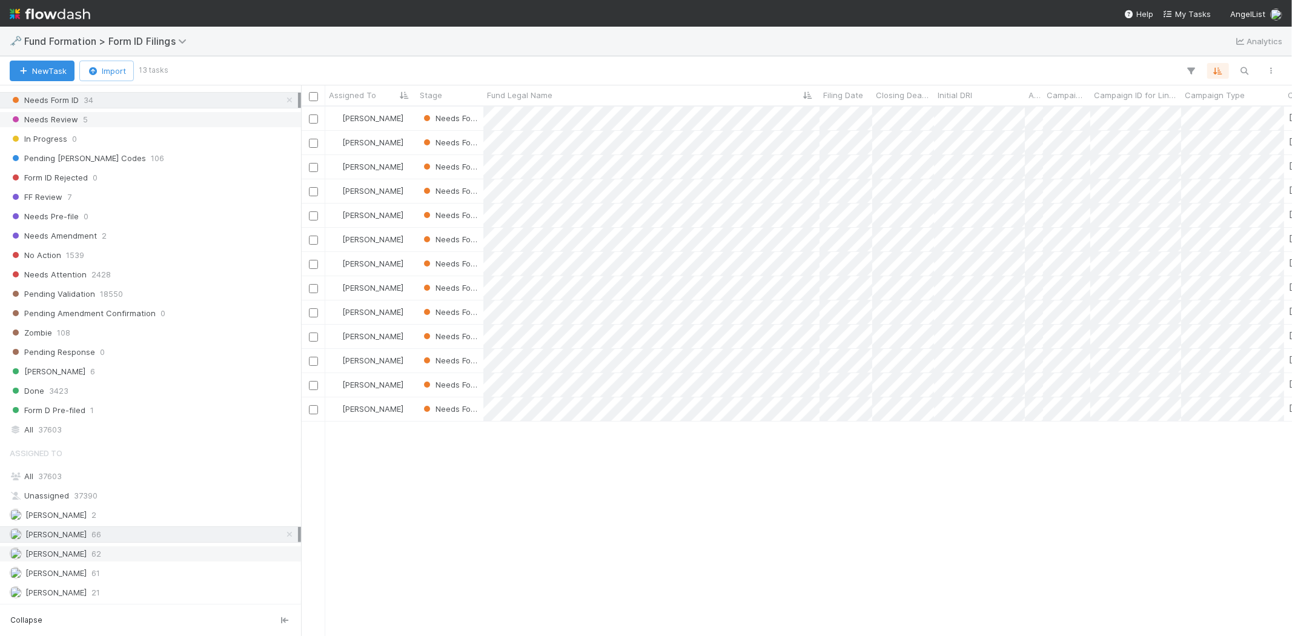
scroll to position [347, 0]
click at [140, 556] on div "Meg Castanare 62" at bounding box center [154, 553] width 288 height 15
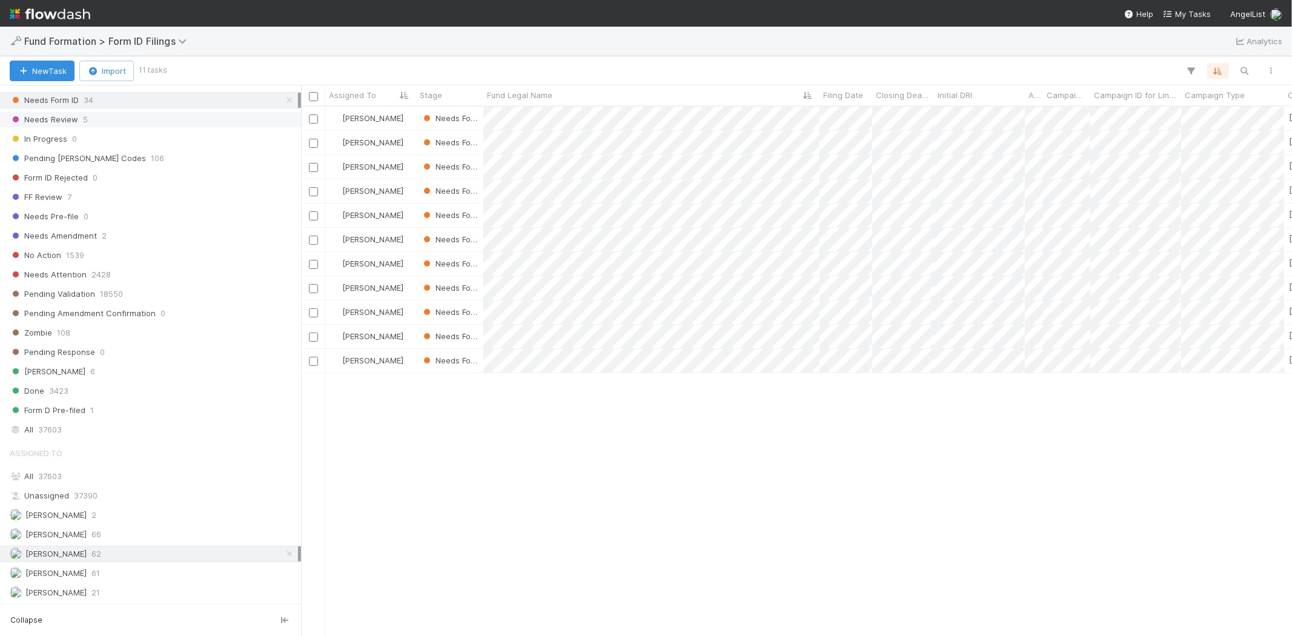
scroll to position [519, 980]
click at [164, 573] on div "Raven Jacinto 61" at bounding box center [154, 573] width 288 height 15
click at [159, 548] on div "Meg Castanare 62" at bounding box center [154, 553] width 288 height 15
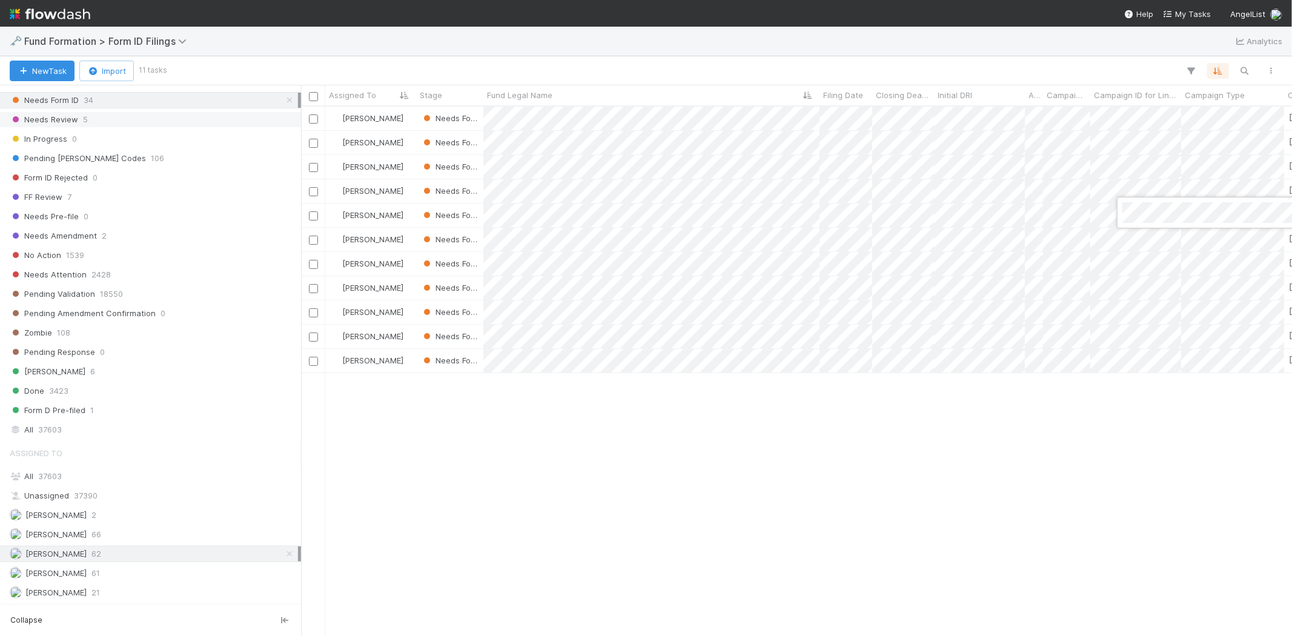
click at [937, 522] on div at bounding box center [646, 318] width 1292 height 636
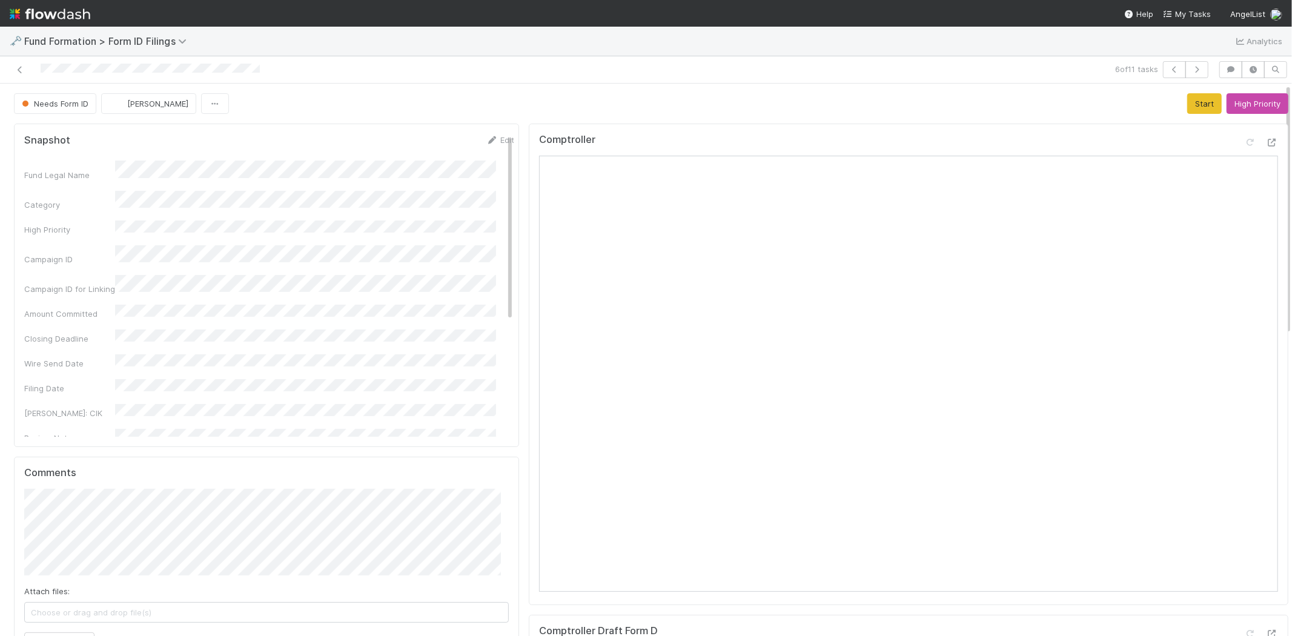
scroll to position [403, 0]
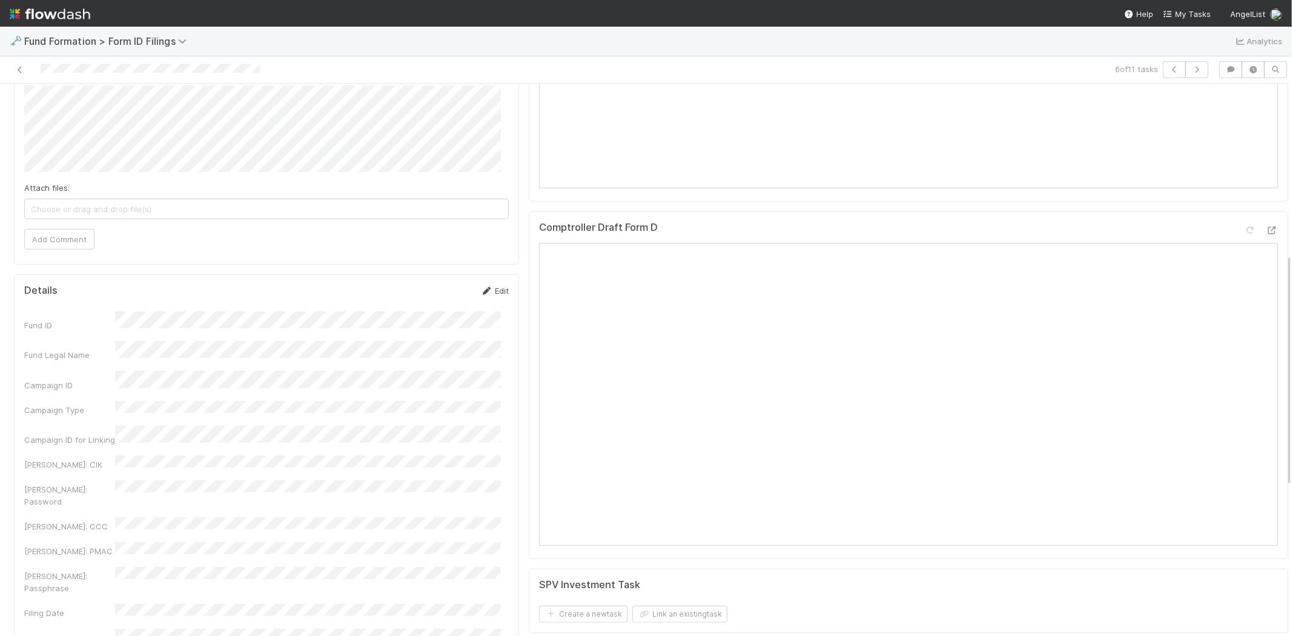
click at [486, 288] on link "Edit" at bounding box center [494, 291] width 28 height 10
click at [433, 293] on button "Save" at bounding box center [444, 295] width 35 height 21
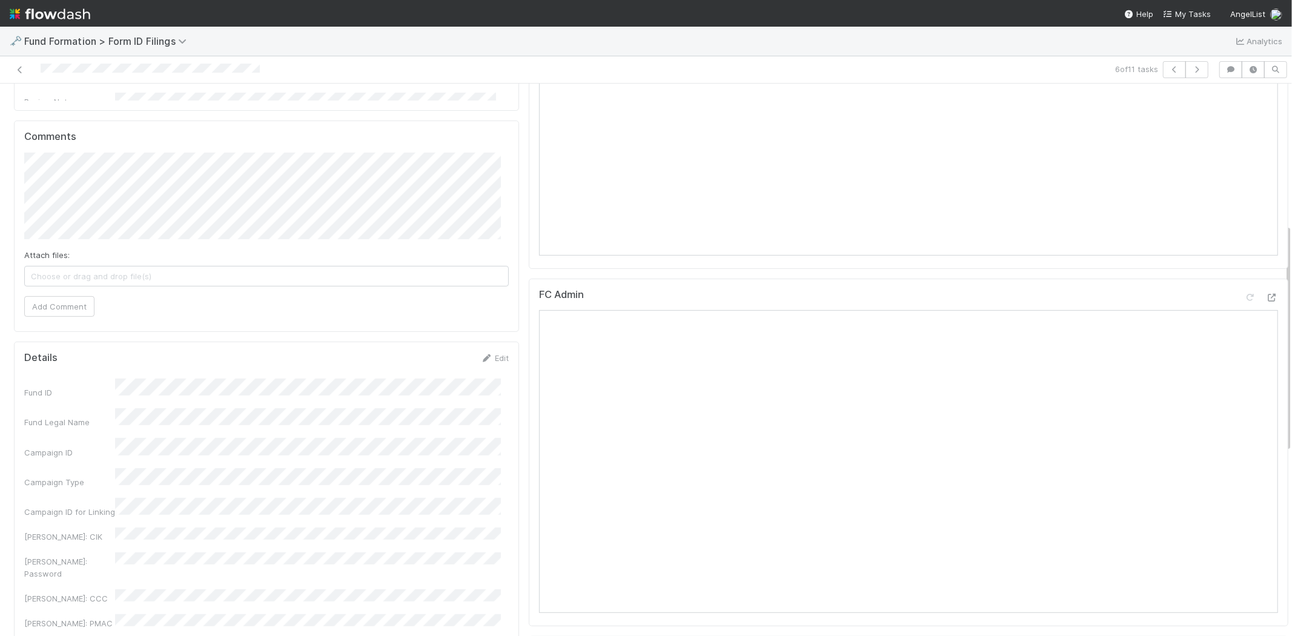
scroll to position [0, 0]
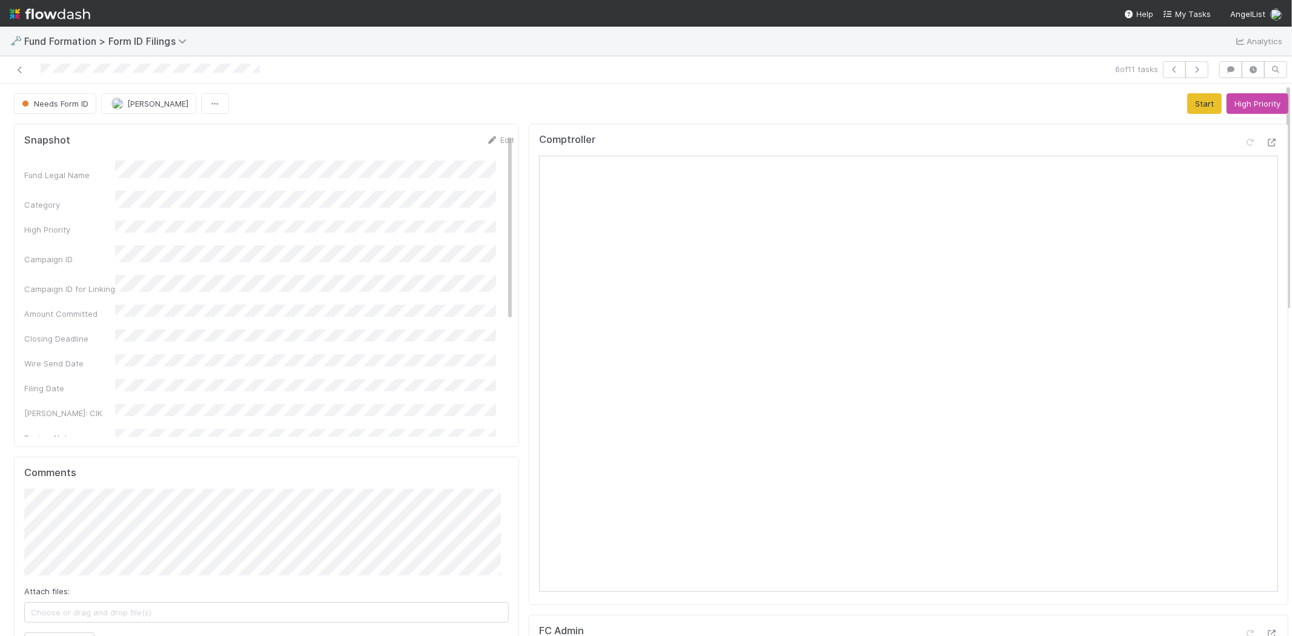
click at [886, 106] on div "Needs Form ID Meg Castanare Start High Priority" at bounding box center [651, 103] width 1275 height 21
click at [1187, 106] on button "Start" at bounding box center [1204, 103] width 35 height 21
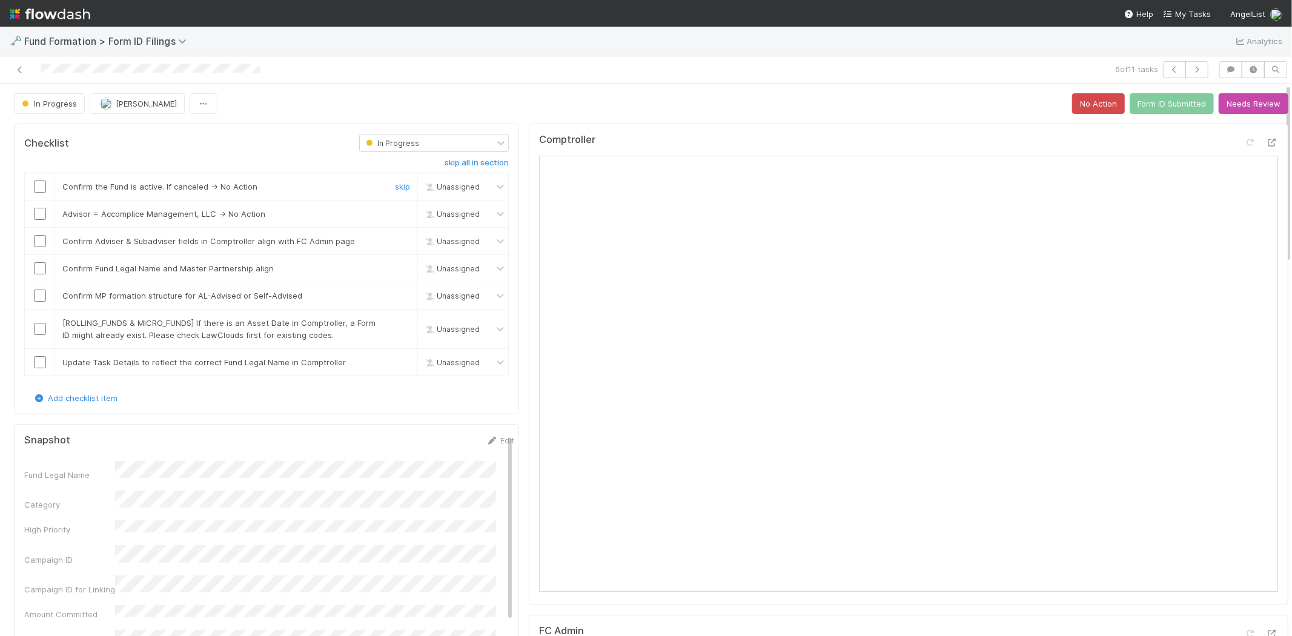
click at [45, 187] on input "checkbox" at bounding box center [40, 187] width 12 height 12
click at [396, 214] on link "skip" at bounding box center [402, 214] width 15 height 10
drag, startPoint x: 36, startPoint y: 241, endPoint x: 40, endPoint y: 268, distance: 27.5
click at [38, 245] on input "checkbox" at bounding box center [40, 241] width 12 height 12
click at [40, 270] on input "checkbox" at bounding box center [40, 268] width 12 height 12
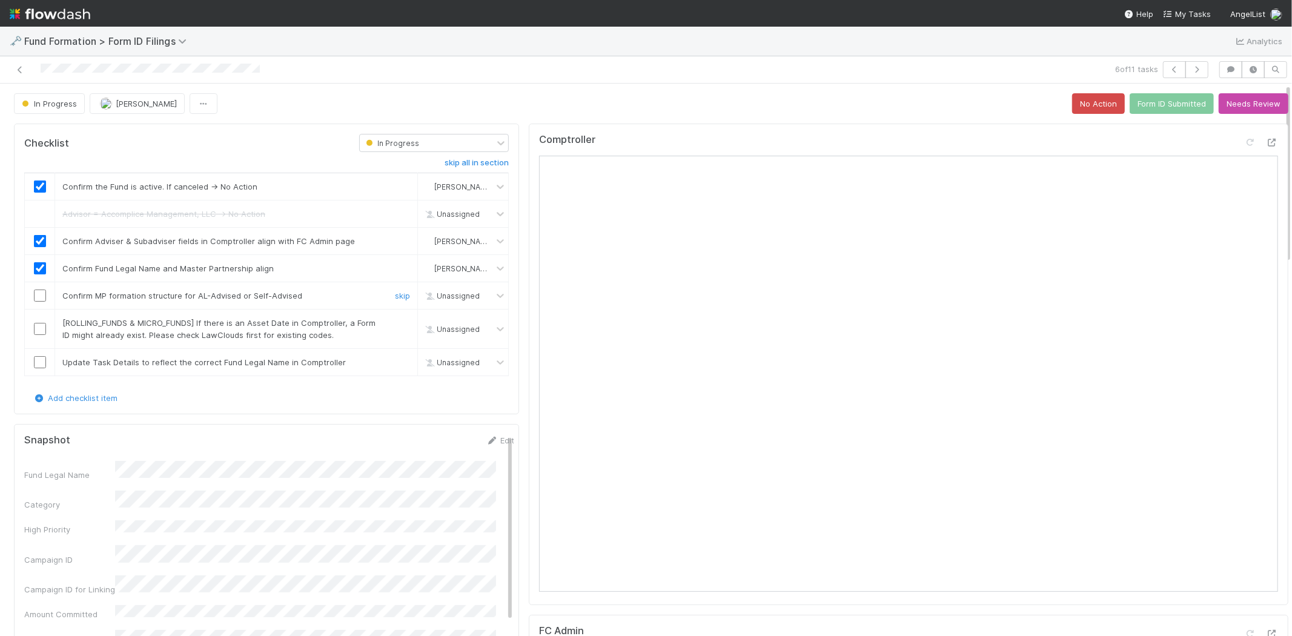
drag, startPoint x: 39, startPoint y: 294, endPoint x: 202, endPoint y: 313, distance: 164.6
click at [43, 294] on input "checkbox" at bounding box center [40, 296] width 12 height 12
click at [395, 321] on link "skip" at bounding box center [402, 323] width 15 height 10
drag, startPoint x: 38, startPoint y: 364, endPoint x: 55, endPoint y: 362, distance: 17.1
click at [38, 363] on input "checkbox" at bounding box center [40, 362] width 12 height 12
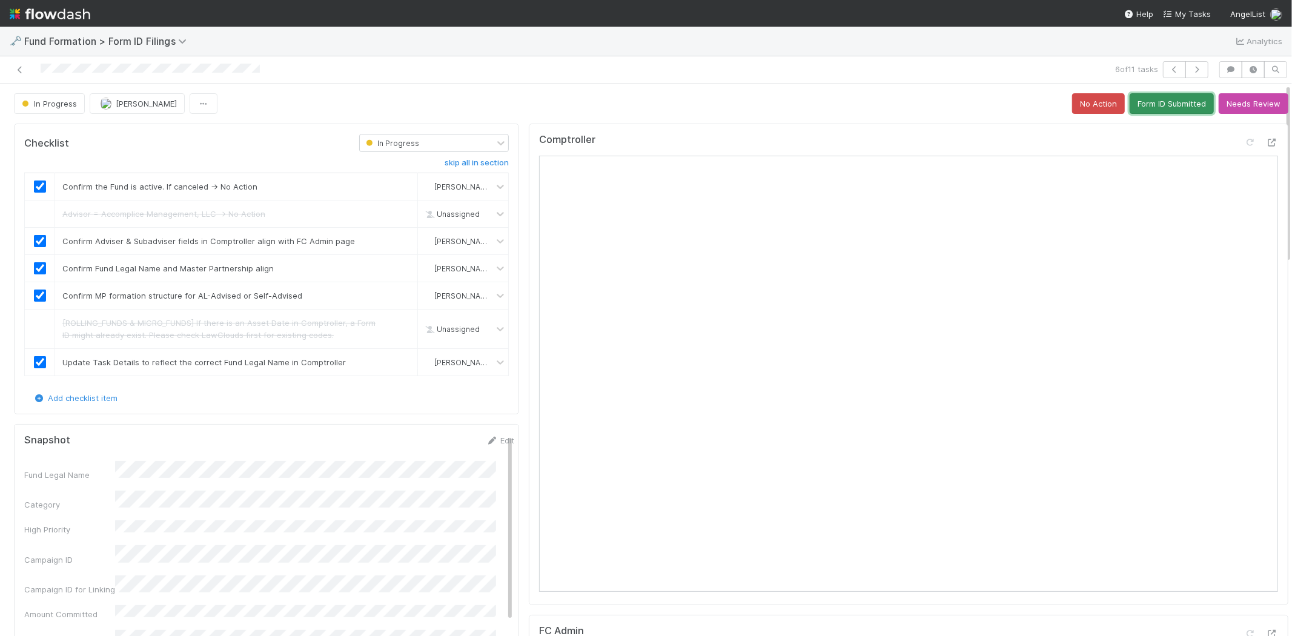
click at [1145, 106] on button "Form ID Submitted" at bounding box center [1172, 103] width 84 height 21
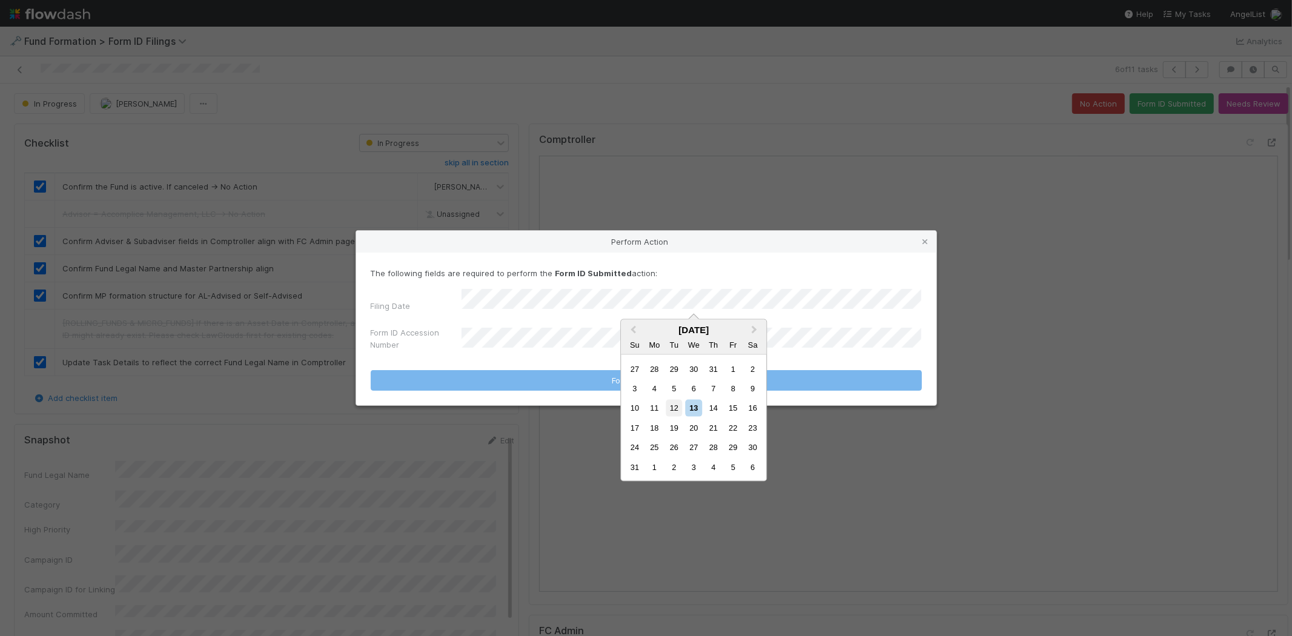
click at [670, 404] on div "12" at bounding box center [674, 408] width 16 height 16
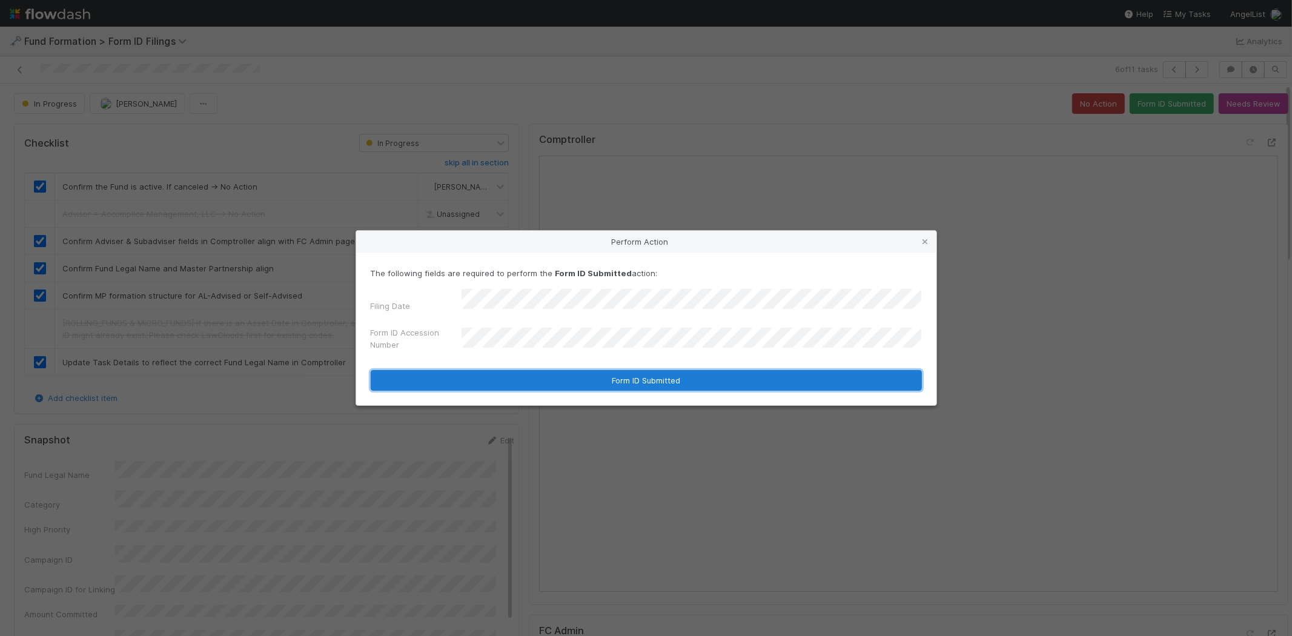
click at [600, 376] on button "Form ID Submitted" at bounding box center [646, 380] width 551 height 21
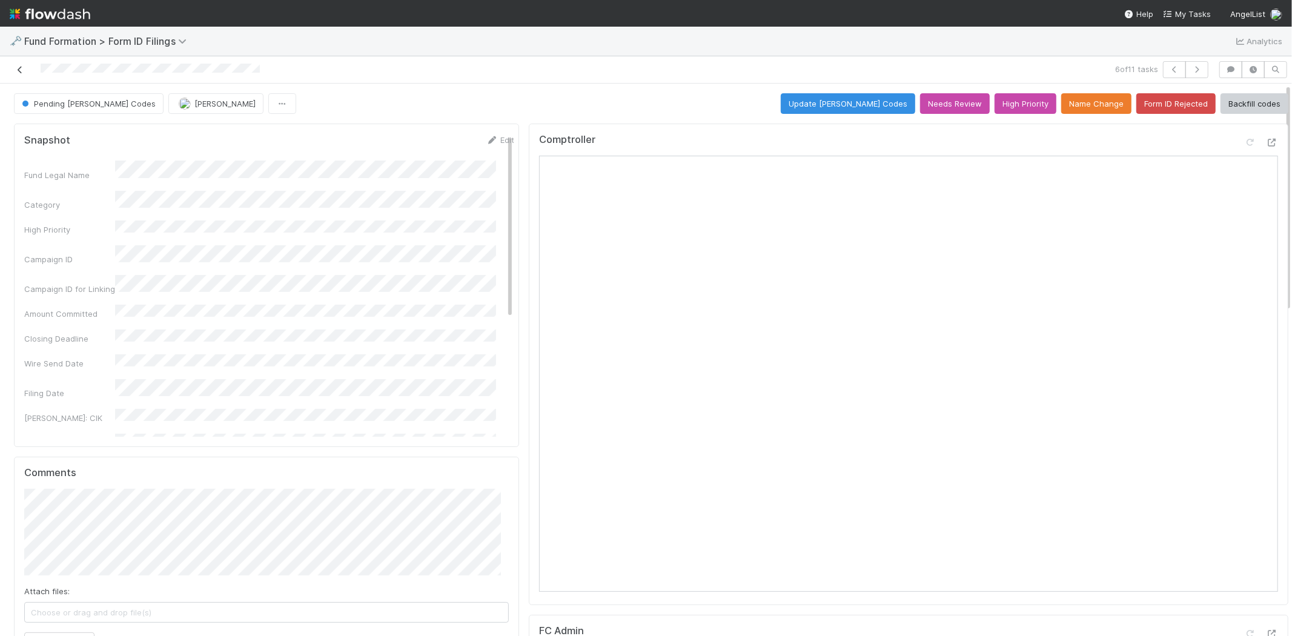
click at [21, 70] on icon at bounding box center [20, 70] width 12 height 8
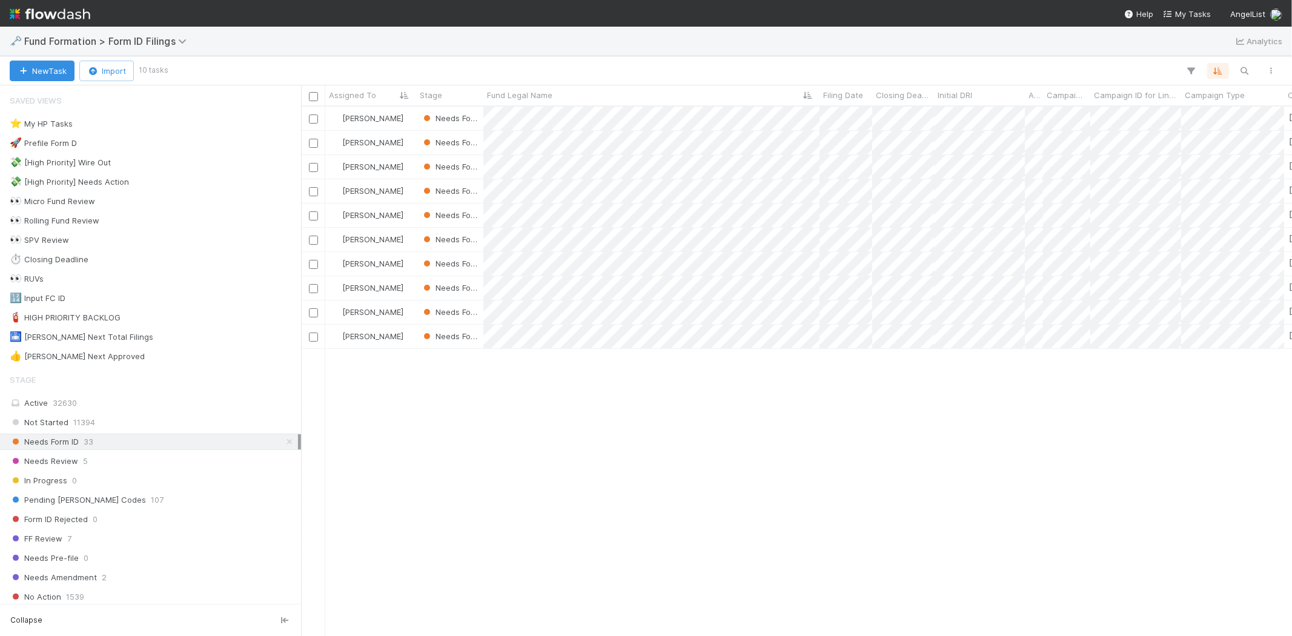
scroll to position [519, 980]
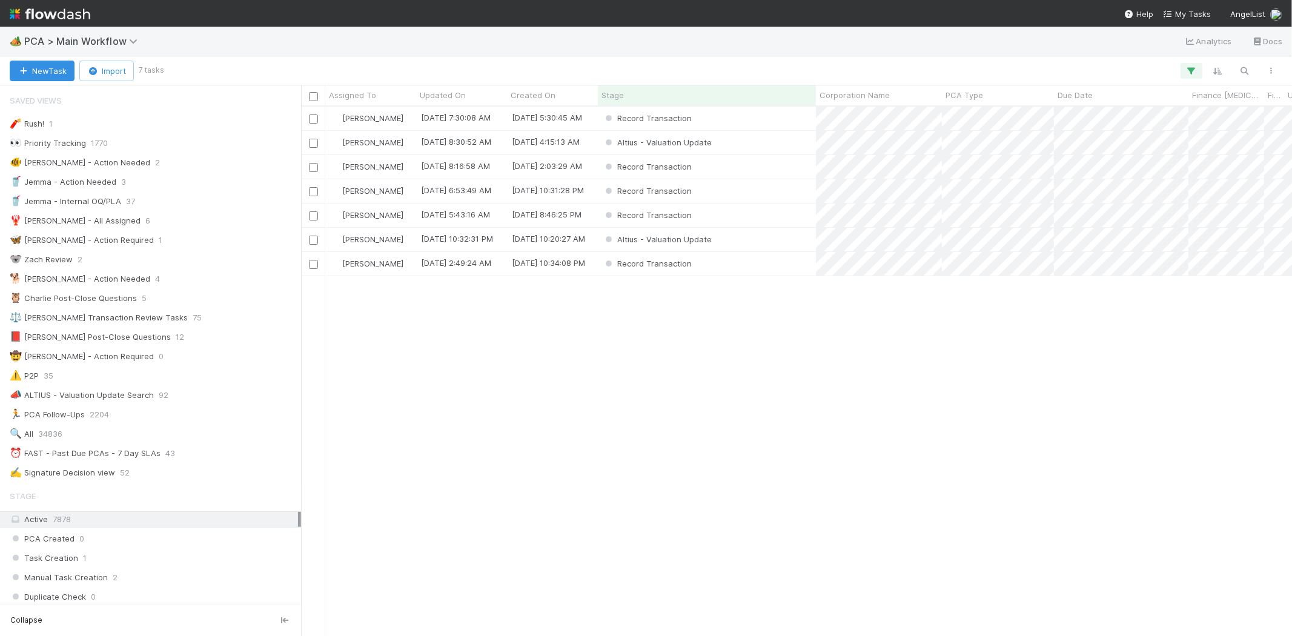
scroll to position [1674, 0]
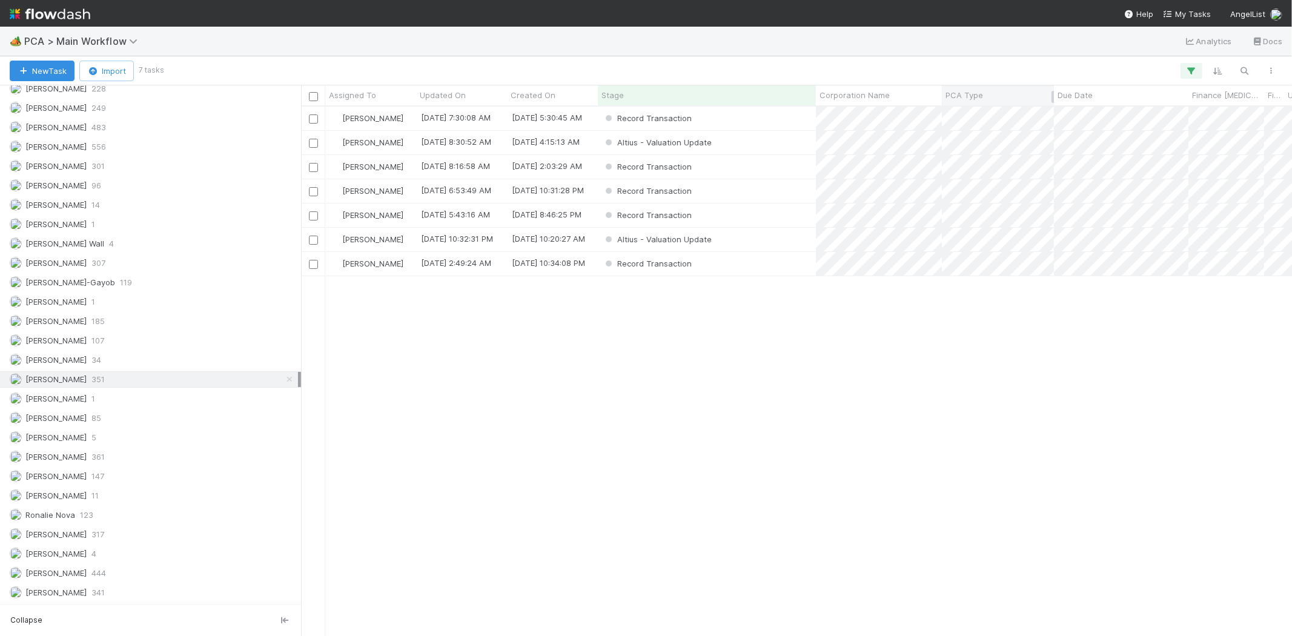
click at [964, 97] on span "PCA Type" at bounding box center [965, 95] width 38 height 12
click at [976, 117] on div "Sort A → Z" at bounding box center [1015, 118] width 138 height 18
click at [750, 121] on div "Altius - Valuation Update" at bounding box center [707, 119] width 218 height 24
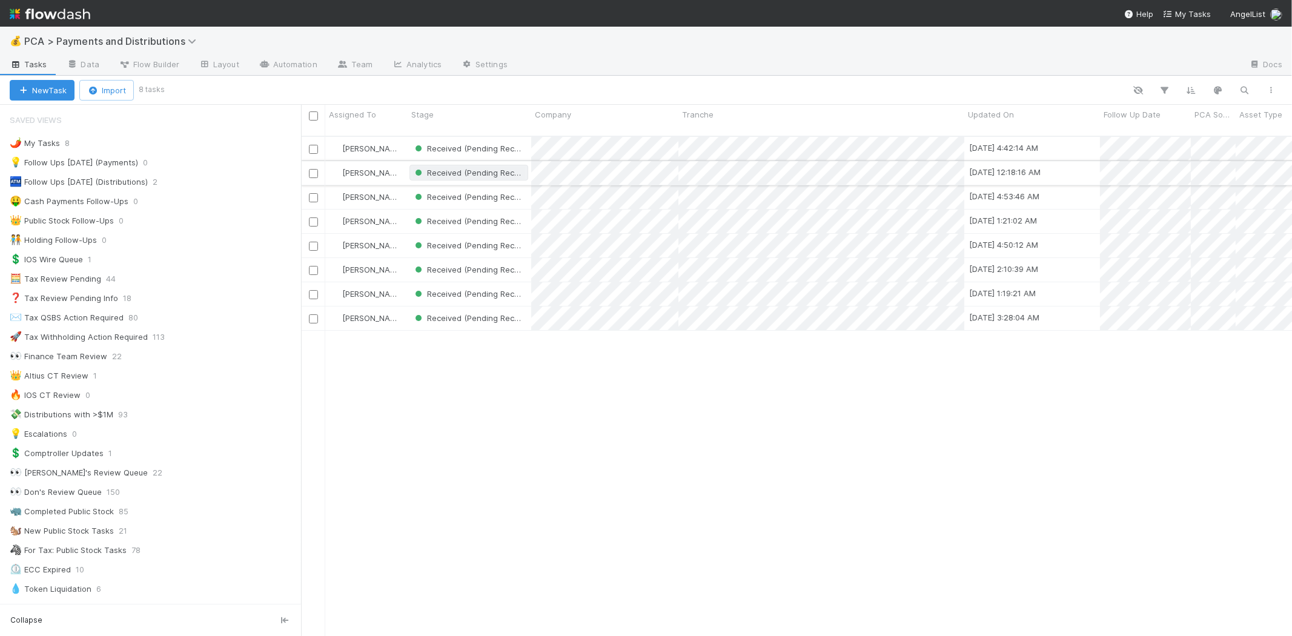
scroll to position [673, 0]
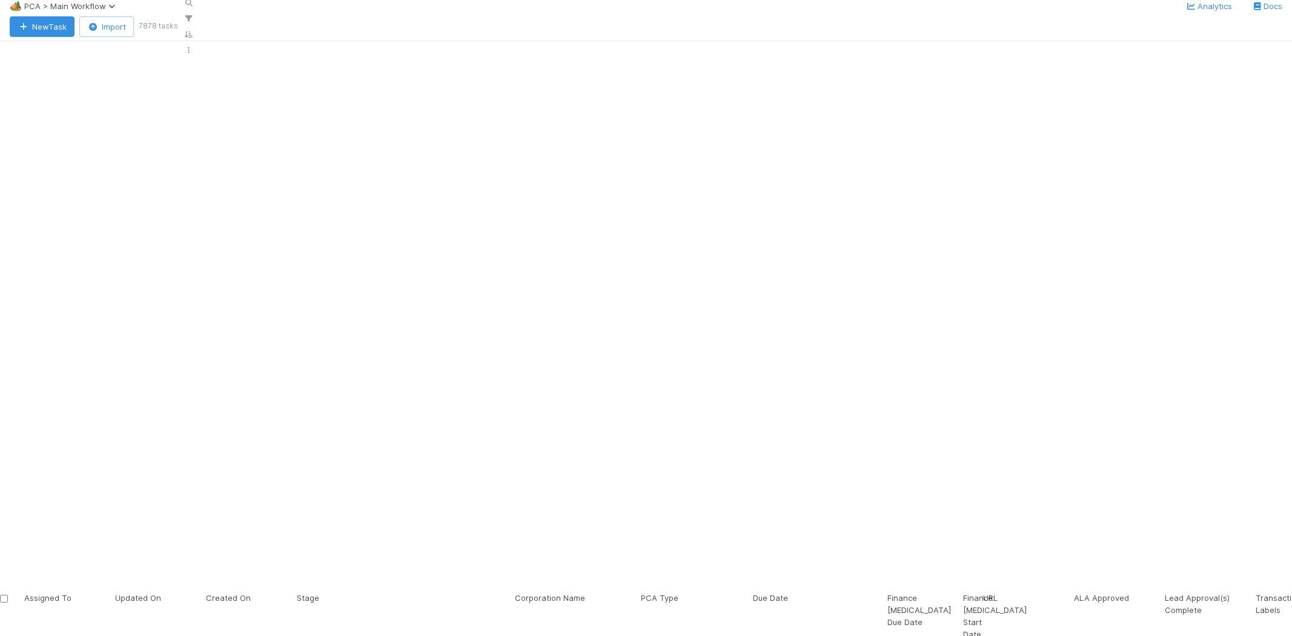
scroll to position [10, 10]
click at [92, 11] on span "PCA > Main Workflow" at bounding box center [72, 6] width 96 height 10
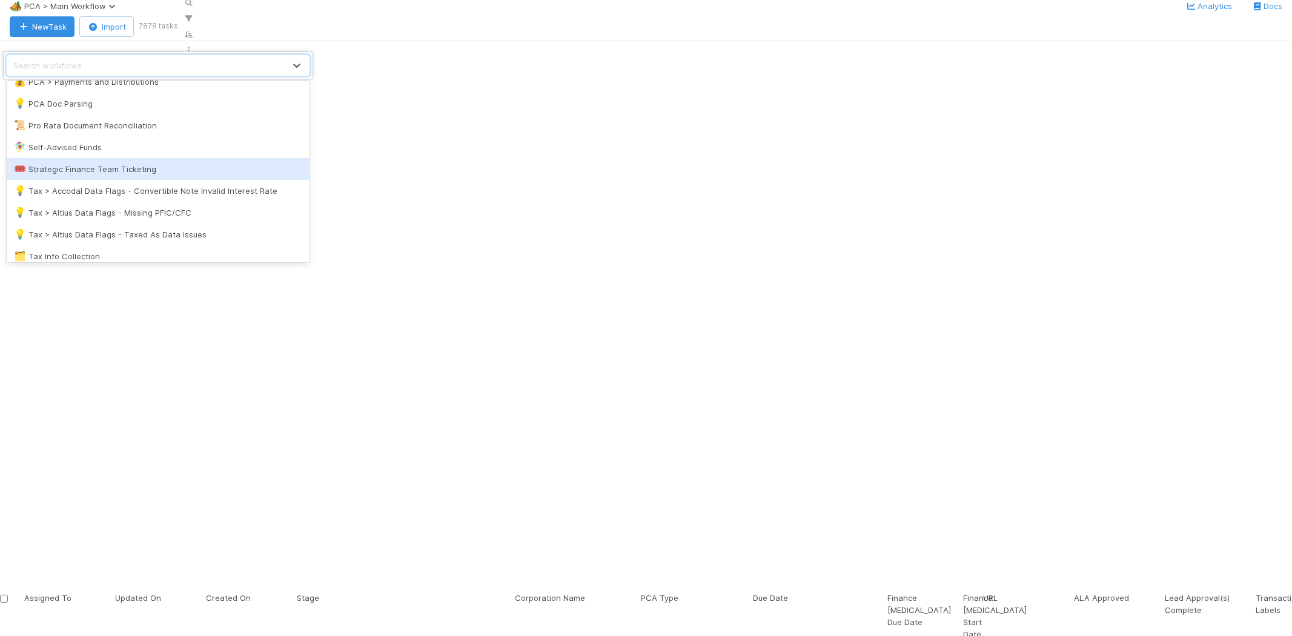
scroll to position [924, 0]
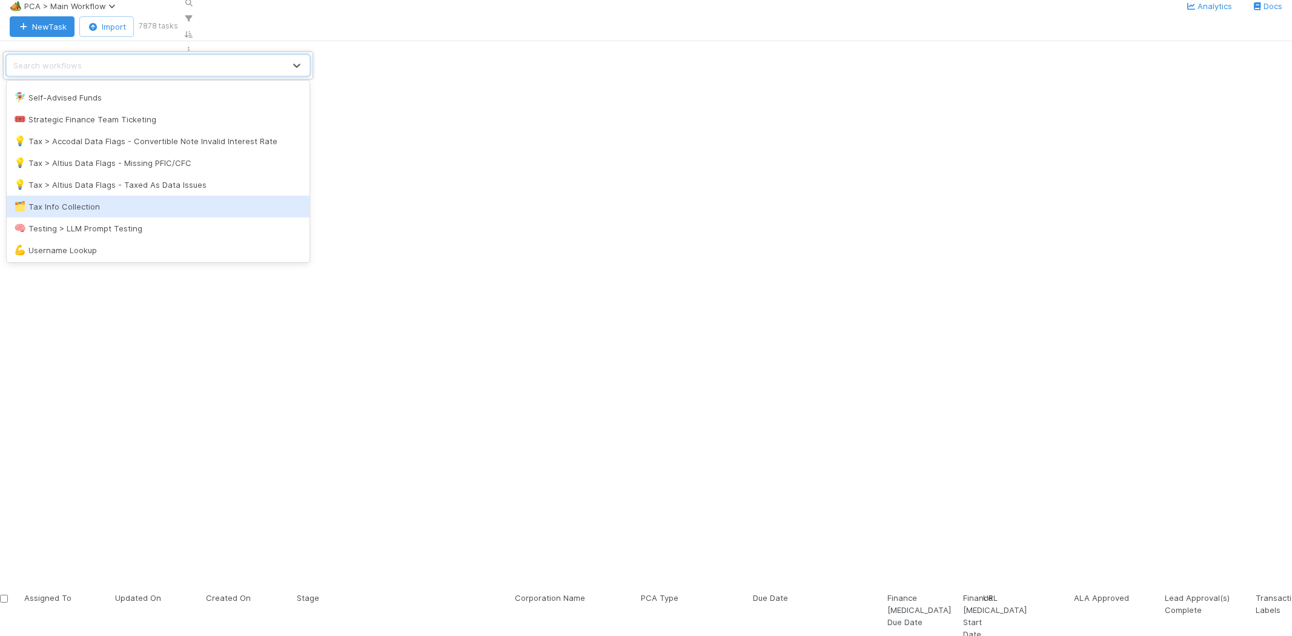
click at [154, 207] on div "🗂️ Tax Info Collection" at bounding box center [158, 207] width 288 height 12
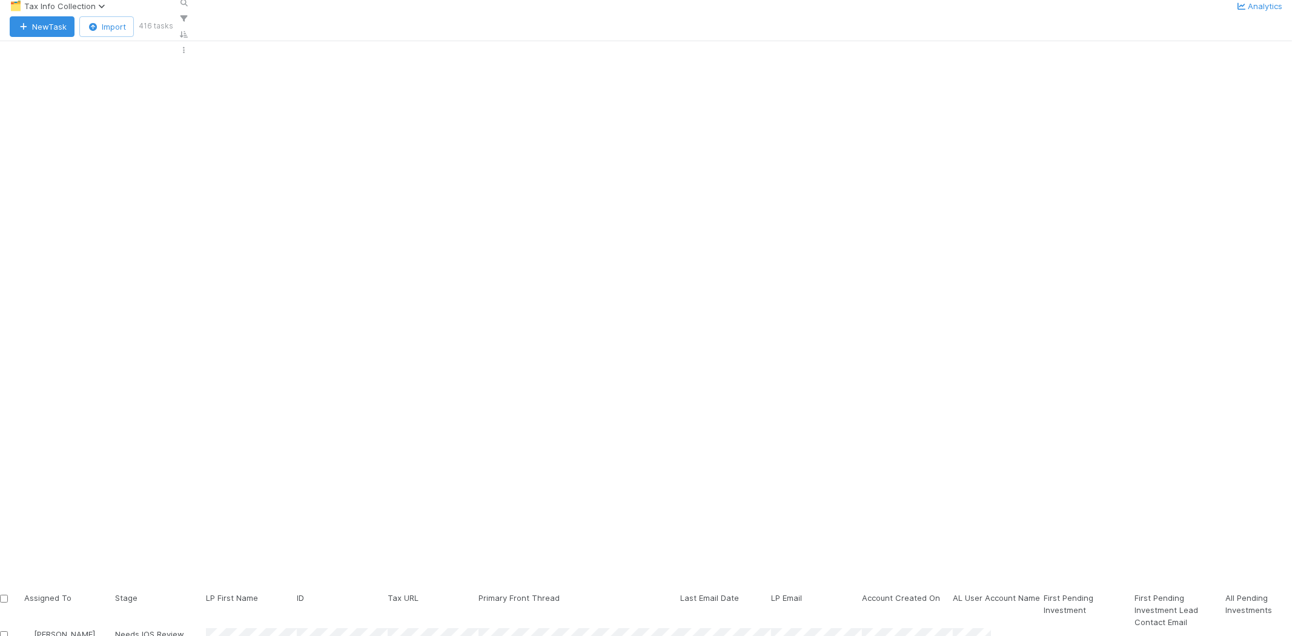
scroll to position [519, 980]
click at [109, 12] on span "Tax Info Collection" at bounding box center [72, 6] width 96 height 12
click at [107, 11] on span "Tax Info Collection" at bounding box center [67, 6] width 86 height 10
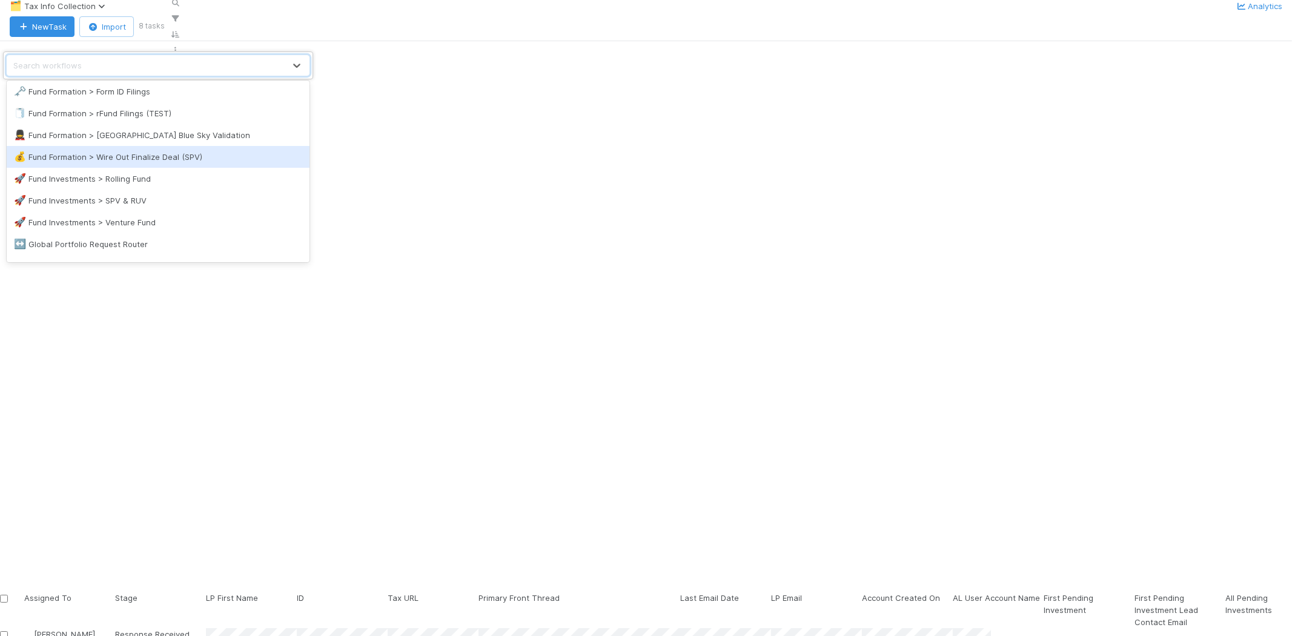
scroll to position [538, 0]
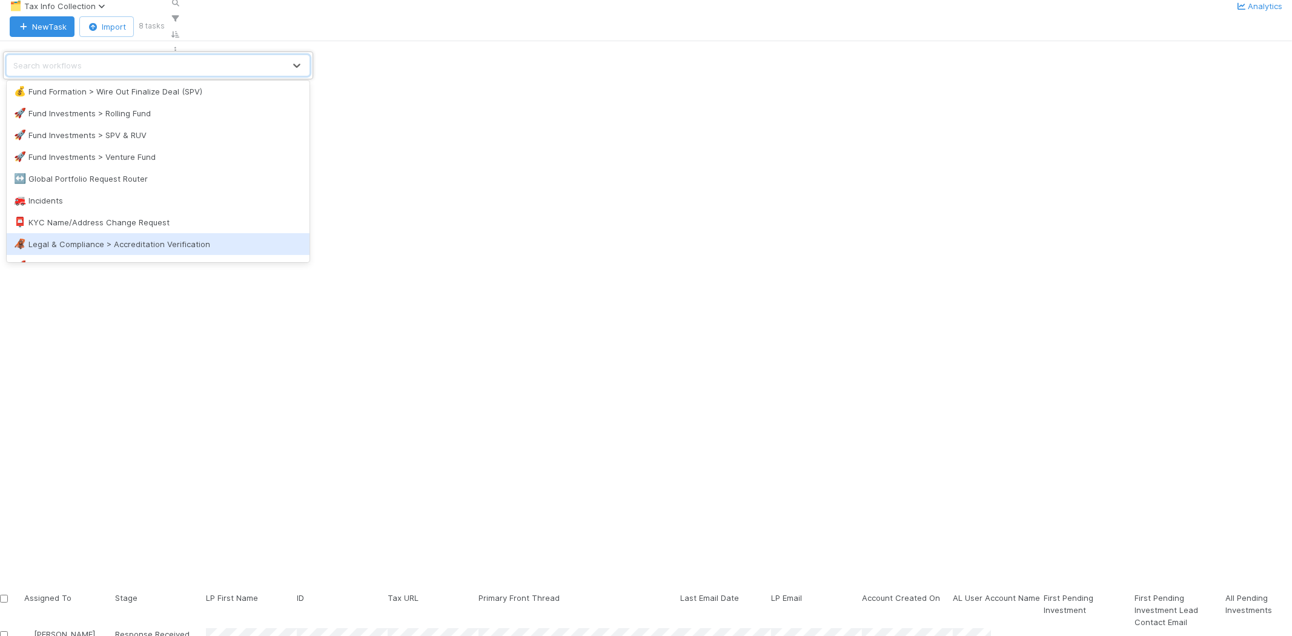
click at [168, 244] on div "🦧 Legal & Compliance > Accreditation Verification" at bounding box center [158, 244] width 288 height 12
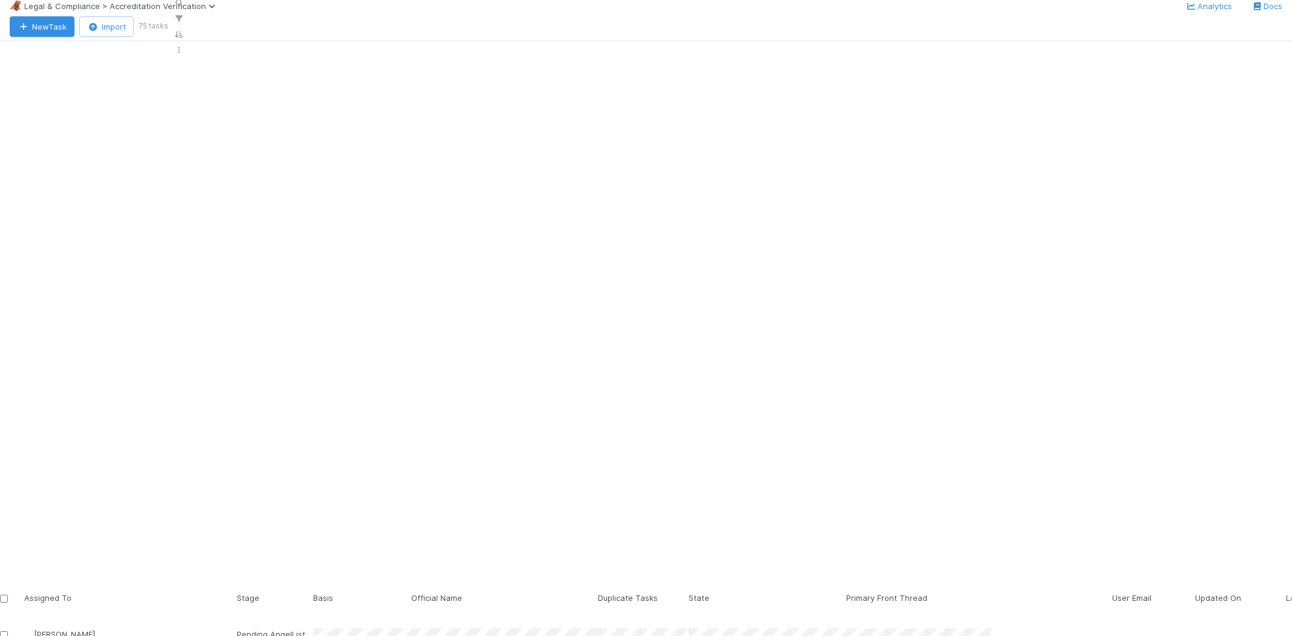
scroll to position [10, 10]
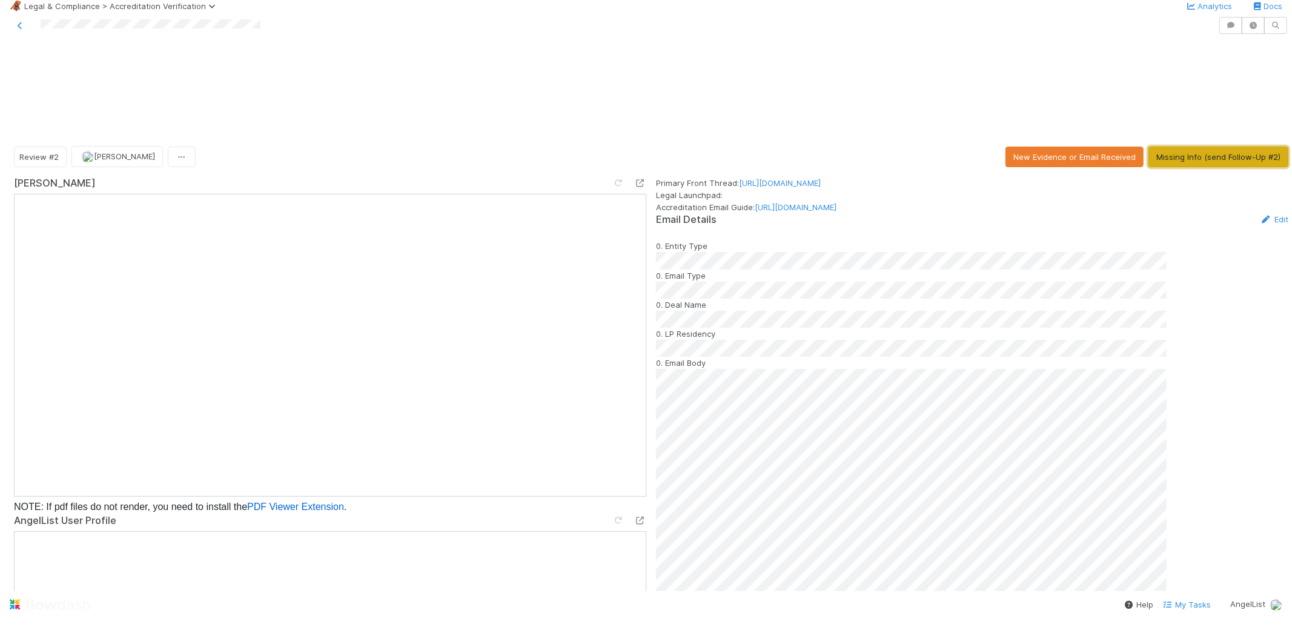
drag, startPoint x: 1223, startPoint y: 106, endPoint x: 1276, endPoint y: 122, distance: 55.8
click at [1223, 147] on button "Missing Info (send Follow-Up #2)" at bounding box center [1219, 157] width 140 height 21
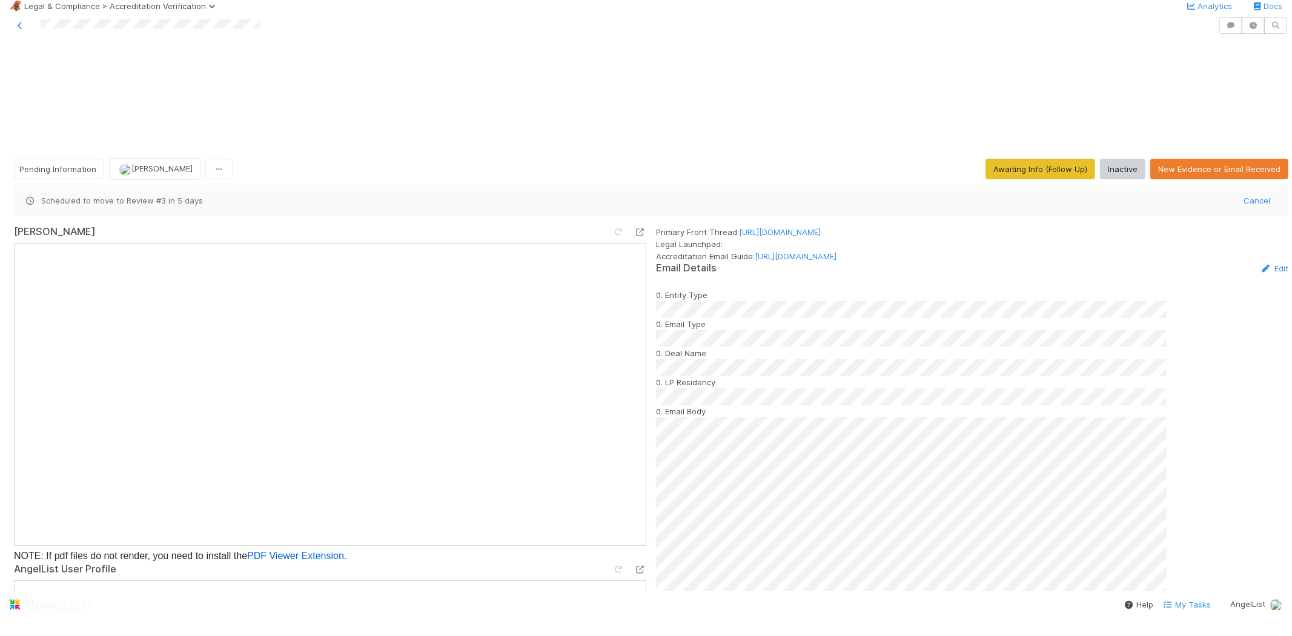
scroll to position [606, 0]
click at [16, 30] on icon at bounding box center [20, 26] width 12 height 8
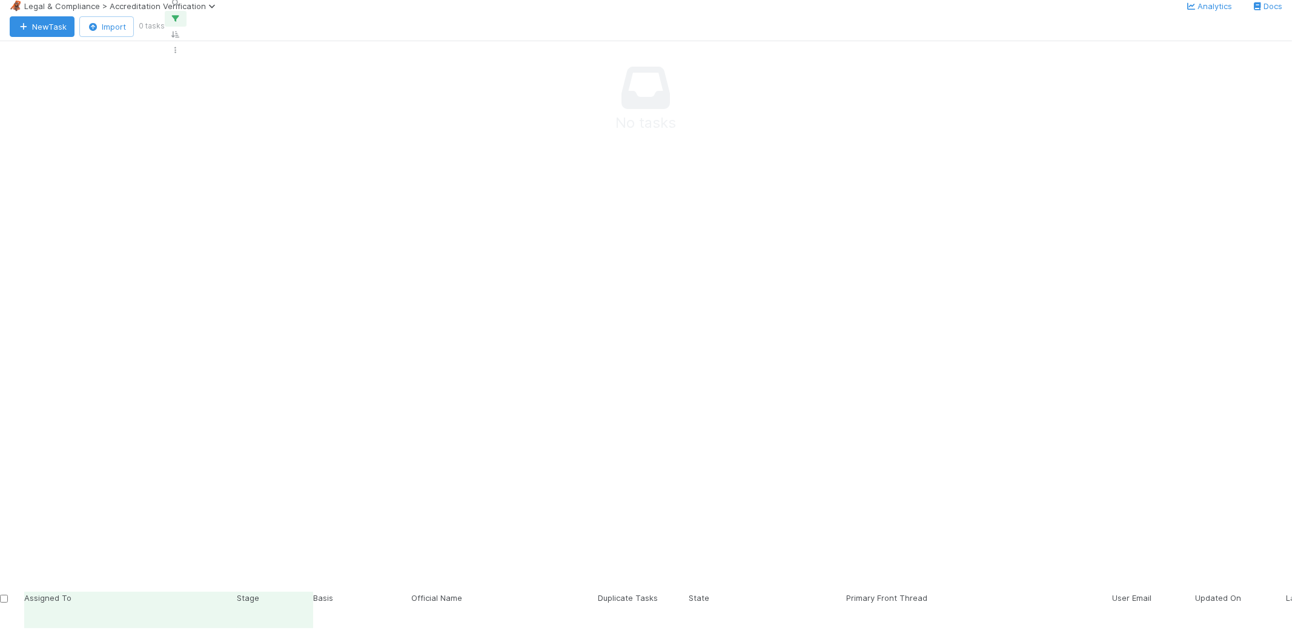
scroll to position [509, 970]
click at [237, 591] on div "Meg Castanare" at bounding box center [130, 640] width 213 height 24
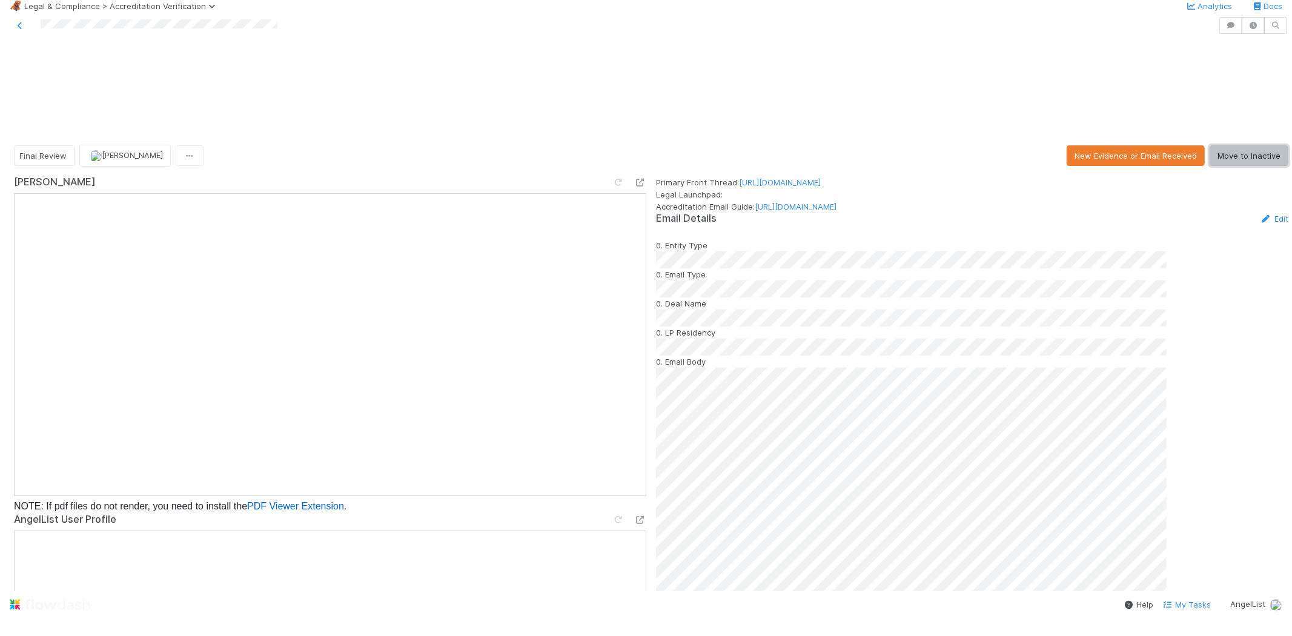
click at [1233, 145] on button "Move to Inactive" at bounding box center [1249, 155] width 79 height 21
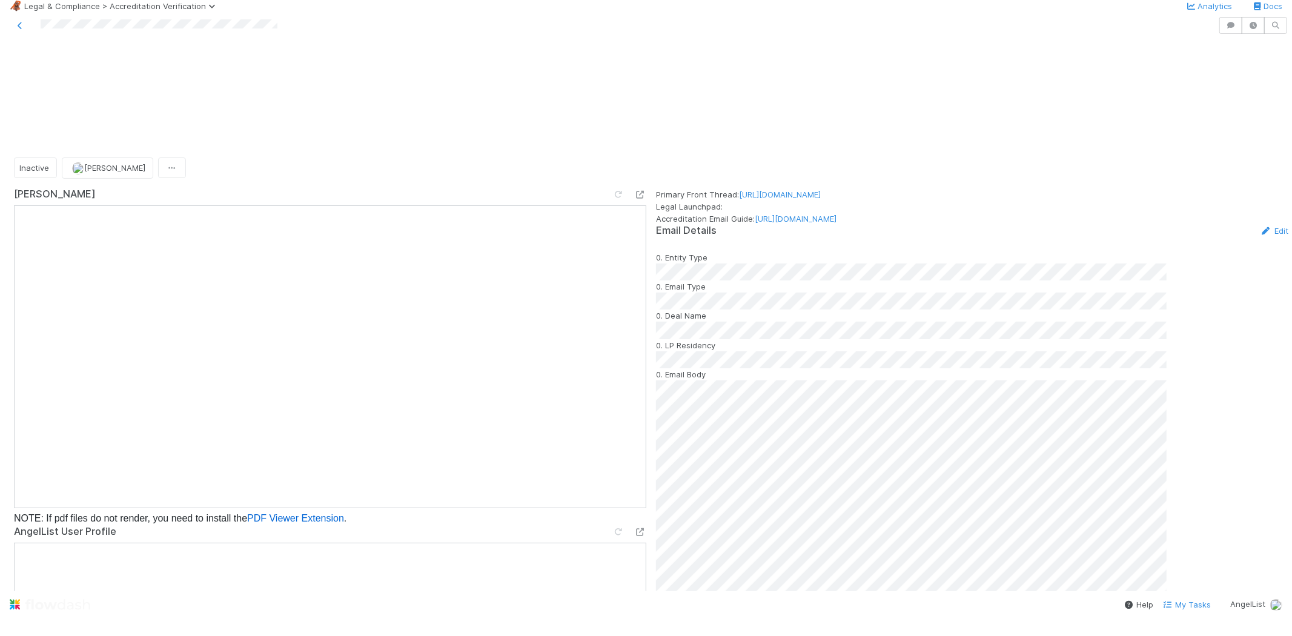
scroll to position [538, 0]
click at [22, 30] on icon at bounding box center [20, 26] width 12 height 8
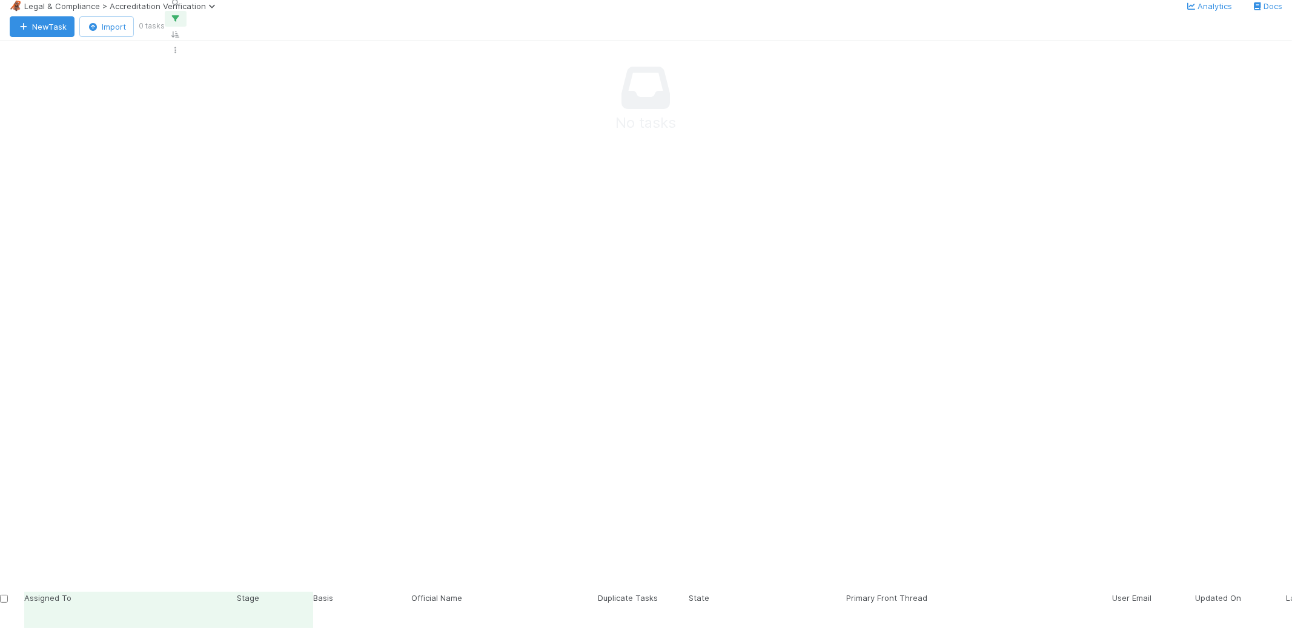
scroll to position [509, 970]
